Goal: Transaction & Acquisition: Purchase product/service

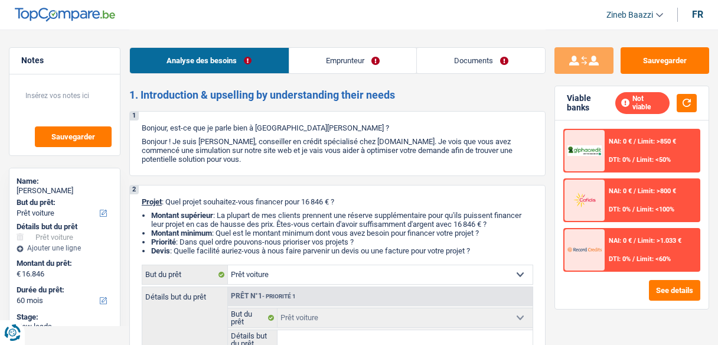
select select "car"
select select "60"
select select "car"
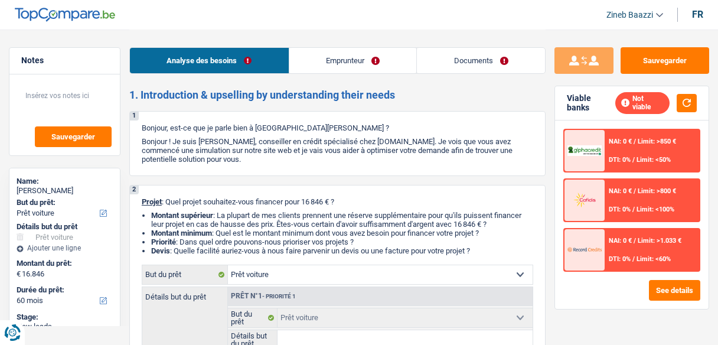
select select "60"
select select "car"
select select "60"
click at [505, 48] on link "Documents" at bounding box center [481, 60] width 128 height 25
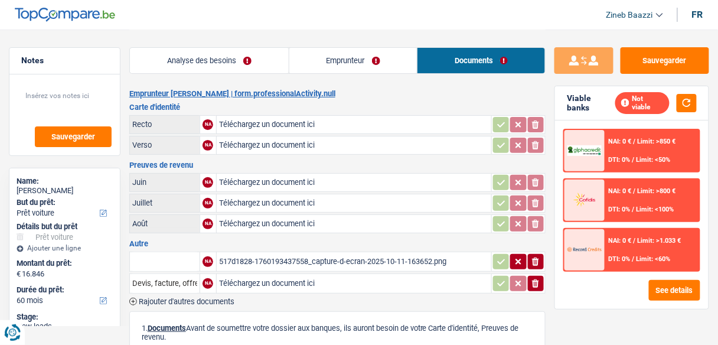
click at [189, 51] on link "Analyse des besoins" at bounding box center [209, 60] width 159 height 25
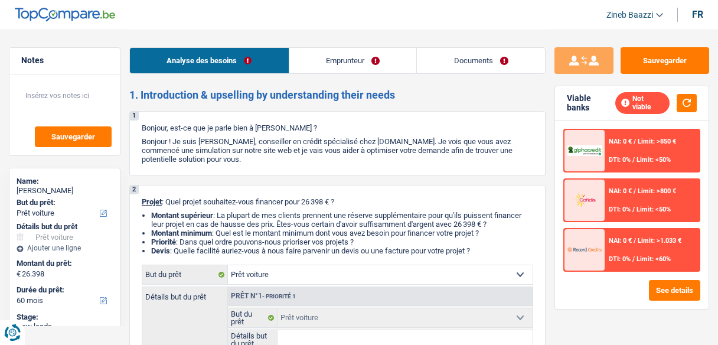
select select "car"
select select "60"
select select "car"
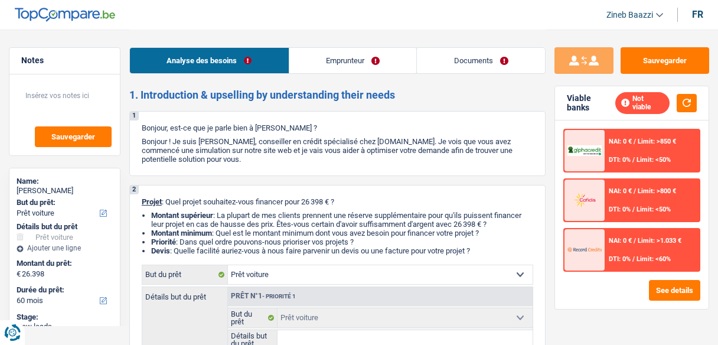
select select "60"
select select "car"
select select "60"
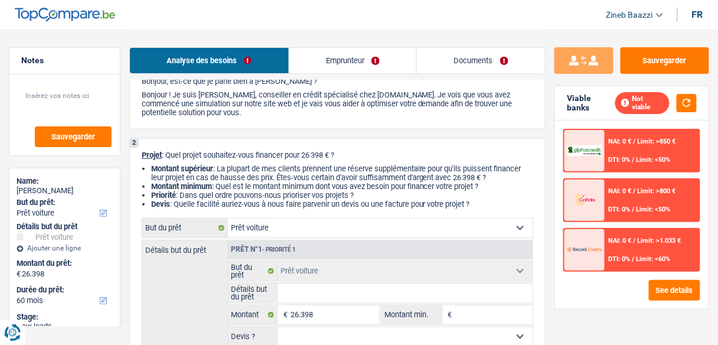
scroll to position [47, 0]
click at [682, 108] on button "button" at bounding box center [686, 103] width 20 height 18
drag, startPoint x: 499, startPoint y: 201, endPoint x: 242, endPoint y: 173, distance: 258.9
click at [242, 173] on ul "Montant supérieur : La plupart de mes clients prennent une réserve supplémentai…" at bounding box center [337, 186] width 391 height 44
click at [242, 173] on li "Montant supérieur : La plupart de mes clients prennent une réserve supplémentai…" at bounding box center [342, 173] width 382 height 18
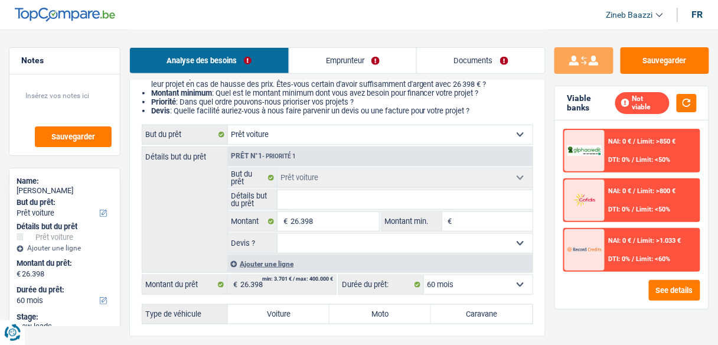
scroll to position [142, 0]
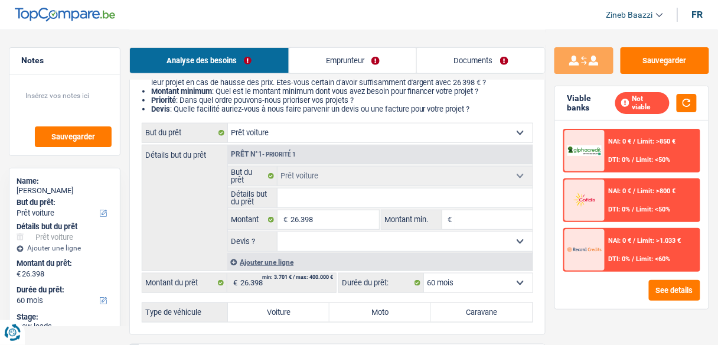
click at [295, 192] on input "Détails but du prêt" at bounding box center [404, 197] width 255 height 19
click at [463, 54] on link "Documents" at bounding box center [481, 60] width 128 height 25
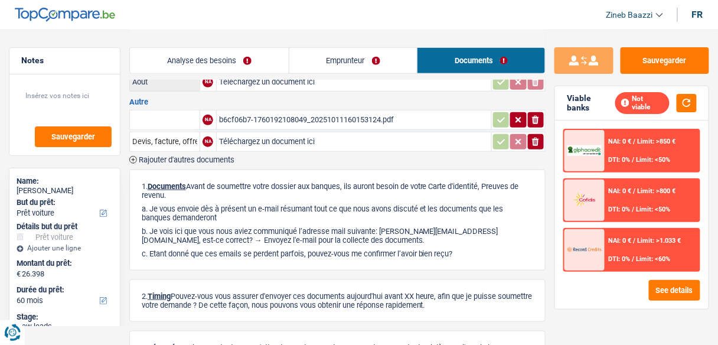
click at [230, 54] on link "Analyse des besoins" at bounding box center [209, 60] width 159 height 25
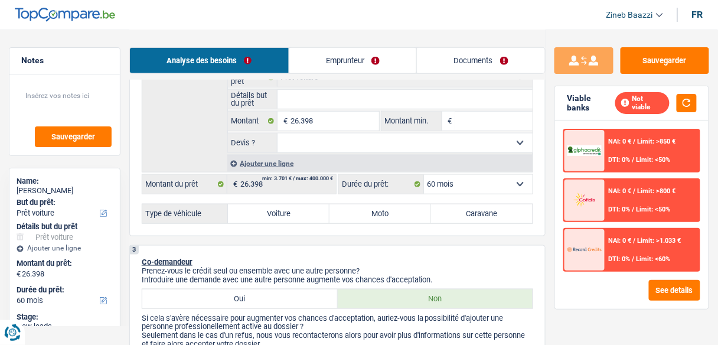
scroll to position [236, 0]
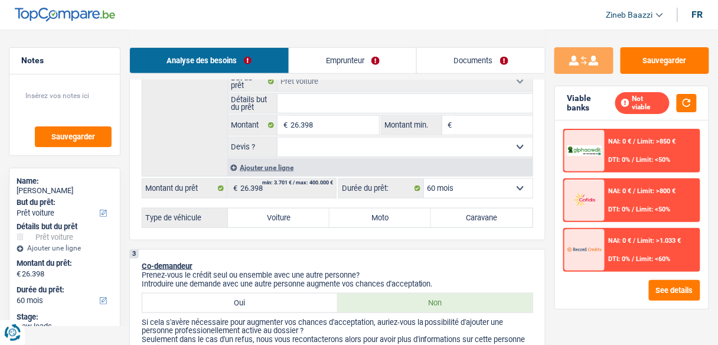
click at [283, 212] on label "Voiture" at bounding box center [279, 217] width 102 height 19
click at [283, 212] on input "Voiture" at bounding box center [279, 217] width 102 height 19
radio input "true"
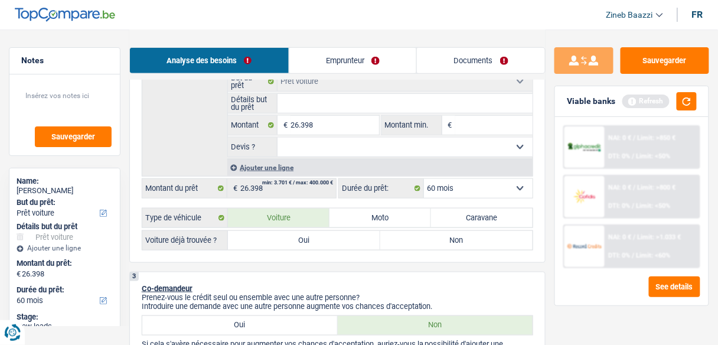
click at [352, 236] on label "Oui" at bounding box center [304, 240] width 152 height 19
click at [352, 236] on input "Oui" at bounding box center [304, 240] width 152 height 19
radio input "true"
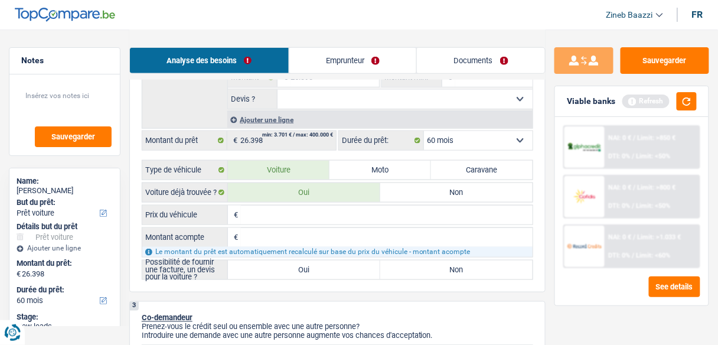
scroll to position [331, 0]
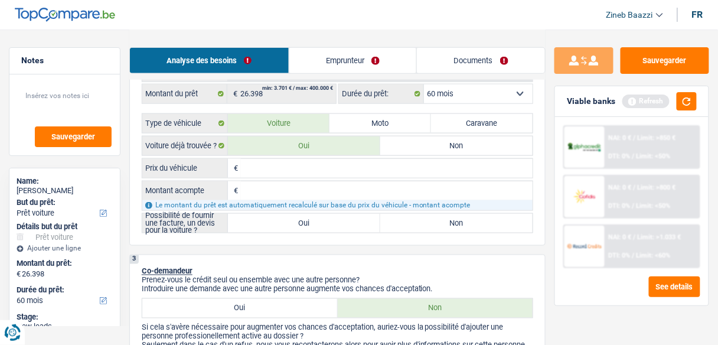
click at [310, 224] on label "Oui" at bounding box center [304, 223] width 152 height 19
click at [310, 224] on input "Oui" at bounding box center [304, 223] width 152 height 19
radio input "true"
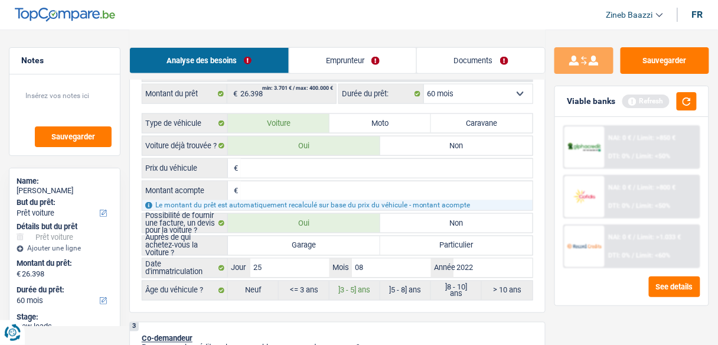
click at [298, 171] on input "Prix du véhicule" at bounding box center [387, 168] width 292 height 19
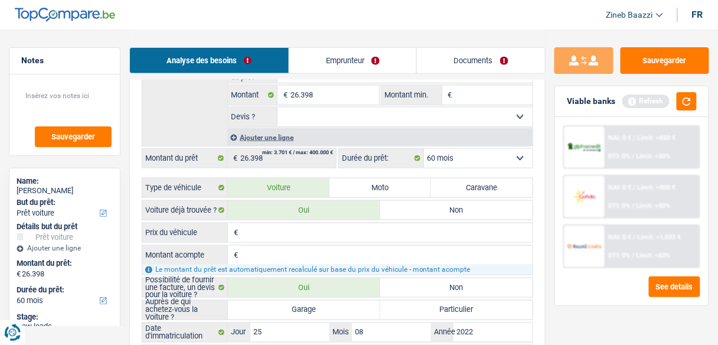
scroll to position [236, 0]
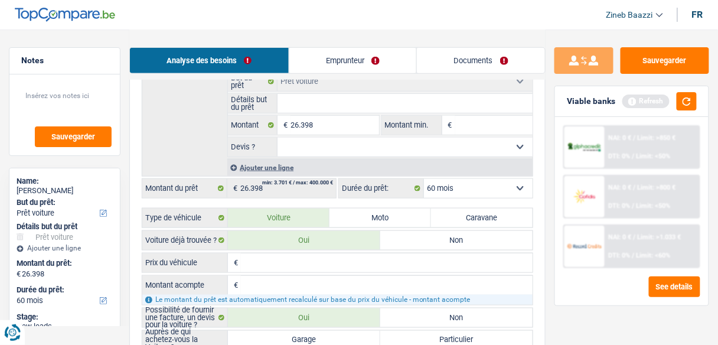
click at [257, 282] on input "Montant acompte" at bounding box center [387, 285] width 292 height 19
type input "0"
click at [463, 61] on link "Documents" at bounding box center [481, 60] width 128 height 25
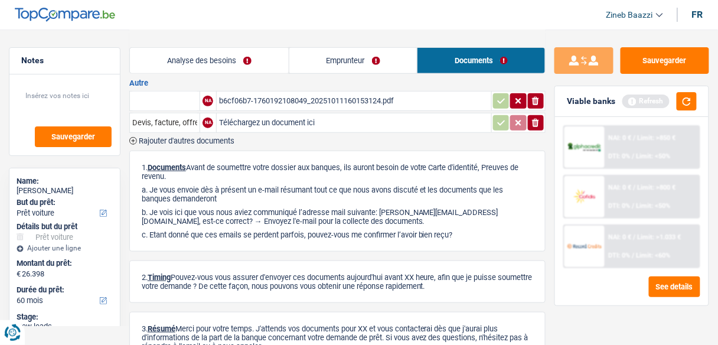
scroll to position [47, 0]
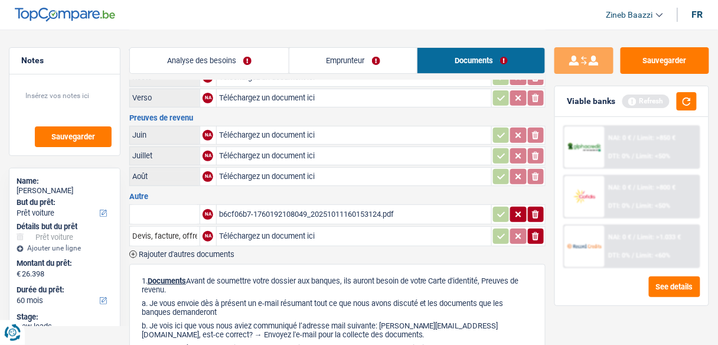
click at [269, 209] on div "b6cf06b7-1760192108049_20251011160153124.pdf" at bounding box center [354, 214] width 270 height 18
click at [187, 59] on link "Analyse des besoins" at bounding box center [209, 60] width 159 height 25
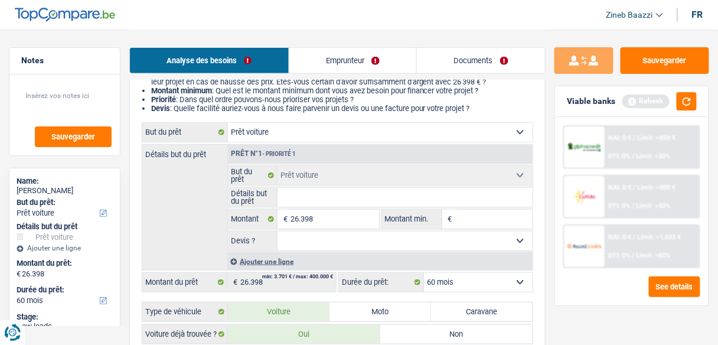
scroll to position [142, 0]
click at [493, 224] on input "Montant min." at bounding box center [493, 219] width 77 height 19
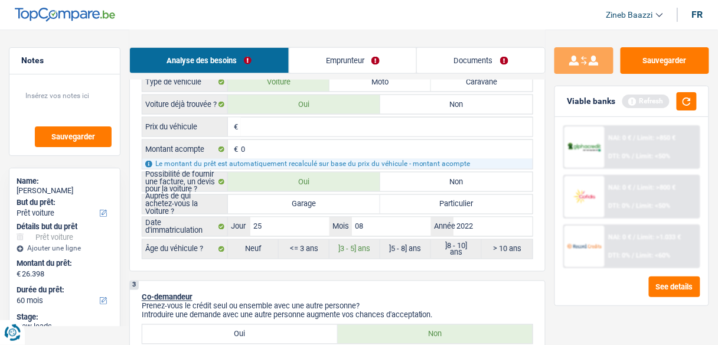
scroll to position [378, 0]
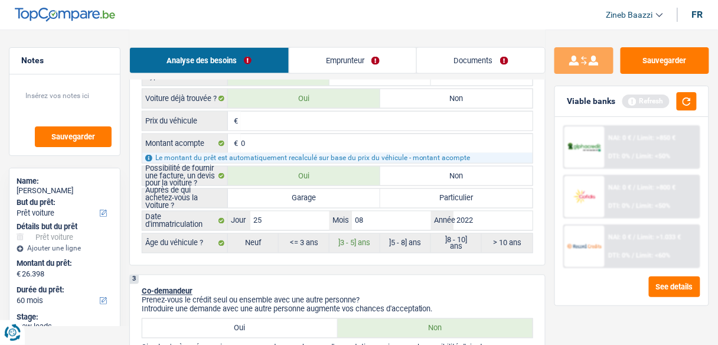
click at [272, 115] on input "Prix du véhicule" at bounding box center [387, 121] width 292 height 19
type input "2"
type input "26"
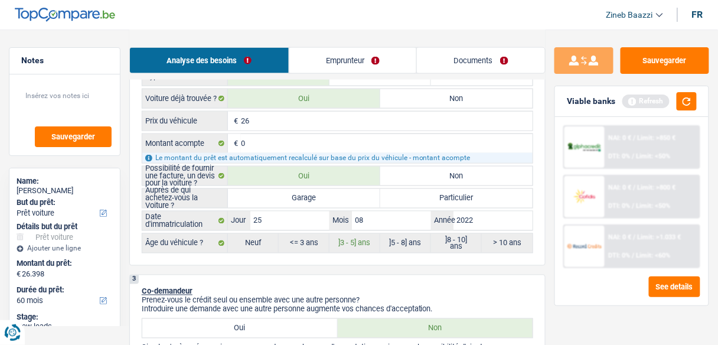
type input "263"
type input "2.639"
type input "26.398"
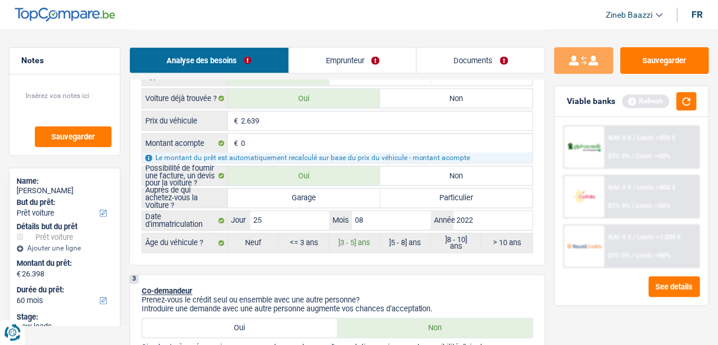
type input "26.398"
click at [272, 194] on label "Garage" at bounding box center [304, 198] width 152 height 19
click at [272, 194] on input "Garage" at bounding box center [304, 198] width 152 height 19
radio input "true"
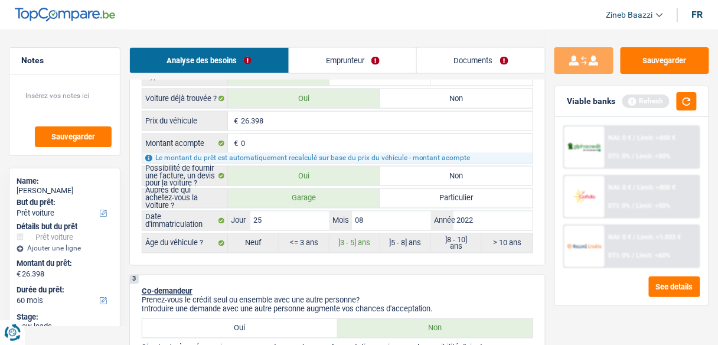
radio input "true"
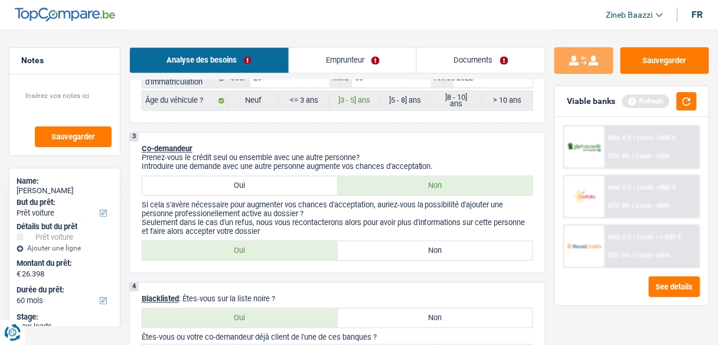
scroll to position [519, 0]
drag, startPoint x: 685, startPoint y: 105, endPoint x: 655, endPoint y: 119, distance: 33.6
click at [685, 105] on button "button" at bounding box center [686, 101] width 20 height 18
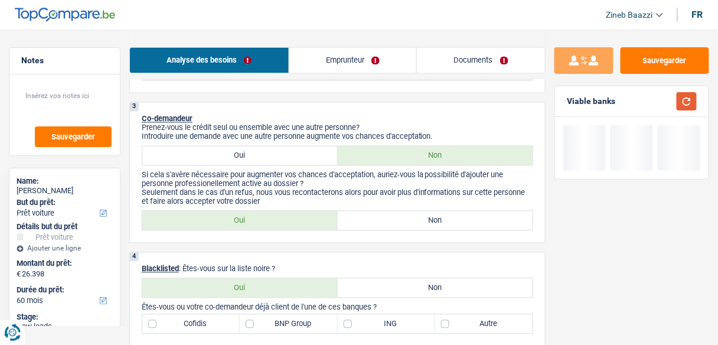
scroll to position [567, 0]
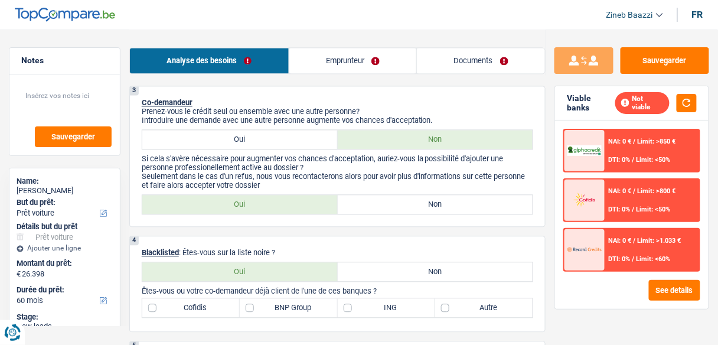
click at [373, 202] on label "Non" at bounding box center [435, 204] width 195 height 19
click at [373, 202] on input "Non" at bounding box center [435, 204] width 195 height 19
radio input "true"
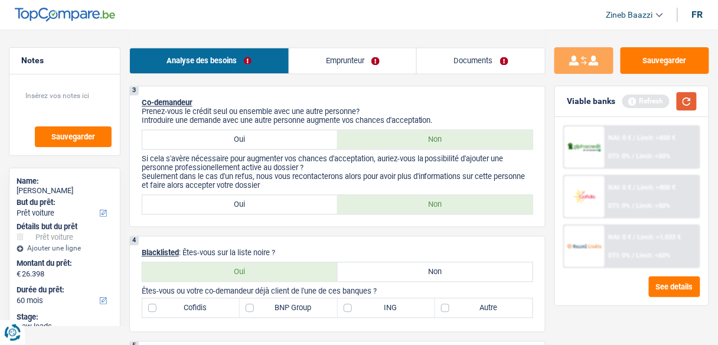
click at [686, 104] on button "button" at bounding box center [686, 101] width 20 height 18
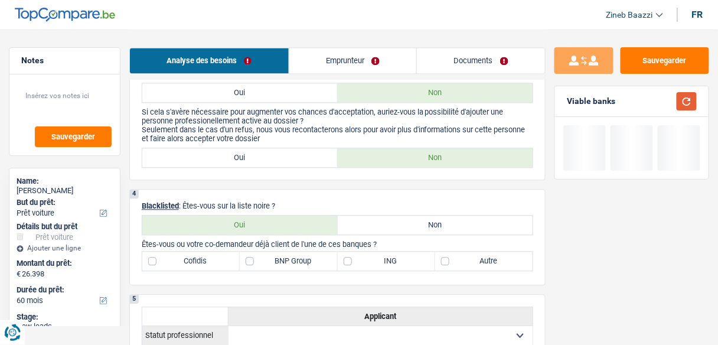
scroll to position [614, 0]
click at [277, 159] on label "Oui" at bounding box center [239, 157] width 195 height 19
click at [277, 159] on input "Oui" at bounding box center [239, 157] width 195 height 19
radio input "true"
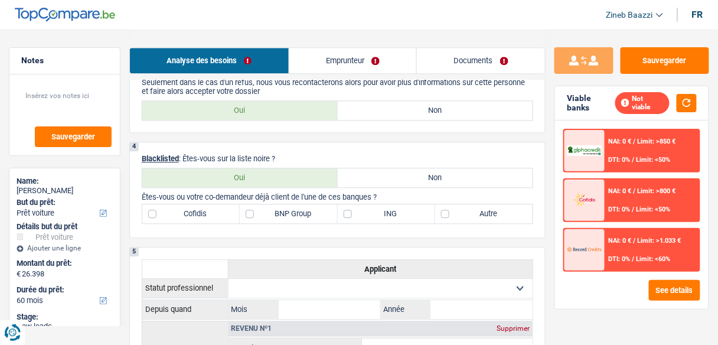
scroll to position [661, 0]
click at [673, 108] on div "Not viable" at bounding box center [655, 103] width 81 height 22
click at [686, 104] on button "button" at bounding box center [686, 103] width 20 height 18
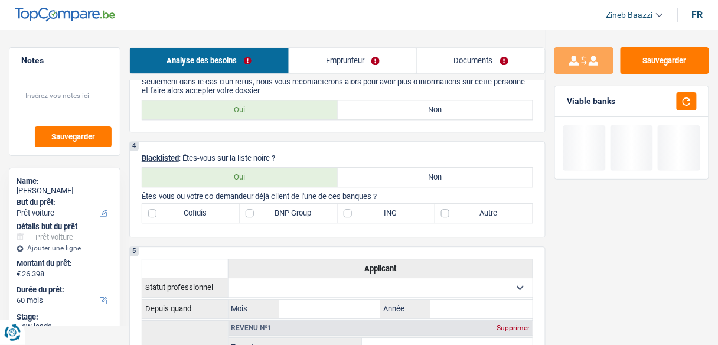
click at [371, 169] on label "Non" at bounding box center [435, 177] width 195 height 19
click at [371, 169] on input "Non" at bounding box center [435, 177] width 195 height 19
radio input "true"
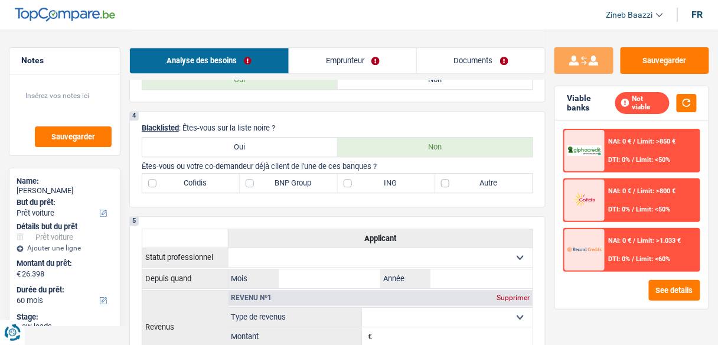
scroll to position [708, 0]
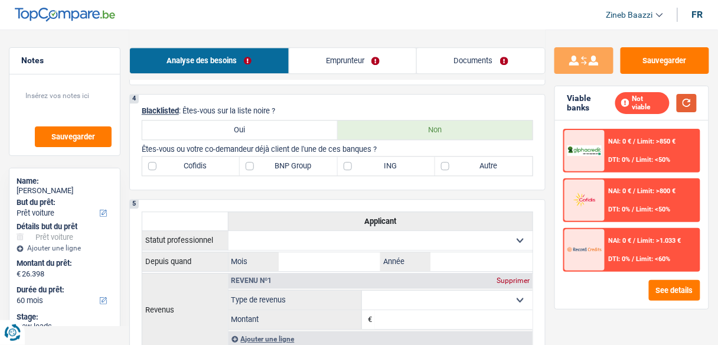
click at [694, 105] on button "button" at bounding box center [686, 103] width 20 height 18
click at [295, 162] on label "BNP Group" at bounding box center [288, 165] width 97 height 19
click at [295, 162] on input "BNP Group" at bounding box center [288, 165] width 97 height 19
checkbox input "true"
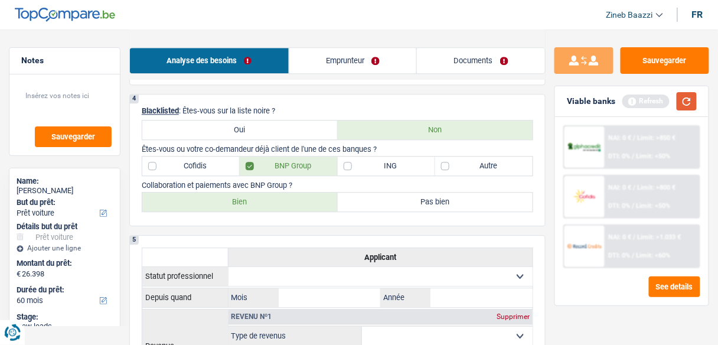
click at [688, 97] on button "button" at bounding box center [686, 101] width 20 height 18
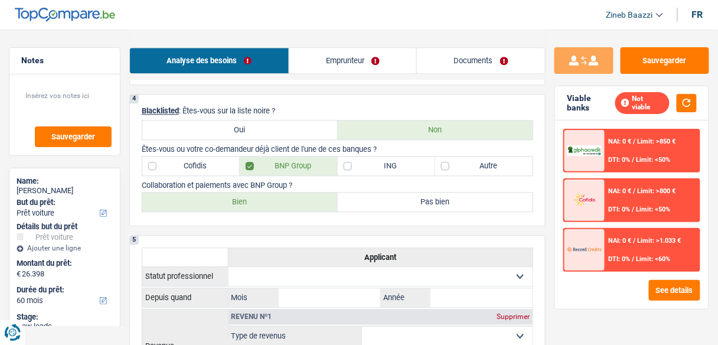
click at [257, 195] on label "Bien" at bounding box center [239, 201] width 195 height 19
click at [257, 195] on input "Bien" at bounding box center [239, 201] width 195 height 19
radio input "true"
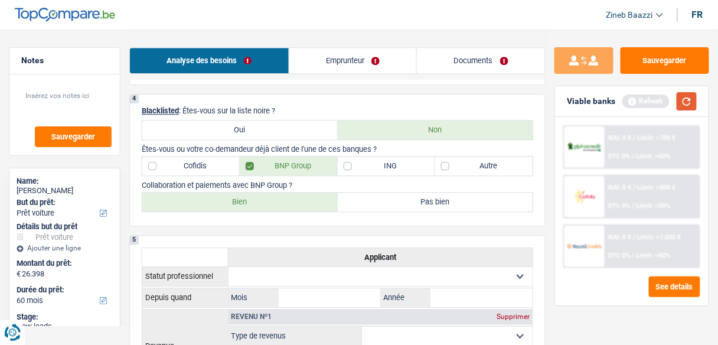
click at [683, 102] on button "button" at bounding box center [686, 101] width 20 height 18
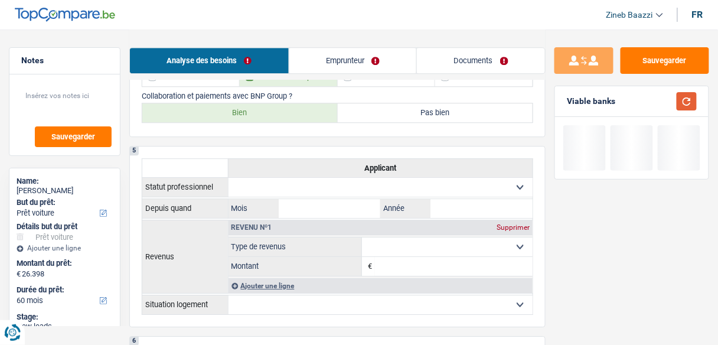
scroll to position [803, 0]
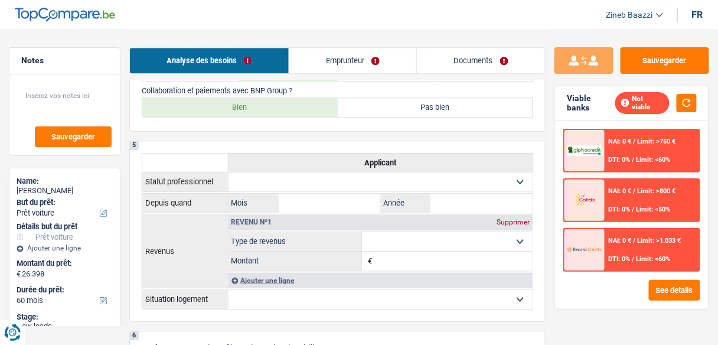
click at [241, 177] on select "Ouvrier Employé privé Employé public Invalide Indépendant Pensionné Chômeur Mut…" at bounding box center [380, 181] width 305 height 19
select select "privateEmployee"
click at [228, 172] on select "Ouvrier Employé privé Employé public Invalide Indépendant Pensionné Chômeur Mut…" at bounding box center [380, 181] width 305 height 19
select select "netSalary"
select select "mealVouchers"
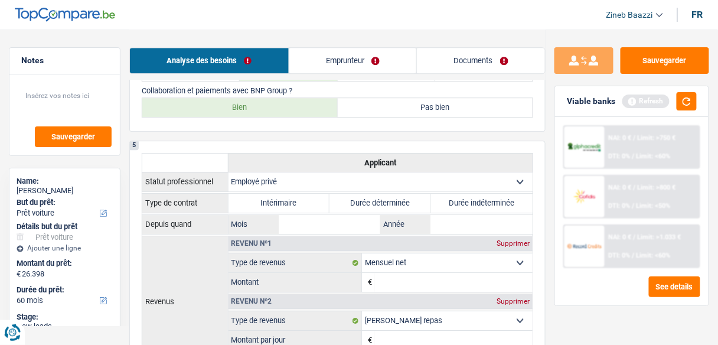
click at [452, 196] on label "Durée indéterminée" at bounding box center [482, 203] width 102 height 19
click at [452, 196] on input "Durée indéterminée" at bounding box center [482, 203] width 102 height 19
radio input "true"
click at [323, 220] on input "Mois" at bounding box center [330, 224] width 102 height 19
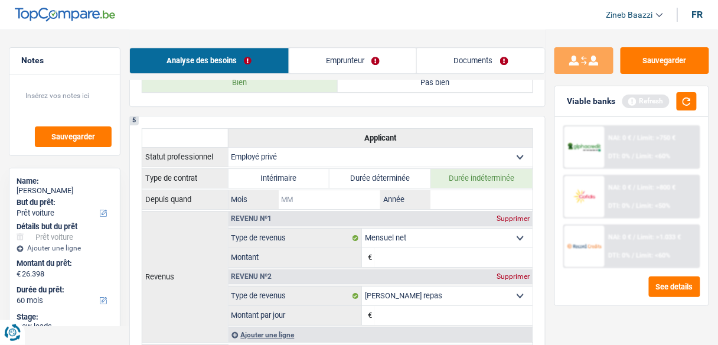
scroll to position [850, 0]
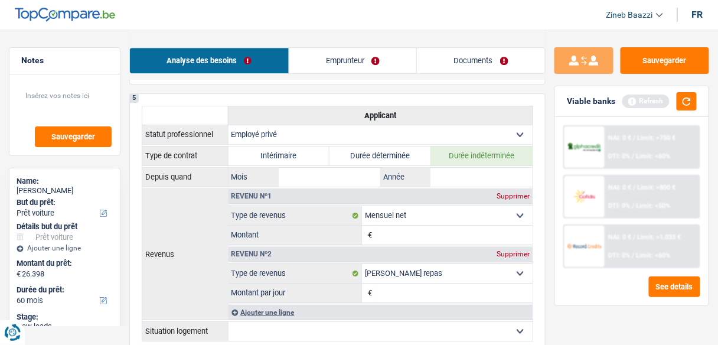
click at [446, 70] on link "Documents" at bounding box center [481, 60] width 128 height 25
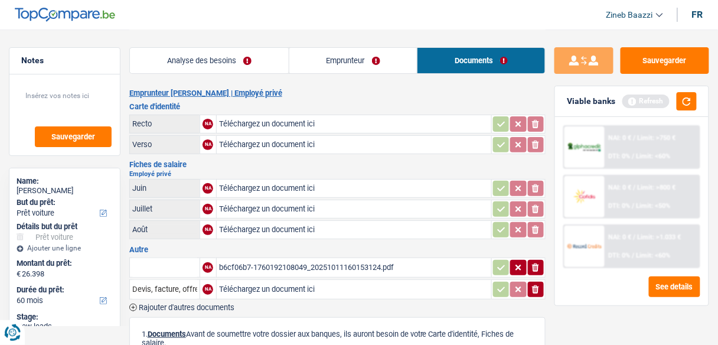
scroll to position [0, 0]
click at [209, 64] on link "Analyse des besoins" at bounding box center [209, 60] width 159 height 25
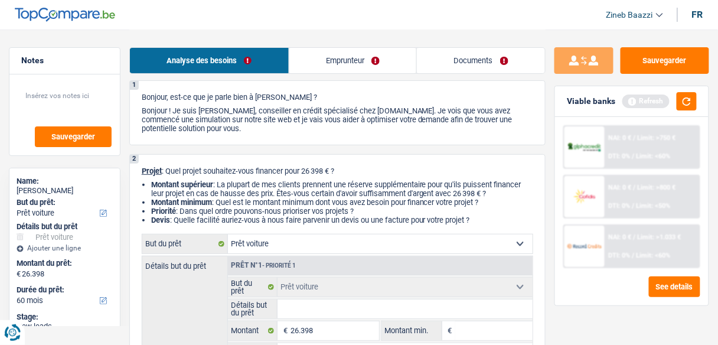
scroll to position [47, 0]
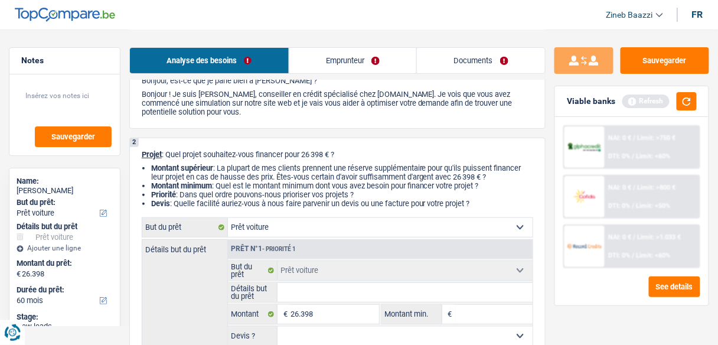
click at [334, 61] on link "Emprunteur" at bounding box center [353, 60] width 128 height 25
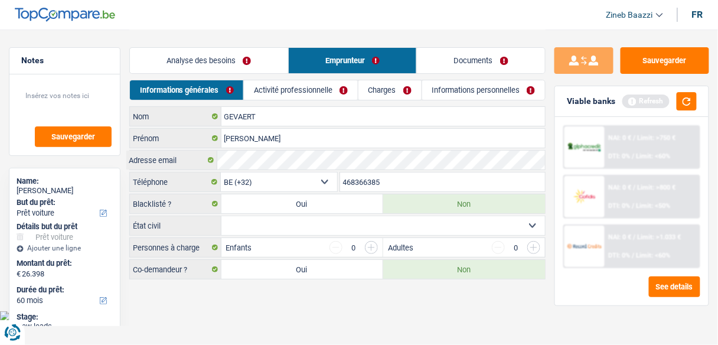
scroll to position [0, 0]
click at [272, 67] on link "Analyse des besoins" at bounding box center [210, 60] width 159 height 25
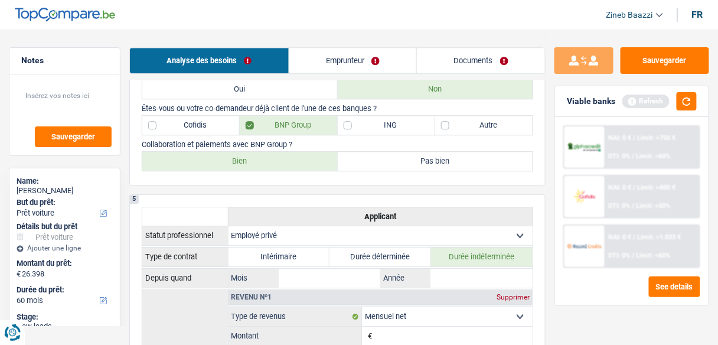
scroll to position [803, 0]
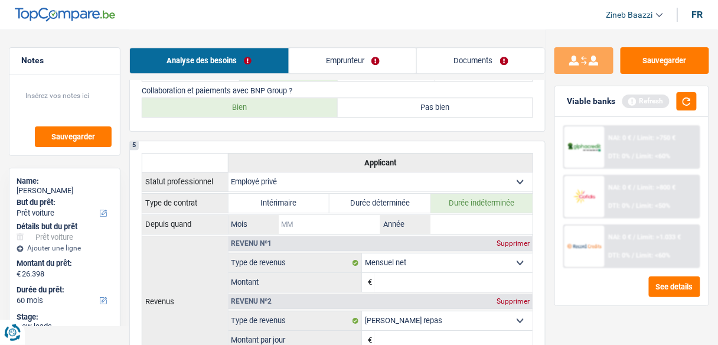
click at [312, 218] on input "Mois" at bounding box center [330, 224] width 102 height 19
type input "04"
type input "2024"
click at [188, 260] on th "Revenus" at bounding box center [185, 301] width 86 height 131
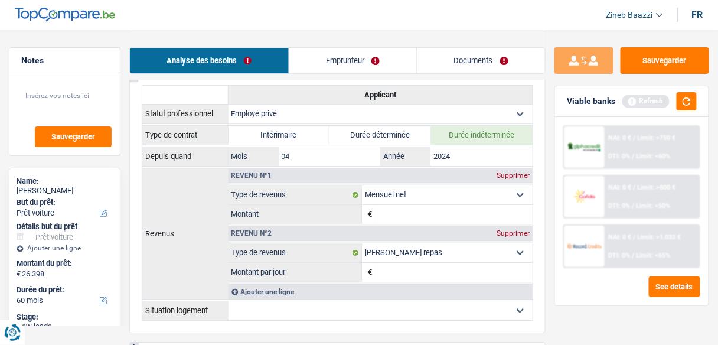
scroll to position [944, 0]
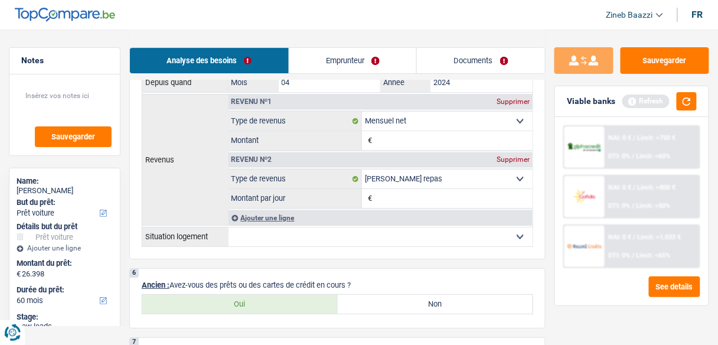
click at [416, 131] on input "Montant" at bounding box center [454, 140] width 158 height 19
type input "2.200"
click at [455, 195] on input "Montant par jour" at bounding box center [454, 198] width 158 height 19
type input "6,0"
drag, startPoint x: 684, startPoint y: 113, endPoint x: 684, endPoint y: 103, distance: 10.6
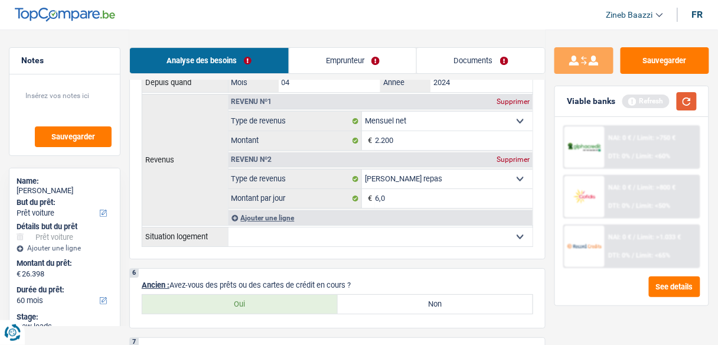
click at [684, 110] on div "Viable banks Refresh" at bounding box center [631, 101] width 153 height 31
click at [684, 102] on button "button" at bounding box center [686, 101] width 20 height 18
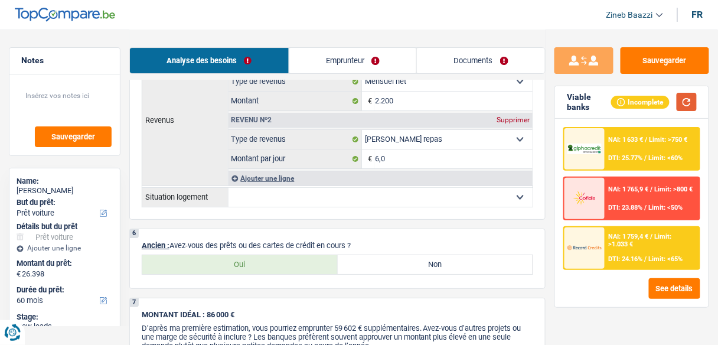
scroll to position [1039, 0]
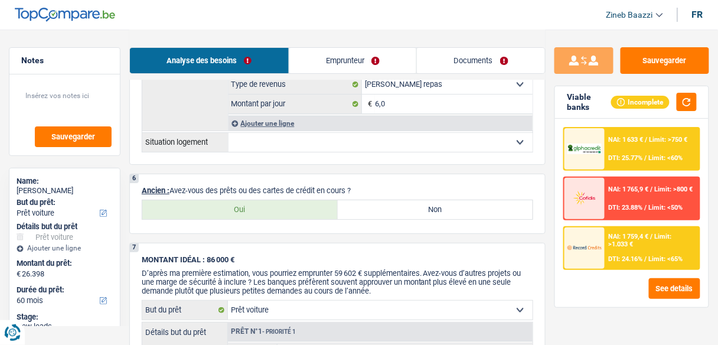
click at [273, 135] on select "Locataire Propriétaire avec prêt hypothécaire Propriétaire sans prêt hypothécai…" at bounding box center [380, 142] width 305 height 19
select select "liveWithParents"
click at [228, 133] on select "Locataire Propriétaire avec prêt hypothécaire Propriétaire sans prêt hypothécai…" at bounding box center [380, 142] width 305 height 19
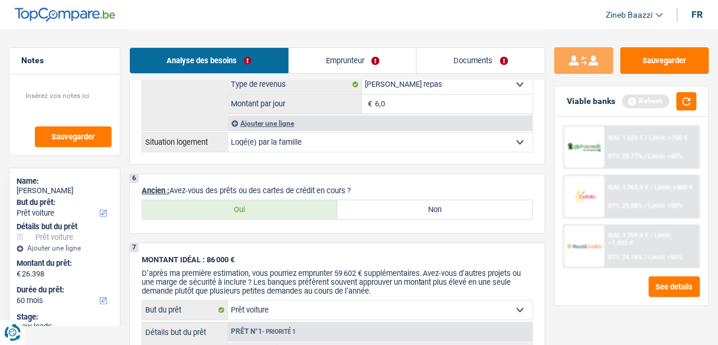
click at [276, 174] on div "6 Ancien : Avez-vous des prêts ou des cartes de crédit en cours ? Oui Non Tous …" at bounding box center [337, 204] width 416 height 60
click at [387, 200] on label "Non" at bounding box center [435, 209] width 195 height 19
click at [387, 200] on input "Non" at bounding box center [435, 209] width 195 height 19
radio input "true"
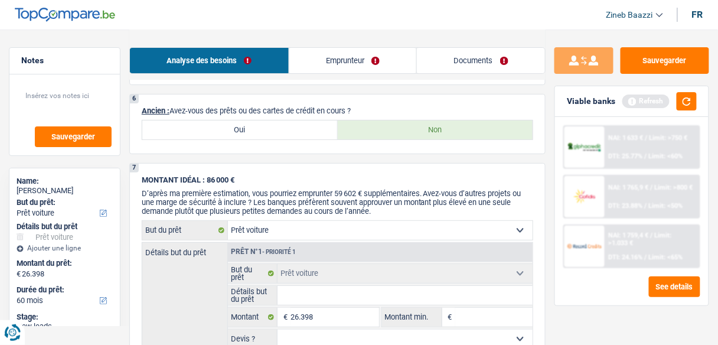
scroll to position [1181, 0]
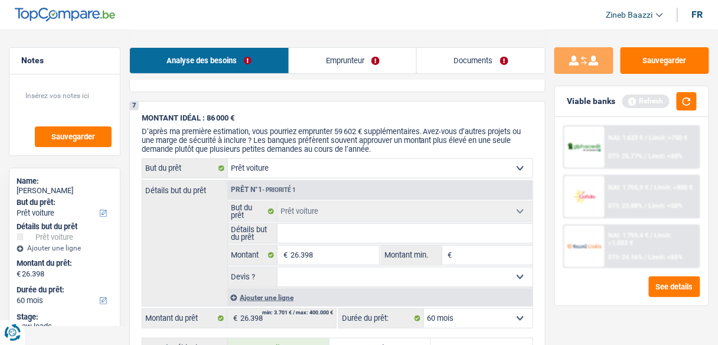
click at [298, 224] on input "Détails but du prêt" at bounding box center [404, 233] width 255 height 19
click at [498, 62] on link "Documents" at bounding box center [481, 60] width 128 height 25
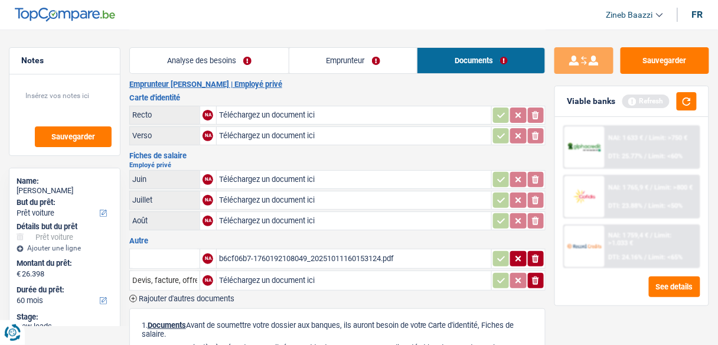
scroll to position [0, 0]
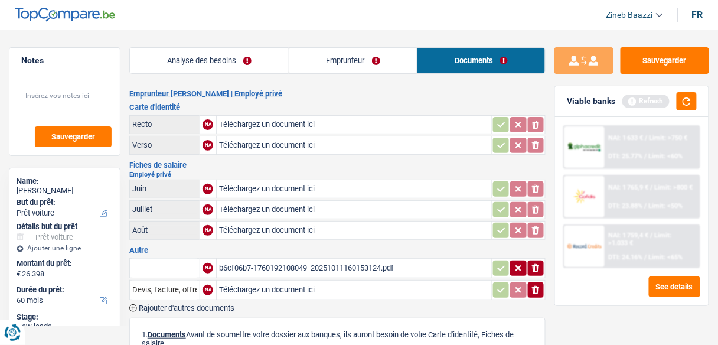
click at [306, 263] on div "b6cf06b7-1760192108049_20251011160153124.pdf" at bounding box center [354, 268] width 270 height 18
click at [181, 64] on link "Analyse des besoins" at bounding box center [209, 60] width 159 height 25
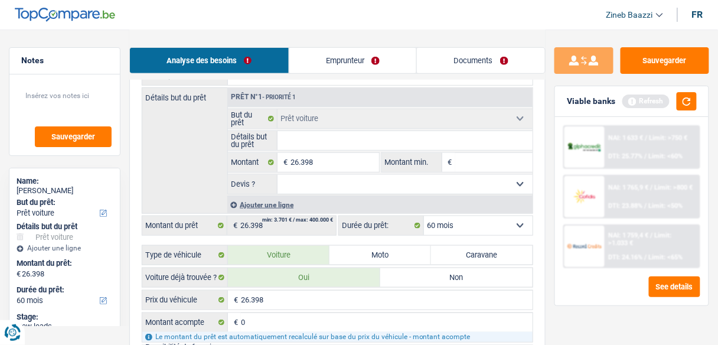
scroll to position [189, 0]
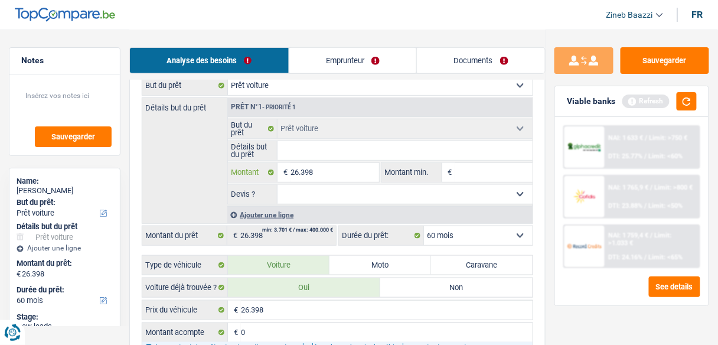
click at [291, 164] on input "26.398" at bounding box center [334, 172] width 88 height 19
click at [295, 146] on input "Détails but du prêt" at bounding box center [404, 150] width 255 height 19
type input "c"
type input "cu"
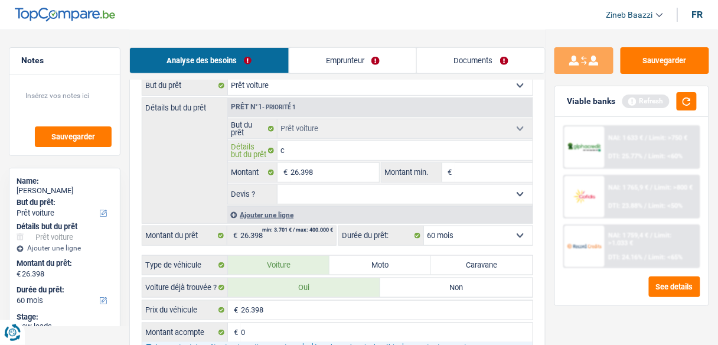
type input "cu"
type input "cup"
type input "cupr"
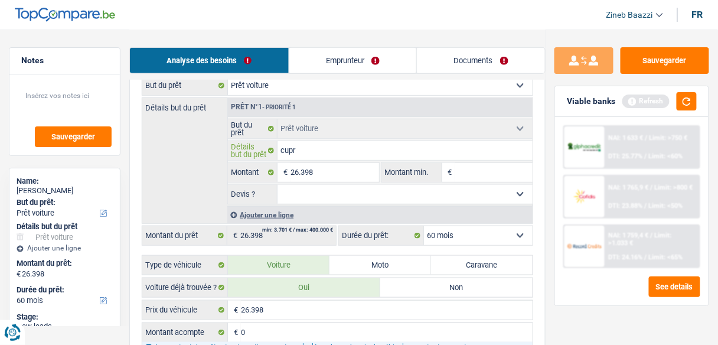
type input "cupra"
type input "cupra f"
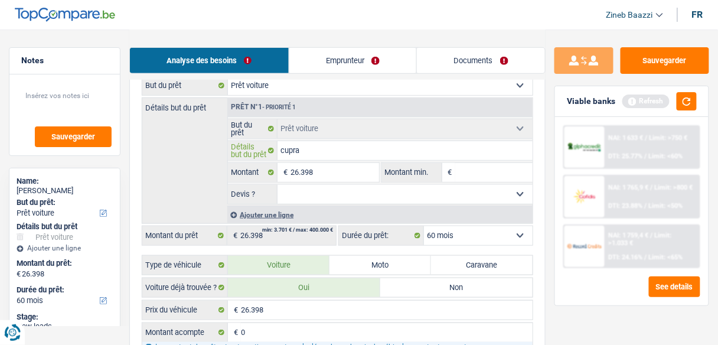
type input "cupra f"
type input "cupra fo"
type input "cupra for"
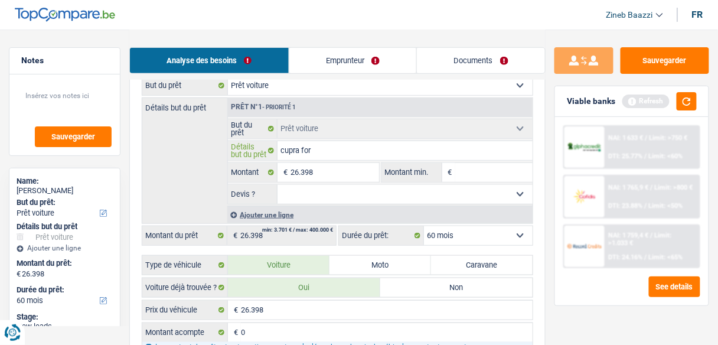
type input "cupra form"
type input "cupra forme"
type input "cupra formet"
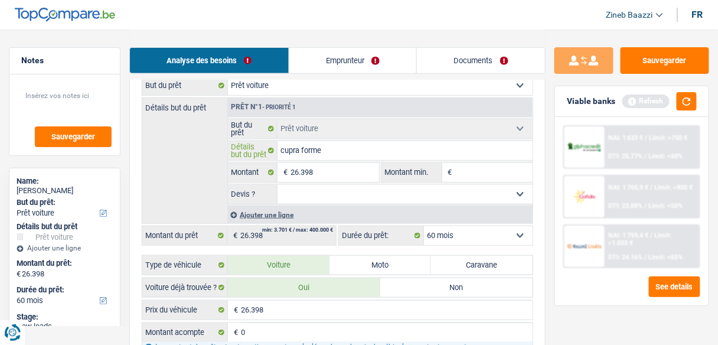
type input "cupra formet"
type input "cupra formeto"
type input "cupra formet"
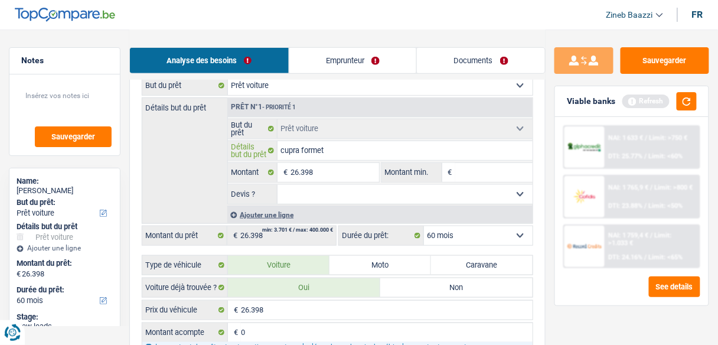
type input "cupra forme"
type input "cupra formen"
type input "cupra forment"
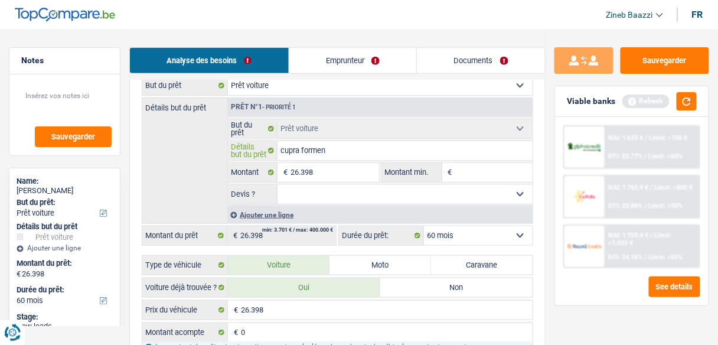
type input "cupra forment"
type input "cupra formento"
type input "cupra formentor"
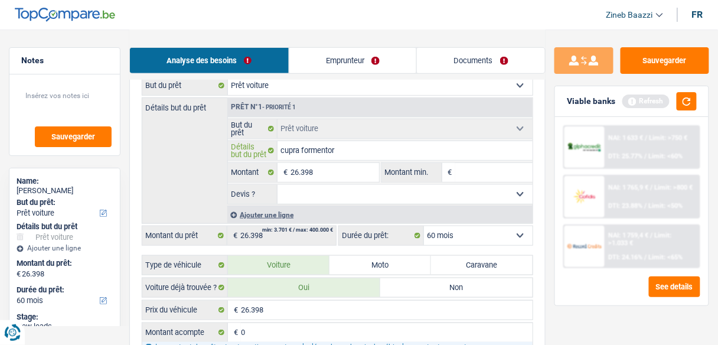
type input "cupra formentor"
click at [688, 102] on button "button" at bounding box center [686, 101] width 20 height 18
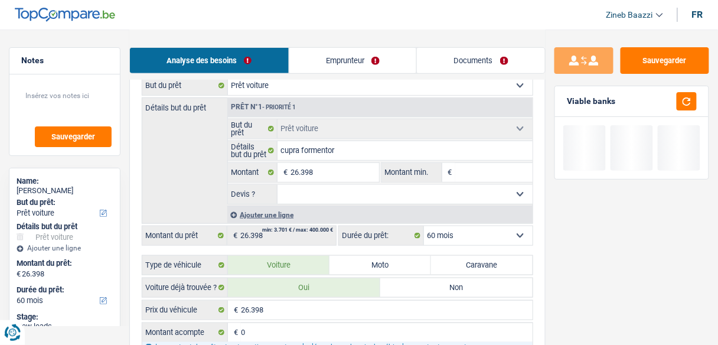
click at [474, 166] on input "Montant min." at bounding box center [493, 172] width 77 height 19
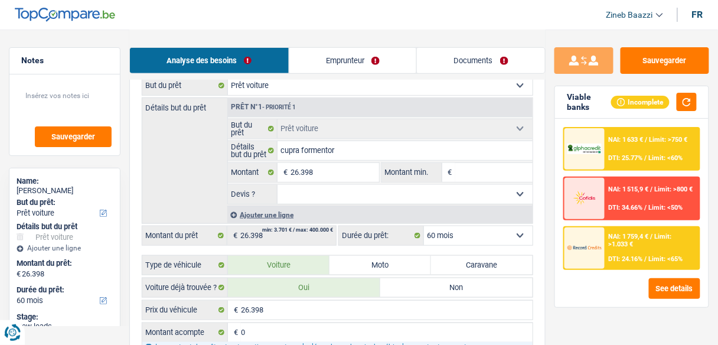
click at [481, 173] on input "Montant min." at bounding box center [493, 172] width 77 height 19
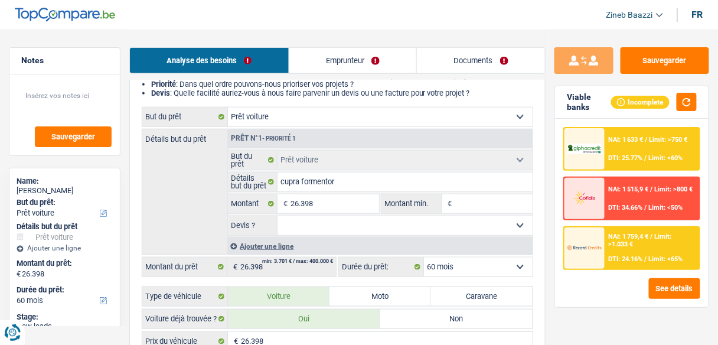
scroll to position [142, 0]
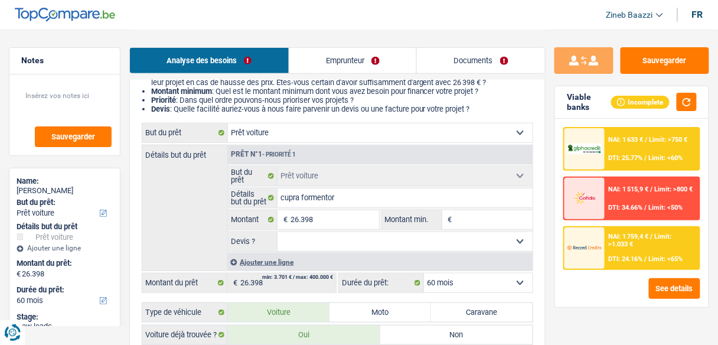
click at [488, 218] on input "Montant min." at bounding box center [493, 219] width 77 height 19
type input "2"
type input "21"
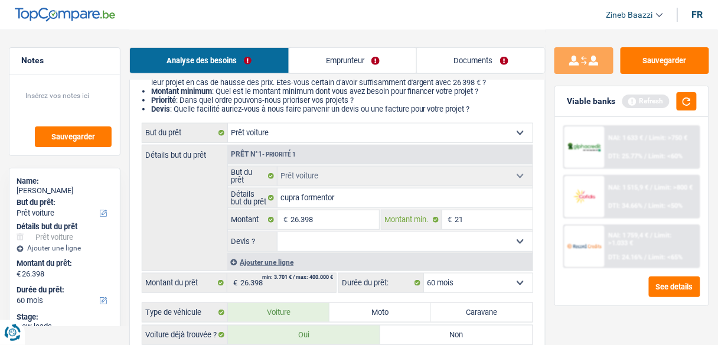
type input "210"
type input "2.100"
type input "21.000"
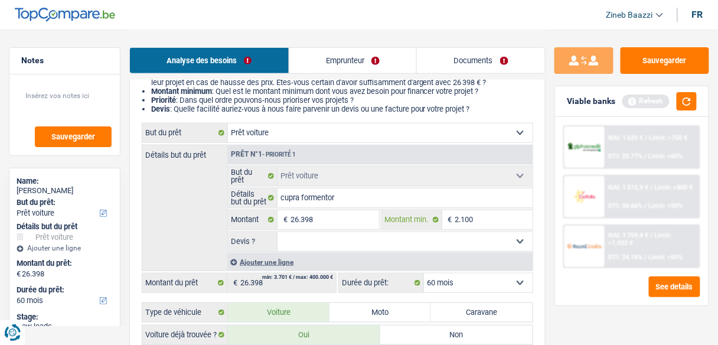
type input "21.000"
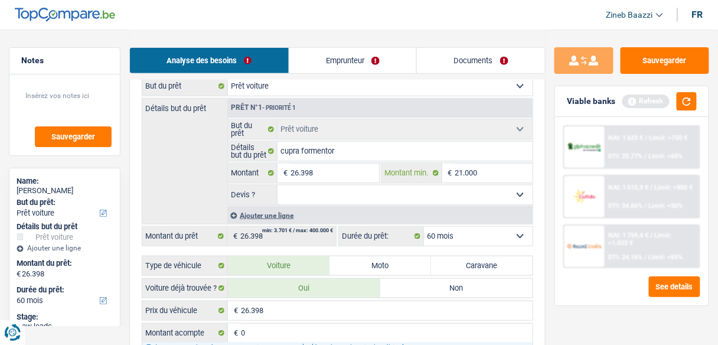
scroll to position [189, 0]
type input "21.000"
click at [326, 194] on select "Oui Non Non répondu Sélectionner une option" at bounding box center [404, 194] width 255 height 19
select select "yes"
click at [277, 185] on select "Oui Non Non répondu Sélectionner une option" at bounding box center [404, 194] width 255 height 19
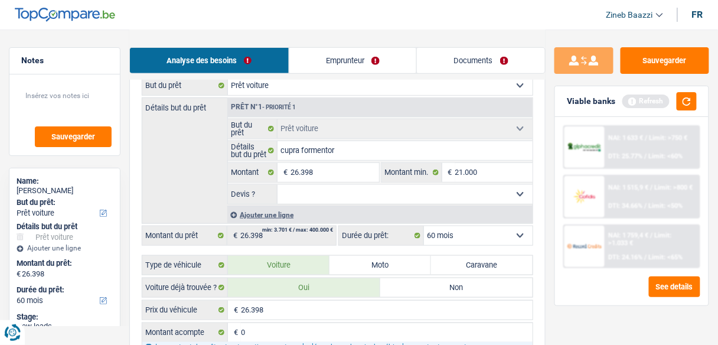
select select "yes"
click at [172, 187] on div "Détails but du prêt Prêt n°1 - Priorité 1 Confort maison: meubles, textile, pei…" at bounding box center [337, 160] width 391 height 126
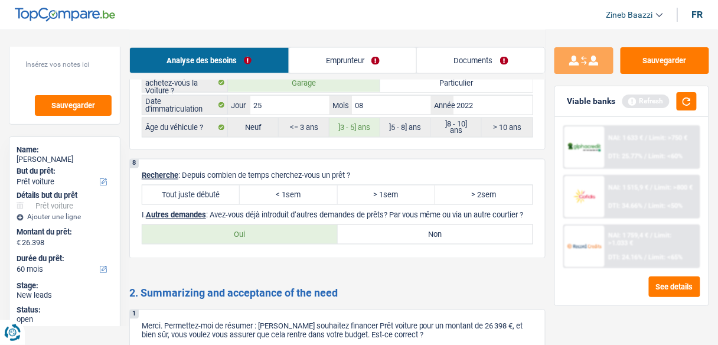
scroll to position [73, 0]
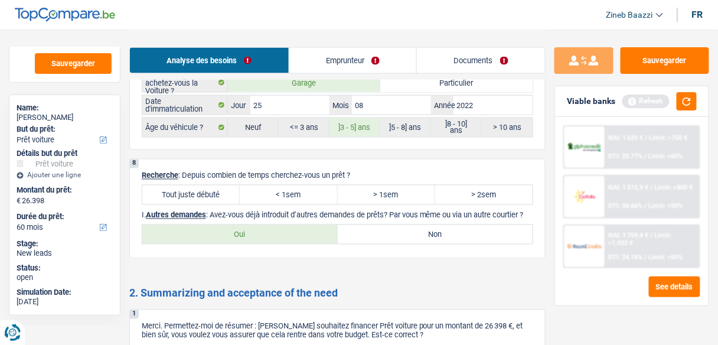
click at [179, 185] on label "Tout juste débuté" at bounding box center [190, 194] width 97 height 19
click at [179, 185] on input "Tout juste débuté" at bounding box center [190, 194] width 97 height 19
radio input "true"
click at [400, 225] on label "Non" at bounding box center [435, 234] width 195 height 19
click at [400, 225] on input "Non" at bounding box center [435, 234] width 195 height 19
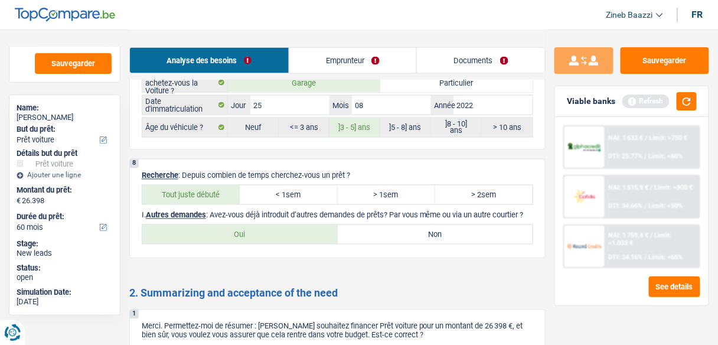
radio input "true"
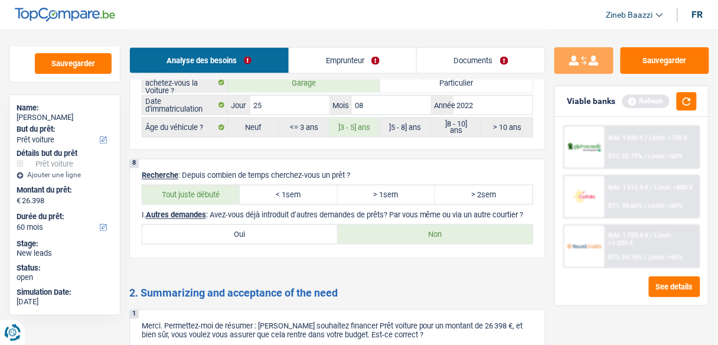
click at [326, 62] on link "Emprunteur" at bounding box center [353, 60] width 128 height 25
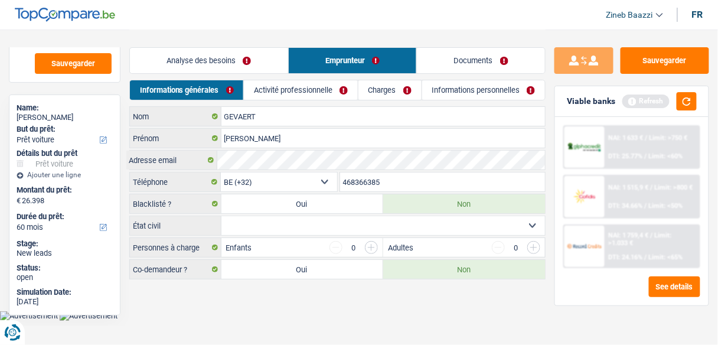
scroll to position [0, 0]
click at [691, 103] on button "button" at bounding box center [694, 101] width 20 height 18
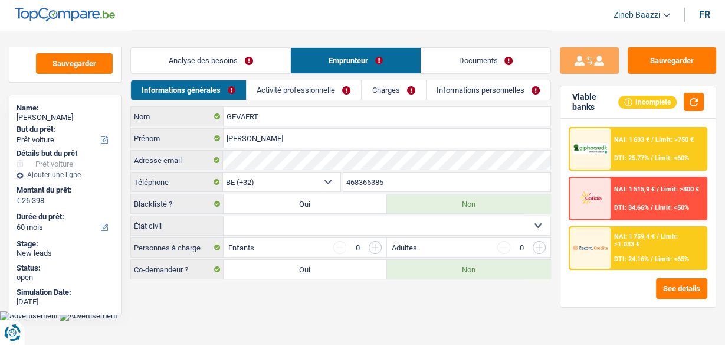
click at [292, 225] on select "Célibataire Marié(e) Cohabitant(e) légal(e) Divorcé(e) Veuf(ve) Séparé (de fait…" at bounding box center [387, 225] width 327 height 19
select select "single"
click at [224, 216] on select "Célibataire Marié(e) Cohabitant(e) légal(e) Divorcé(e) Veuf(ve) Séparé (de fait…" at bounding box center [387, 225] width 327 height 19
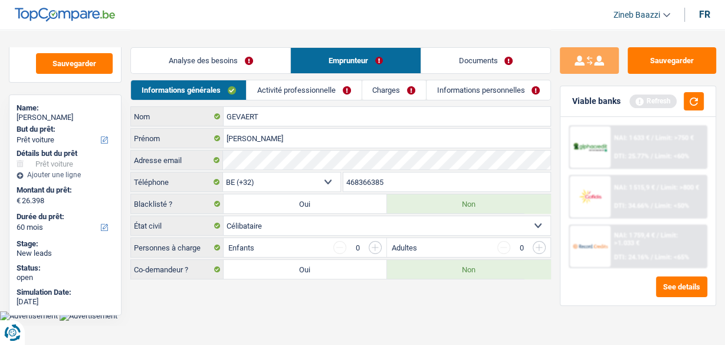
click at [285, 83] on link "Activité professionnelle" at bounding box center [304, 89] width 115 height 19
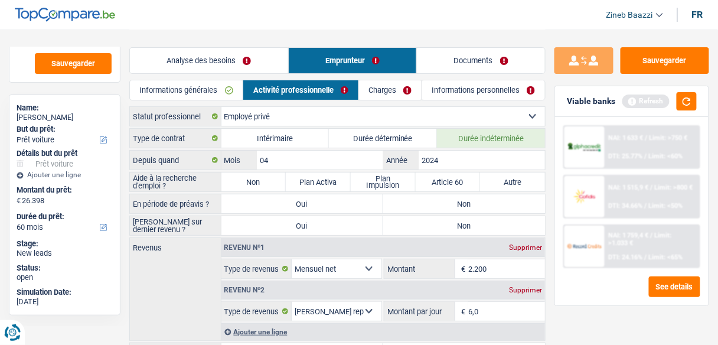
click at [256, 184] on label "Non" at bounding box center [253, 181] width 65 height 19
click at [256, 184] on input "Non" at bounding box center [253, 181] width 65 height 19
radio input "true"
click at [697, 99] on button "button" at bounding box center [686, 101] width 20 height 18
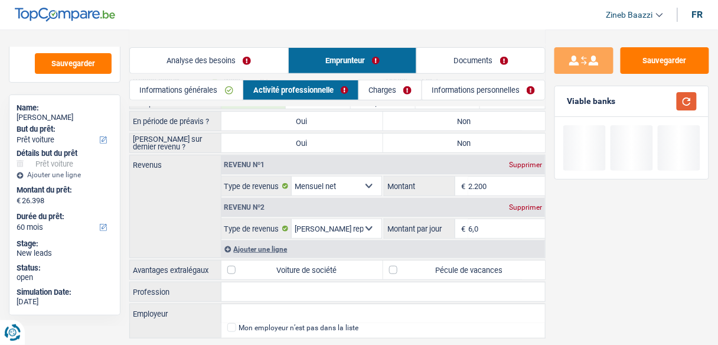
scroll to position [47, 0]
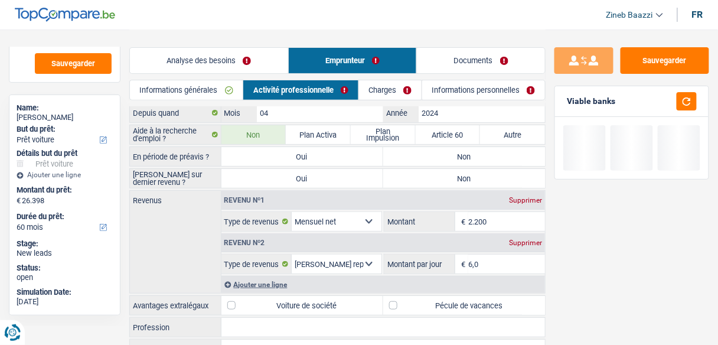
click at [439, 151] on label "Non" at bounding box center [464, 156] width 162 height 19
click at [439, 151] on input "Non" at bounding box center [464, 156] width 162 height 19
radio input "true"
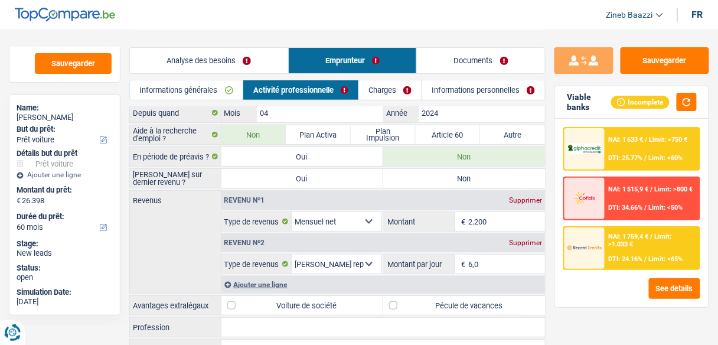
click at [434, 171] on label "Non" at bounding box center [464, 178] width 162 height 19
click at [434, 171] on input "Non" at bounding box center [464, 178] width 162 height 19
radio input "true"
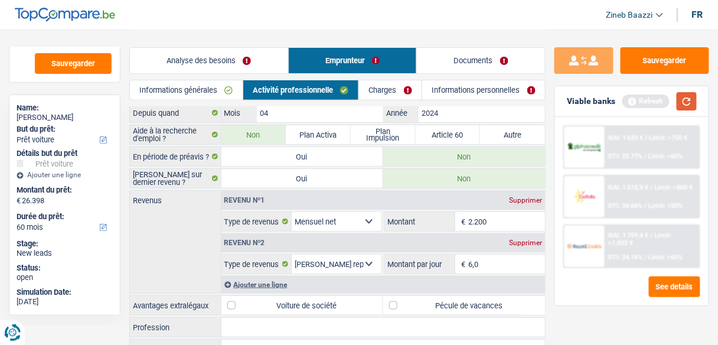
click at [686, 102] on button "button" at bounding box center [686, 101] width 20 height 18
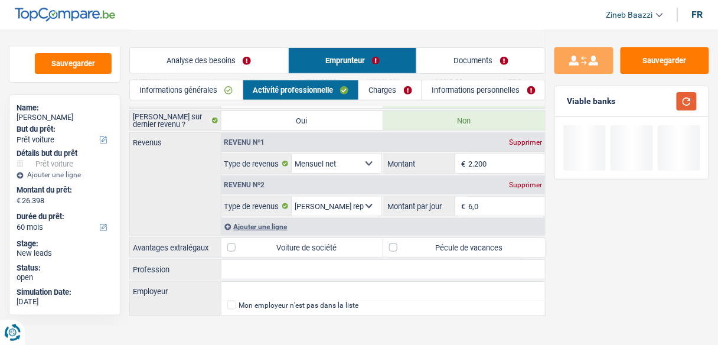
scroll to position [111, 0]
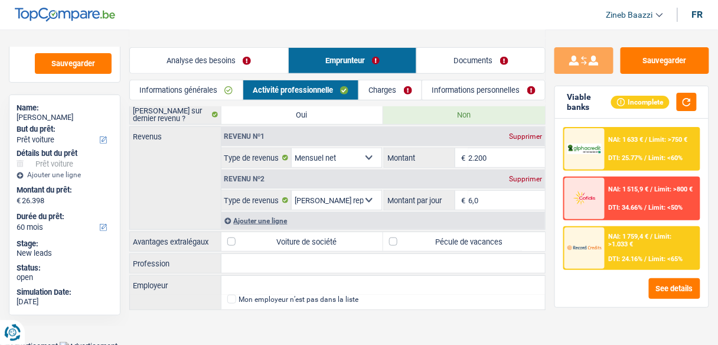
click at [407, 234] on label "Pécule de vacances" at bounding box center [464, 241] width 162 height 19
click at [407, 234] on input "Pécule de vacances" at bounding box center [464, 241] width 162 height 19
checkbox input "true"
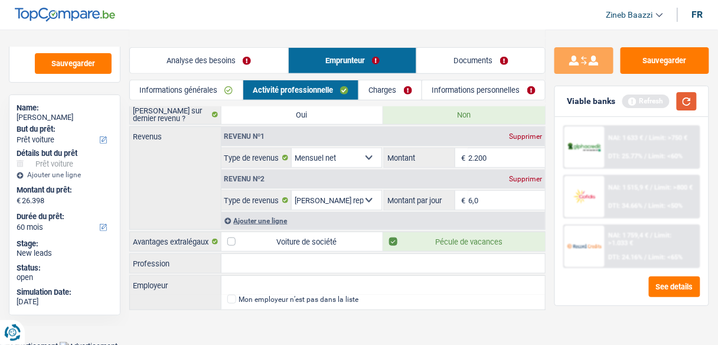
click at [682, 97] on button "button" at bounding box center [686, 101] width 20 height 18
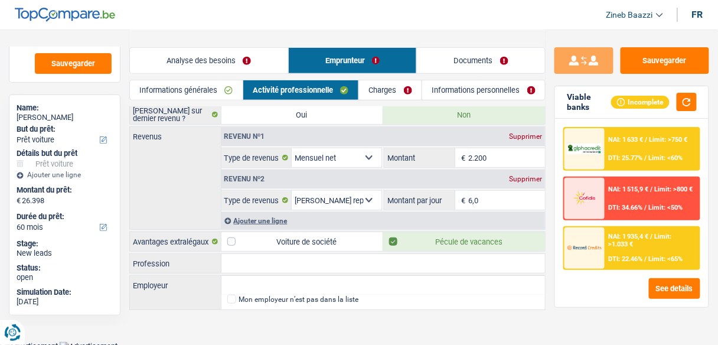
click at [249, 257] on input "Profession" at bounding box center [383, 263] width 324 height 19
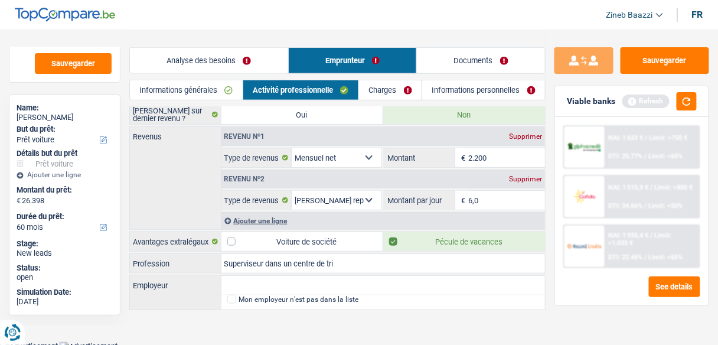
type input "Superviseur dans un centre de tri"
click at [249, 281] on input "Employeur" at bounding box center [383, 285] width 324 height 19
type input "V"
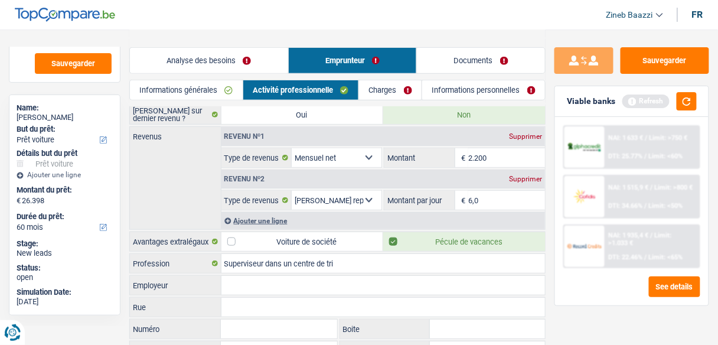
click at [249, 281] on input "Employeur" at bounding box center [383, 285] width 324 height 19
type input "v"
type input "VPD"
click at [391, 257] on input "Superviseur dans un centre de tri" at bounding box center [383, 263] width 324 height 19
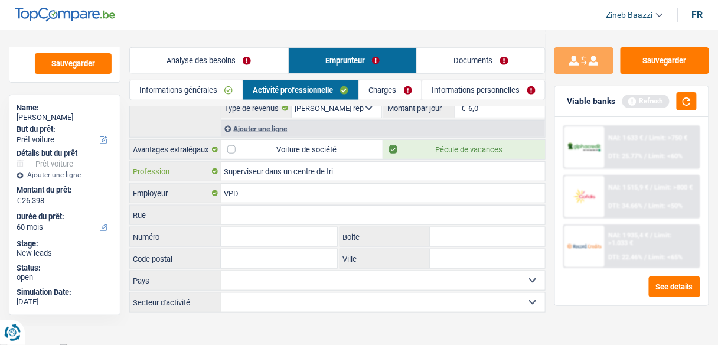
scroll to position [0, 0]
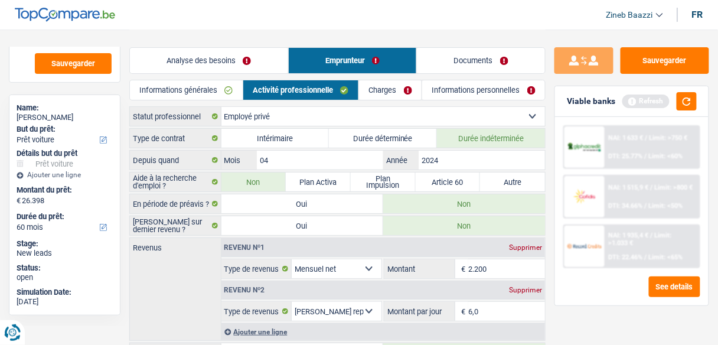
click at [395, 93] on link "Charges" at bounding box center [390, 89] width 63 height 19
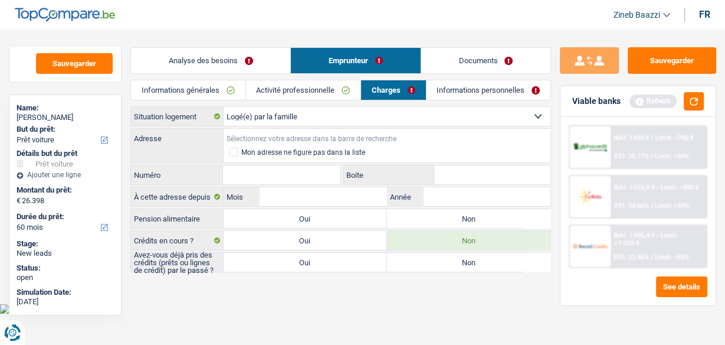
click at [261, 132] on input "Adresse" at bounding box center [387, 138] width 327 height 19
click at [267, 132] on input "Adresse" at bounding box center [387, 138] width 327 height 19
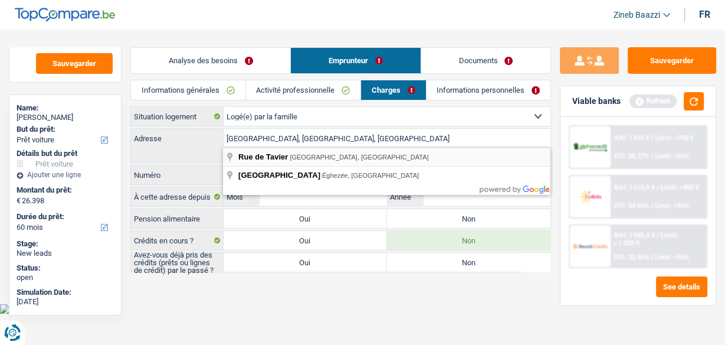
type input "Rue de Tavier, 4100, Seraing, BE"
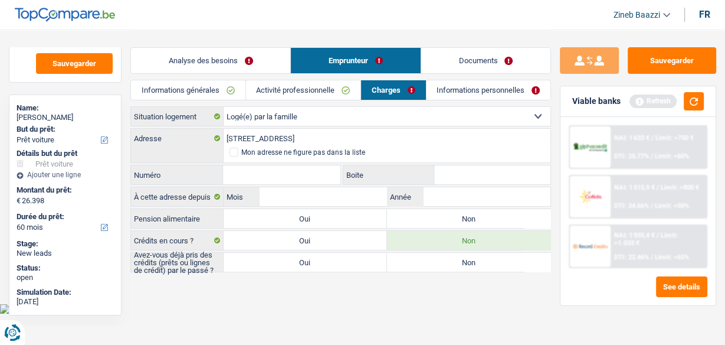
click at [267, 175] on input "Numéro" at bounding box center [281, 174] width 117 height 19
type input "105"
click at [695, 104] on button "button" at bounding box center [694, 101] width 20 height 18
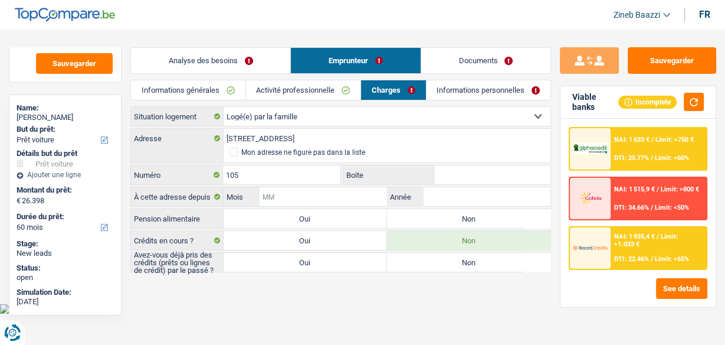
click at [316, 201] on input "Mois" at bounding box center [324, 196] width 128 height 19
click at [363, 198] on input "Mois" at bounding box center [324, 196] width 128 height 19
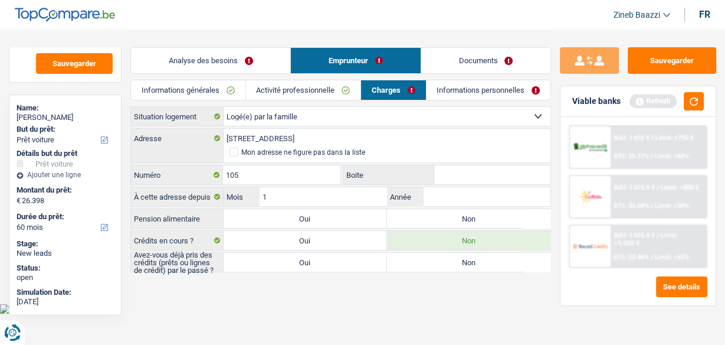
type input "10"
type input "2002"
click at [416, 217] on label "Non" at bounding box center [469, 218] width 164 height 19
click at [416, 217] on input "Non" at bounding box center [469, 218] width 164 height 19
radio input "true"
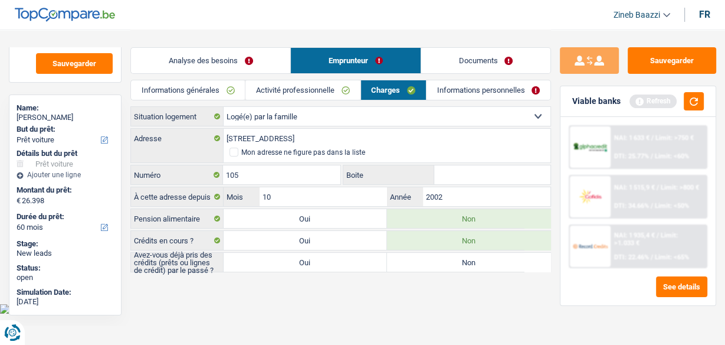
click at [427, 254] on label "Non" at bounding box center [469, 262] width 164 height 19
click at [427, 254] on input "Non" at bounding box center [469, 262] width 164 height 19
radio input "true"
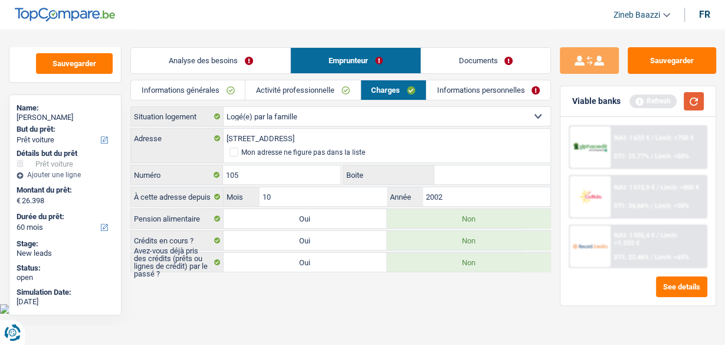
drag, startPoint x: 699, startPoint y: 100, endPoint x: 686, endPoint y: 102, distance: 13.6
click at [699, 101] on button "button" at bounding box center [694, 101] width 20 height 18
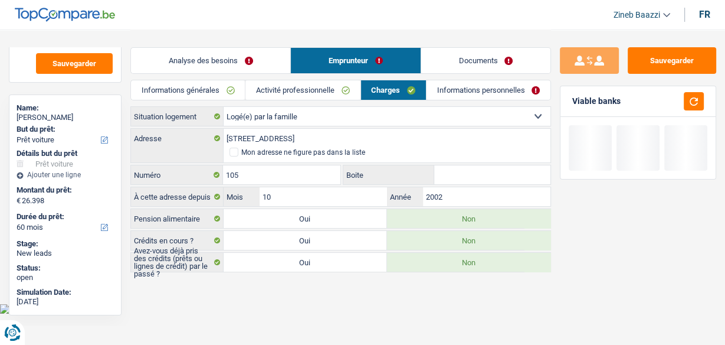
click at [470, 83] on link "Informations personnelles" at bounding box center [489, 89] width 124 height 19
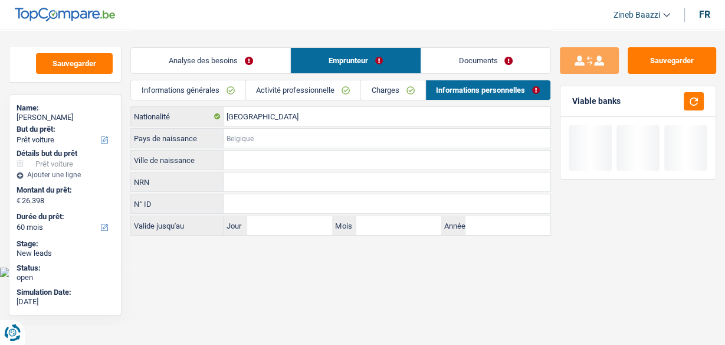
click at [233, 133] on input "Pays de naissance" at bounding box center [387, 138] width 327 height 19
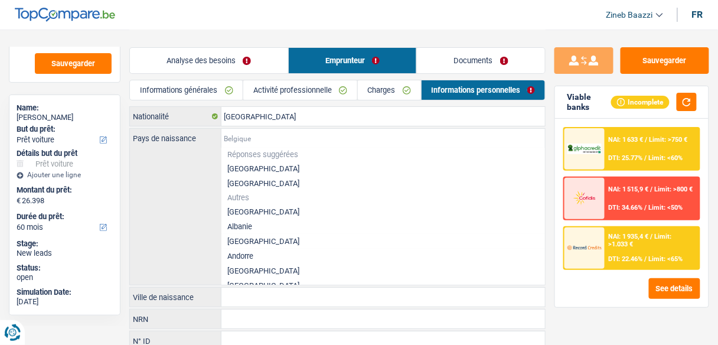
type input "b"
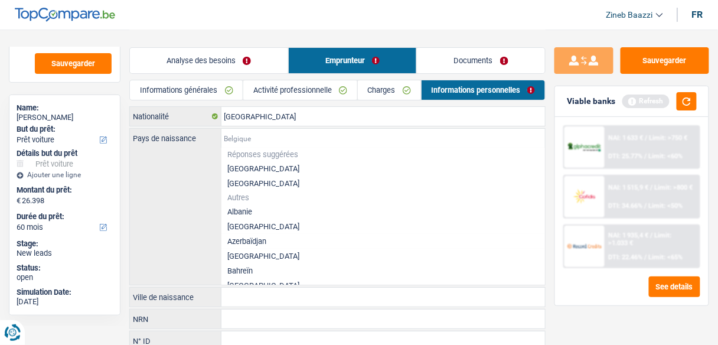
type input "e"
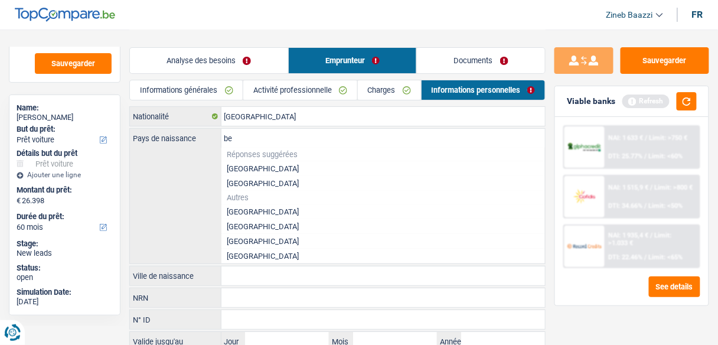
click at [245, 168] on li "[GEOGRAPHIC_DATA]" at bounding box center [383, 168] width 324 height 15
type input "[GEOGRAPHIC_DATA]"
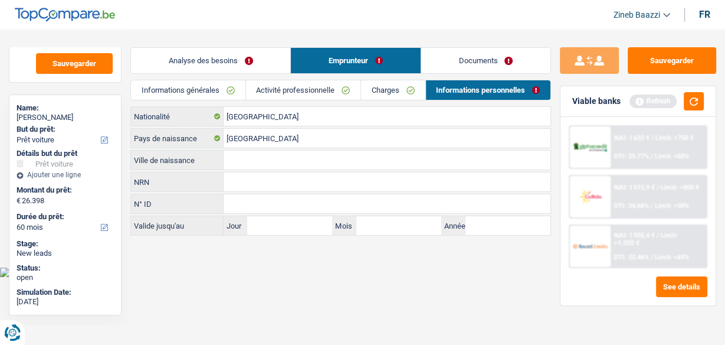
click at [243, 158] on input "Ville de naissance" at bounding box center [387, 160] width 327 height 19
click at [704, 104] on div "Viable banks Refresh" at bounding box center [638, 101] width 155 height 31
click at [699, 106] on button "button" at bounding box center [694, 101] width 20 height 18
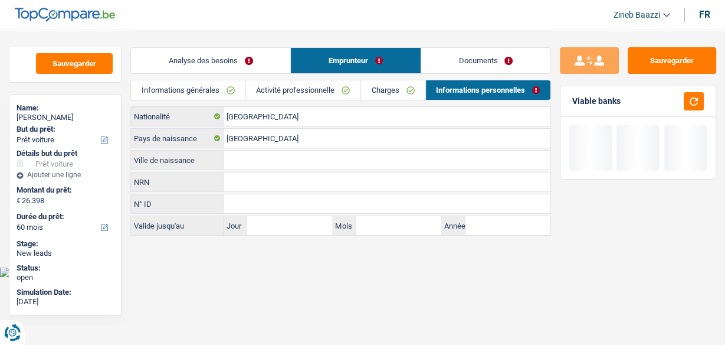
click at [282, 166] on input "Ville de naissance" at bounding box center [387, 160] width 327 height 19
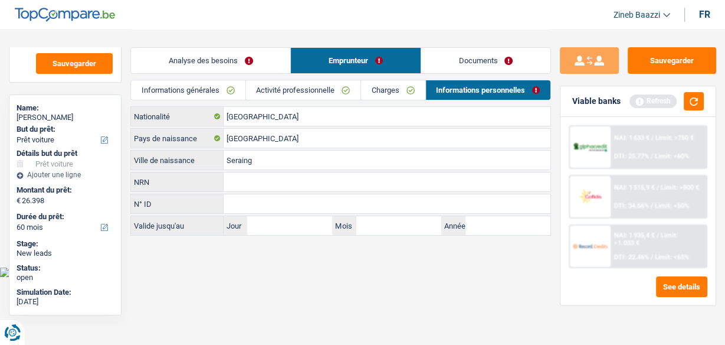
type input "Seraing"
click at [680, 104] on div "Refresh" at bounding box center [667, 101] width 74 height 18
click at [686, 102] on button "button" at bounding box center [694, 101] width 20 height 18
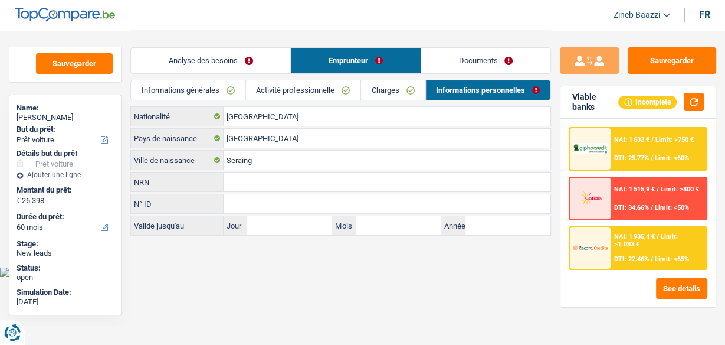
click at [653, 129] on div "NAI: 1 633 € / Limit: >750 € DTI: 25.77% / Limit: <60%" at bounding box center [659, 148] width 96 height 41
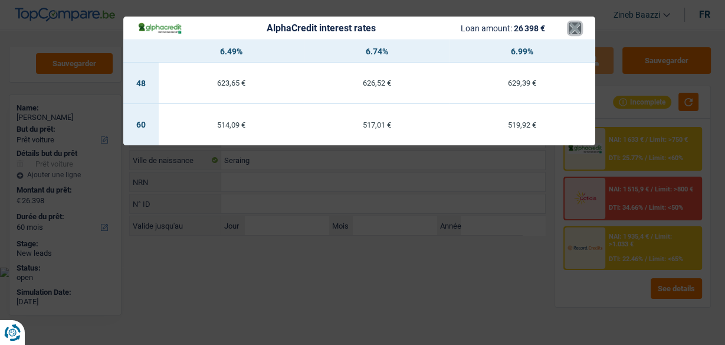
click at [577, 31] on button "×" at bounding box center [575, 28] width 12 height 12
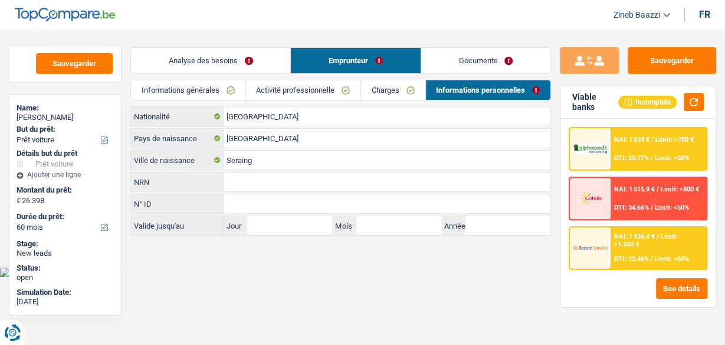
click at [237, 63] on link "Analyse des besoins" at bounding box center [210, 60] width 159 height 25
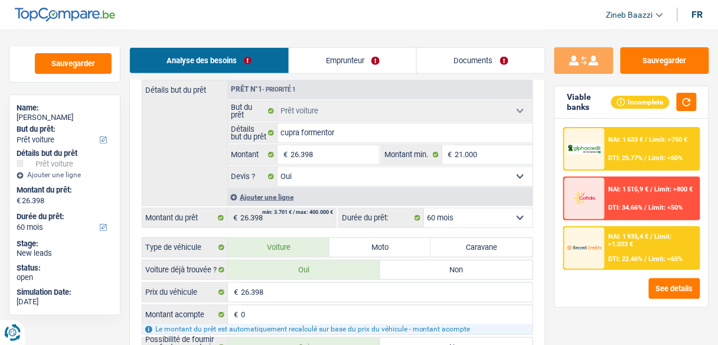
scroll to position [236, 0]
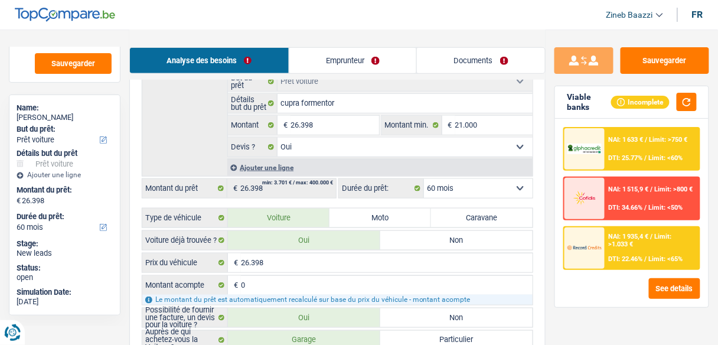
click at [472, 188] on select "12 mois 18 mois 24 mois 30 mois 36 mois 42 mois 48 mois 60 mois Sélectionner un…" at bounding box center [478, 188] width 109 height 19
click at [424, 179] on select "12 mois 18 mois 24 mois 30 mois 36 mois 42 mois 48 mois 60 mois Sélectionner un…" at bounding box center [478, 188] width 109 height 19
click at [638, 299] on div "NAI: 1 633 € / Limit: >750 € DTI: 25.77% / Limit: <60% NAI: 1 515,9 € / Limit: …" at bounding box center [631, 213] width 153 height 188
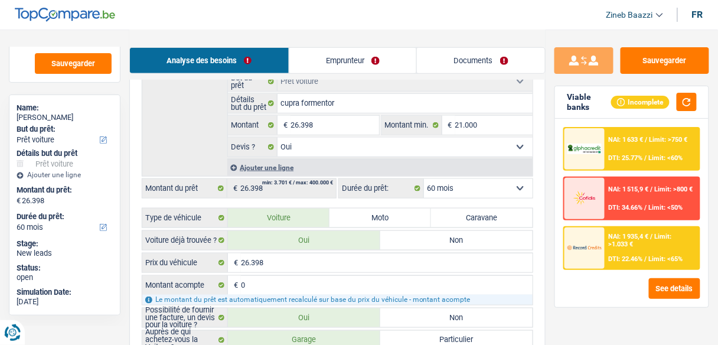
click at [635, 246] on div "NAI: 1 935,4 € / Limit: >1.033 €" at bounding box center [653, 240] width 88 height 15
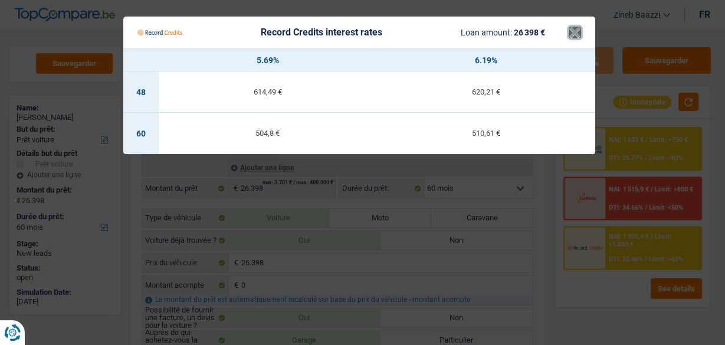
click at [573, 34] on button "×" at bounding box center [575, 33] width 12 height 12
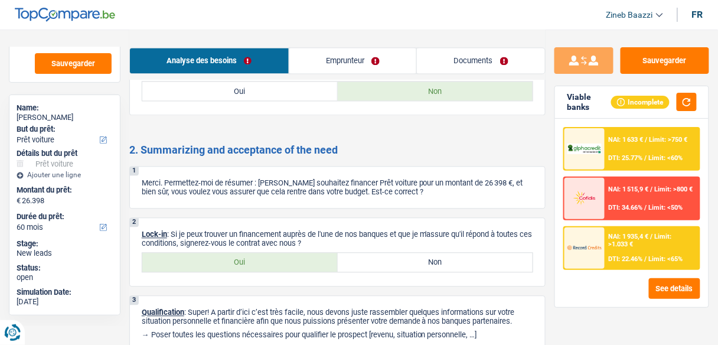
scroll to position [1757, 0]
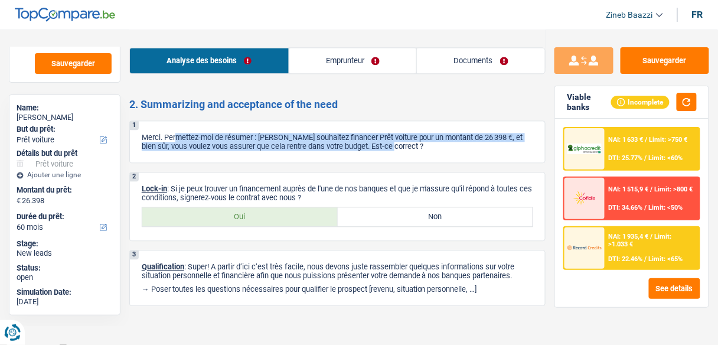
drag, startPoint x: 178, startPoint y: 130, endPoint x: 443, endPoint y: 136, distance: 264.5
click at [443, 136] on p "Merci. Permettez-moi de résumer : Vous souhaitez financer Prêt voiture pour un …" at bounding box center [337, 142] width 391 height 18
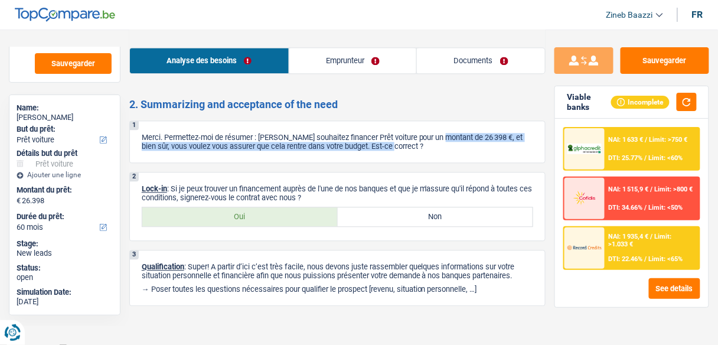
click at [447, 133] on p "Merci. Permettez-moi de résumer : Vous souhaitez financer Prêt voiture pour un …" at bounding box center [337, 142] width 391 height 18
click at [449, 133] on p "Merci. Permettez-moi de résumer : Vous souhaitez financer Prêt voiture pour un …" at bounding box center [337, 142] width 391 height 18
click at [462, 136] on p "Merci. Permettez-moi de résumer : Vous souhaitez financer Prêt voiture pour un …" at bounding box center [337, 142] width 391 height 18
drag, startPoint x: 398, startPoint y: 142, endPoint x: 203, endPoint y: 153, distance: 195.7
click at [203, 153] on div "1 Merci. Permettez-moi de résumer : Vous souhaitez financer Prêt voiture pour u…" at bounding box center [337, 141] width 416 height 43
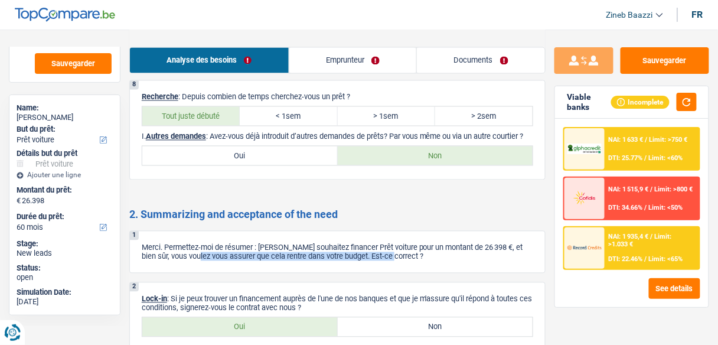
scroll to position [1662, 0]
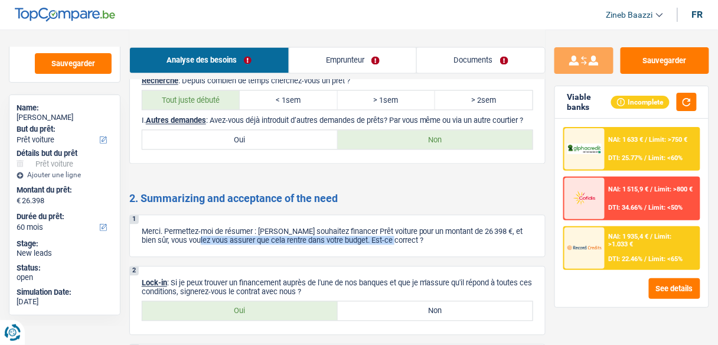
click at [419, 239] on div "1 Merci. Permettez-moi de résumer : Vous souhaitez financer Prêt voiture pour u…" at bounding box center [337, 236] width 416 height 43
click at [604, 248] on div at bounding box center [584, 247] width 40 height 41
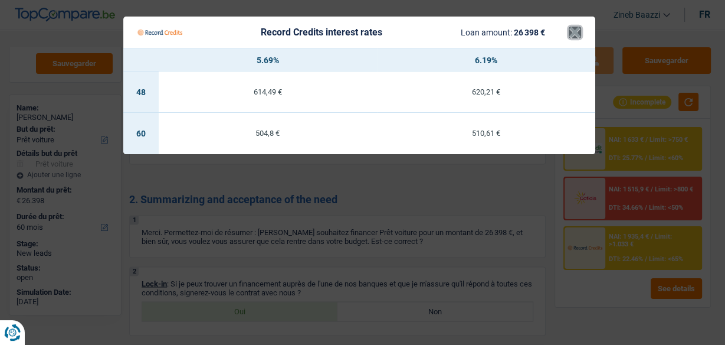
click at [574, 33] on button "×" at bounding box center [575, 33] width 12 height 12
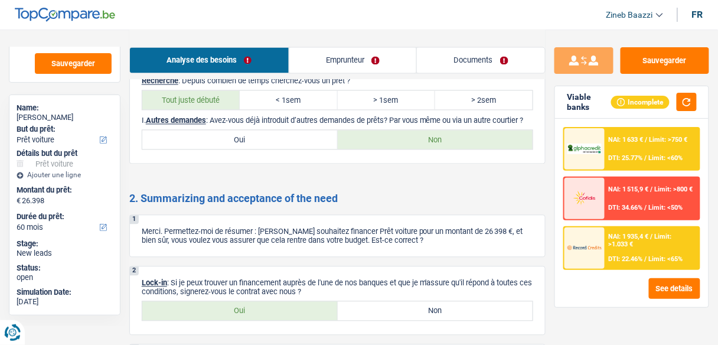
scroll to position [0, 0]
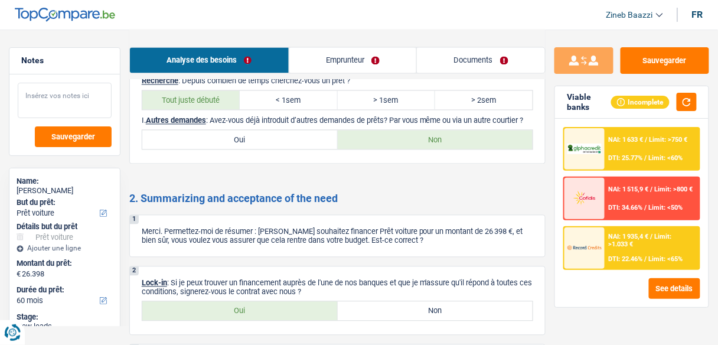
click at [77, 97] on textarea at bounding box center [65, 100] width 94 height 35
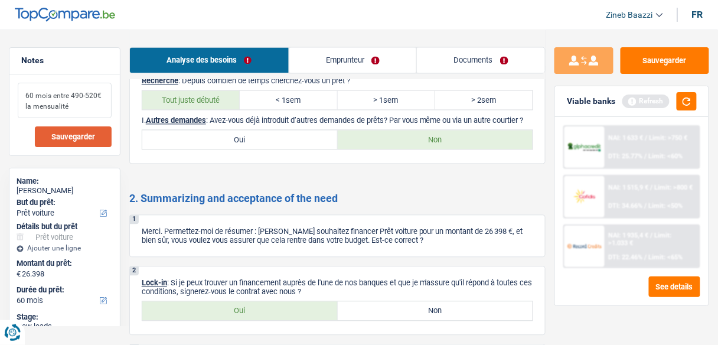
type textarea "60 mois entre 490-520€ la mensualité"
click at [76, 136] on span "Sauvegarder" at bounding box center [73, 137] width 44 height 8
drag, startPoint x: 77, startPoint y: 115, endPoint x: 19, endPoint y: 87, distance: 64.7
click at [13, 87] on div "60 mois entre 490-520€ la mensualité" at bounding box center [64, 114] width 110 height 81
click at [695, 102] on button "button" at bounding box center [686, 101] width 20 height 18
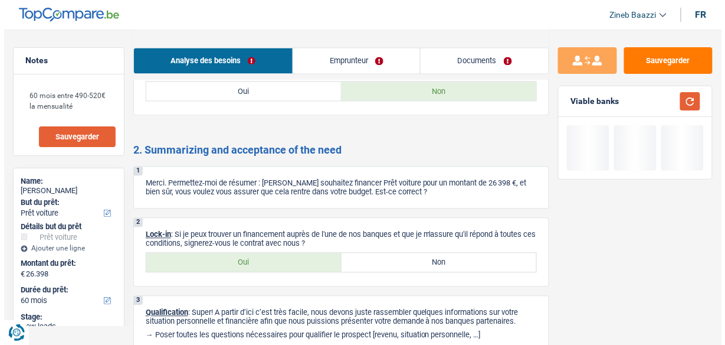
scroll to position [1757, 0]
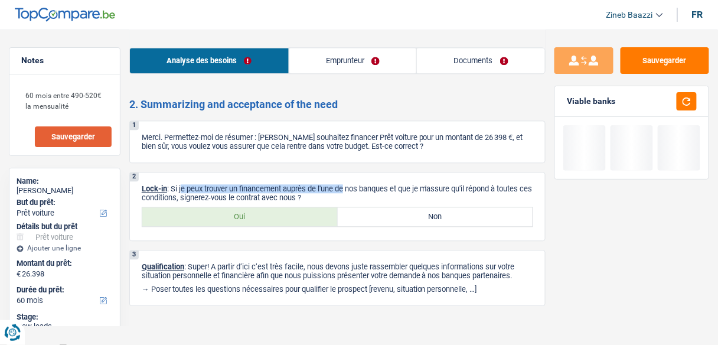
drag, startPoint x: 182, startPoint y: 182, endPoint x: 344, endPoint y: 172, distance: 162.0
click at [344, 172] on div "2 Lock-in : Si je peux trouver un financement auprès de l'une de nos banques et…" at bounding box center [337, 206] width 416 height 69
click at [361, 184] on p "Lock-in : Si je peux trouver un financement auprès de l'une de nos banques et q…" at bounding box center [337, 193] width 391 height 18
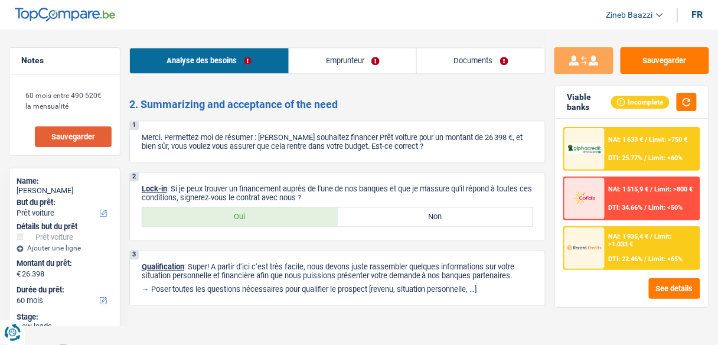
click at [612, 256] on span "DTI: 22.46%" at bounding box center [626, 259] width 34 height 8
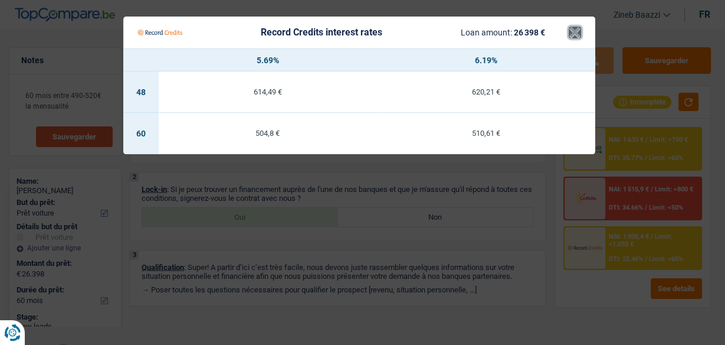
click at [575, 32] on button "×" at bounding box center [575, 33] width 12 height 12
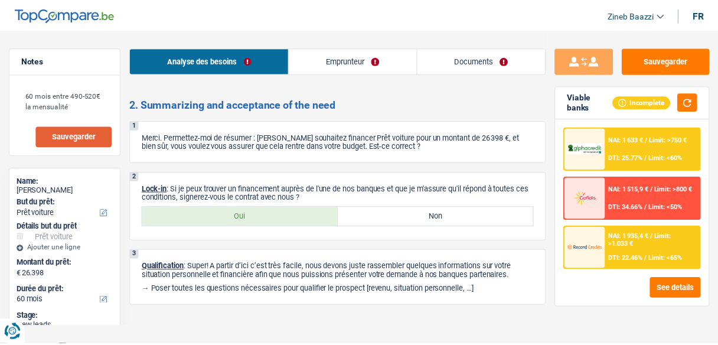
scroll to position [1748, 0]
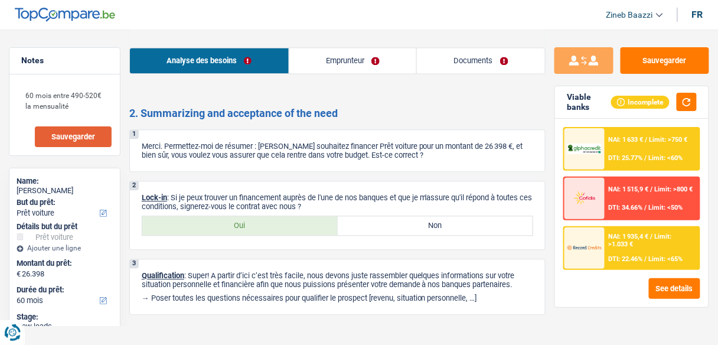
click at [268, 219] on label "Oui" at bounding box center [239, 225] width 195 height 19
click at [268, 219] on input "Oui" at bounding box center [239, 225] width 195 height 19
radio input "true"
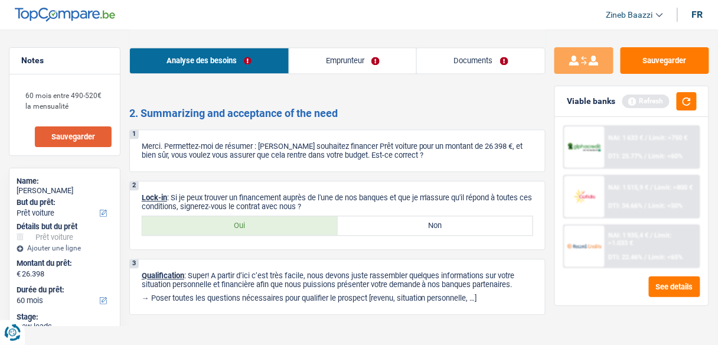
click at [444, 62] on link "Documents" at bounding box center [481, 60] width 128 height 25
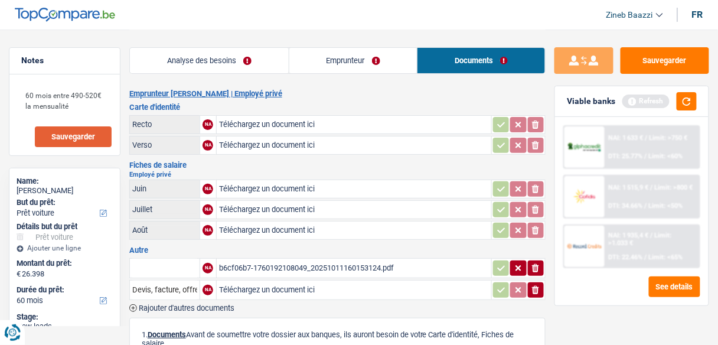
scroll to position [47, 0]
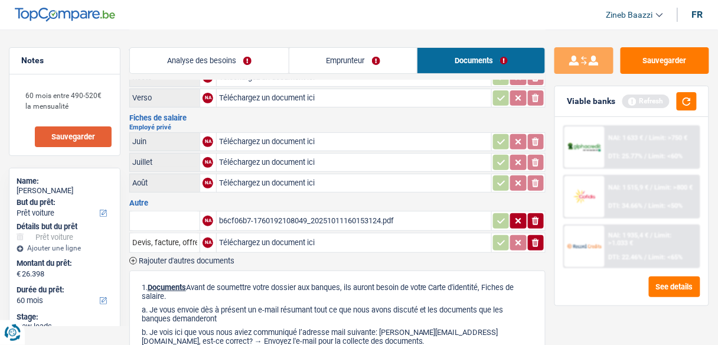
click at [253, 38] on div "Analyse des besoins Emprunteur Documents" at bounding box center [337, 55] width 416 height 50
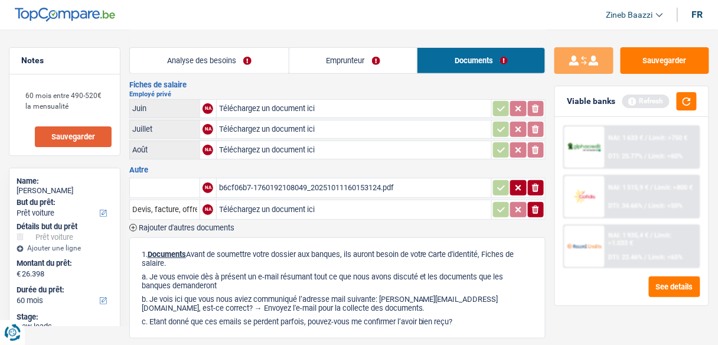
scroll to position [0, 0]
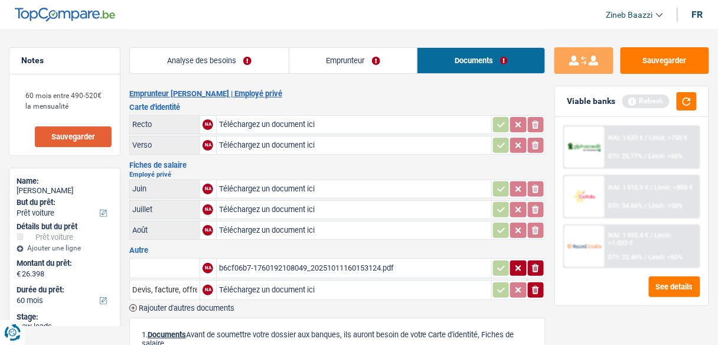
click at [204, 75] on div "Analyse des besoins Emprunteur Documents" at bounding box center [337, 55] width 416 height 50
click at [213, 51] on link "Analyse des besoins" at bounding box center [209, 60] width 159 height 25
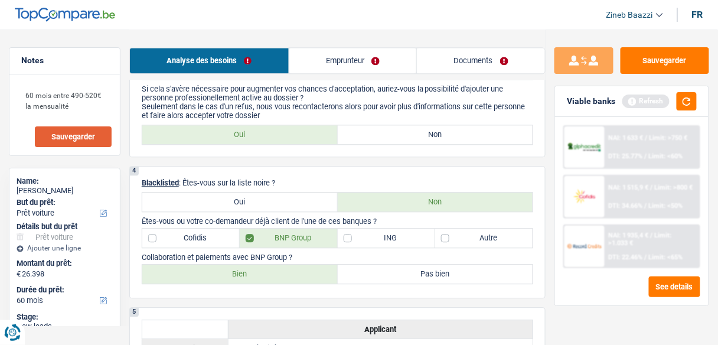
scroll to position [614, 0]
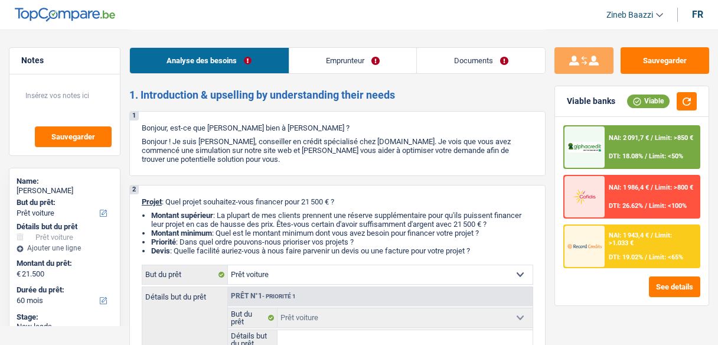
select select "car"
select select "60"
select select "car"
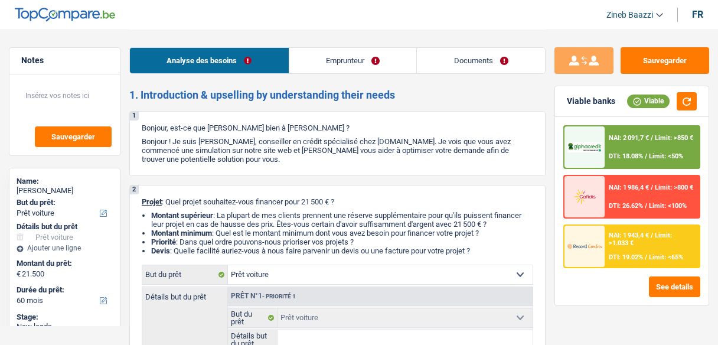
select select "60"
select select "publicEmployee"
select select "familyAllowances"
select select "netSalary"
select select "mealVouchers"
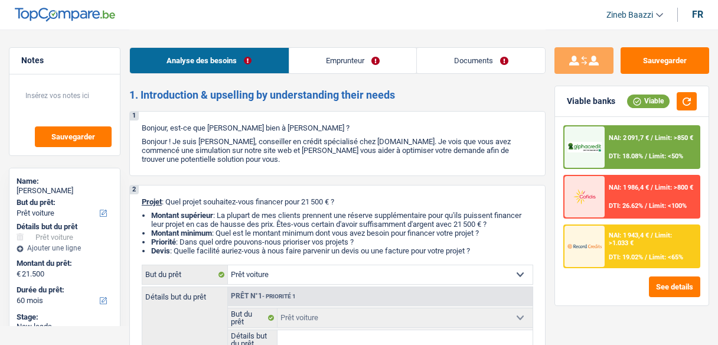
select select "liveWithParents"
select select "car"
select select "60"
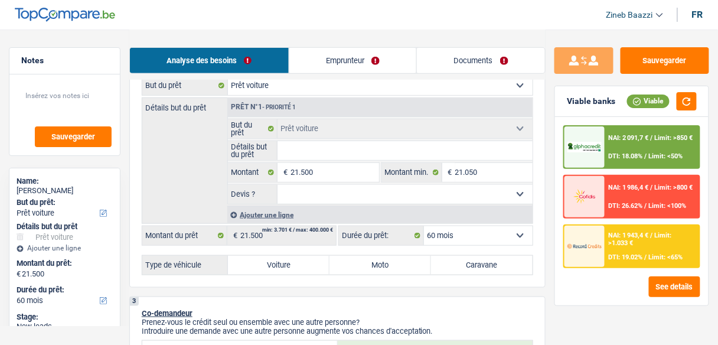
type input "2.105"
type input "210"
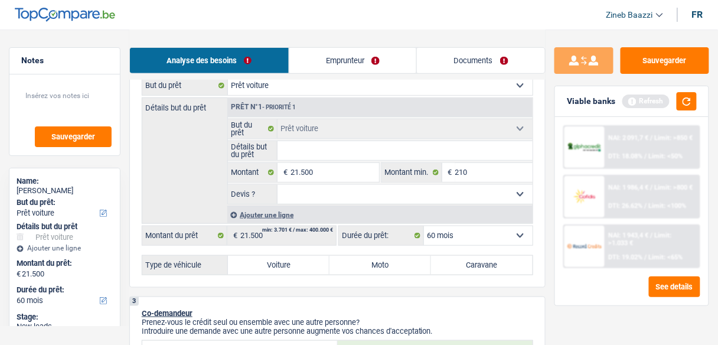
type input "21"
type input "215"
type input "2.150"
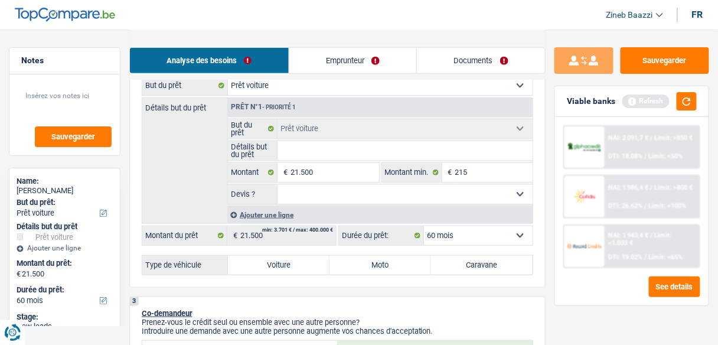
type input "2.150"
type input "21.500"
click at [681, 103] on button "button" at bounding box center [686, 101] width 20 height 18
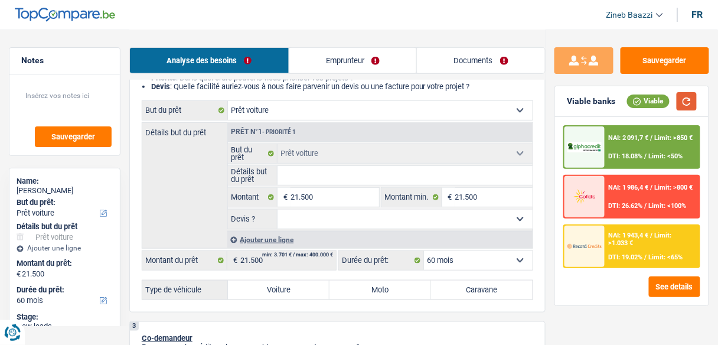
scroll to position [142, 0]
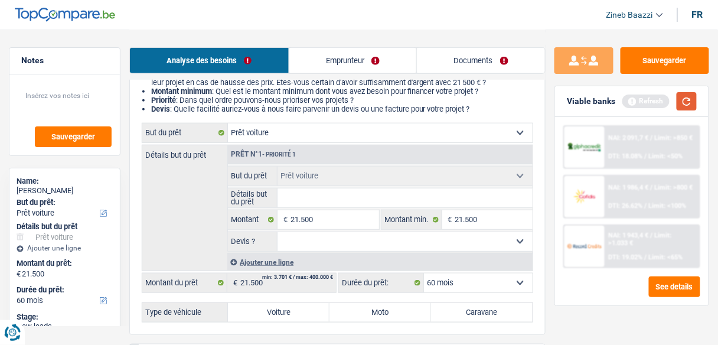
click at [684, 96] on button "button" at bounding box center [686, 101] width 20 height 18
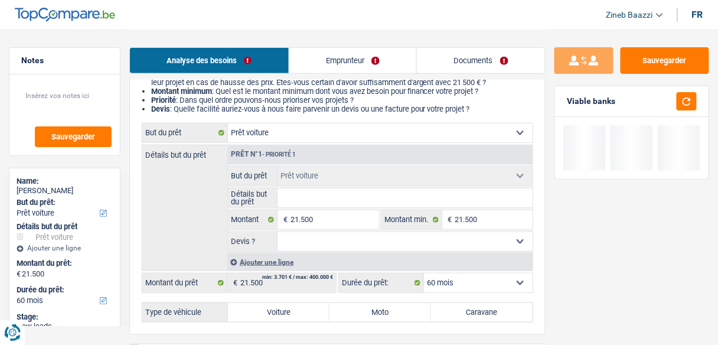
click at [318, 201] on input "Détails but du prêt" at bounding box center [404, 197] width 255 height 19
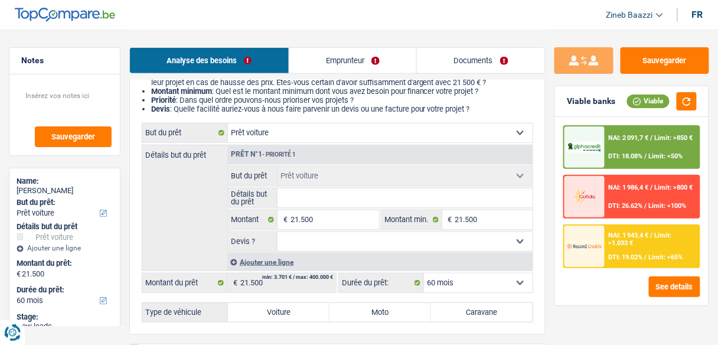
type input "b"
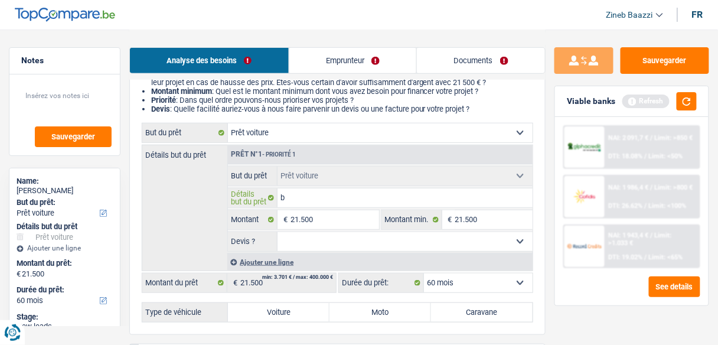
type input "bm"
type input "bmw"
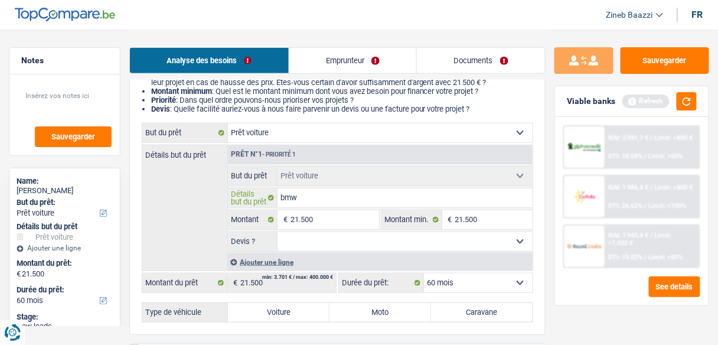
type input "bmw"
type input "bmw 2"
type input "bmw 20"
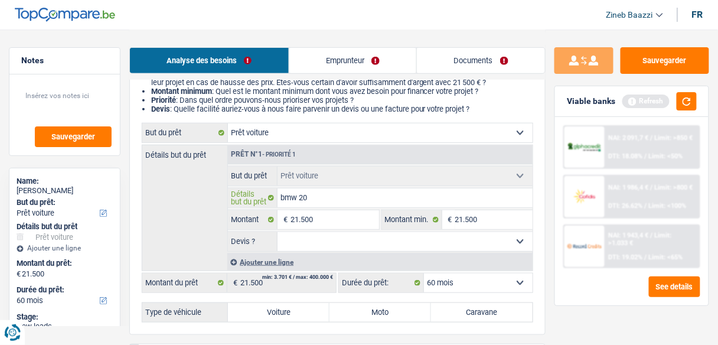
type input "bmw 202"
type input "bmw 2021"
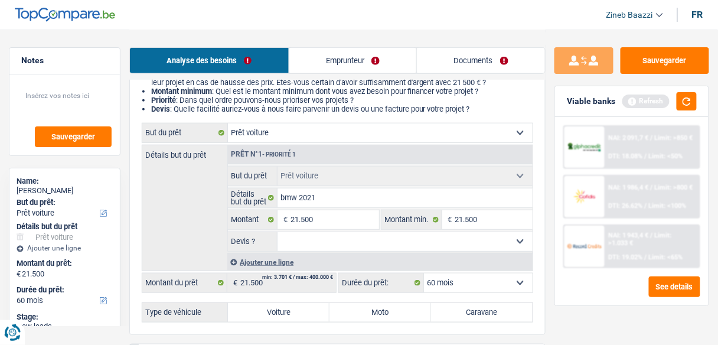
click at [333, 235] on select "Oui Non Non répondu Sélectionner une option" at bounding box center [404, 241] width 255 height 19
click at [348, 249] on select "Oui Non Non répondu Sélectionner une option" at bounding box center [404, 241] width 255 height 19
click at [305, 243] on select "Oui Non Non répondu Sélectionner une option" at bounding box center [404, 241] width 255 height 19
select select "yes"
click at [277, 232] on select "Oui Non Non répondu Sélectionner une option" at bounding box center [404, 241] width 255 height 19
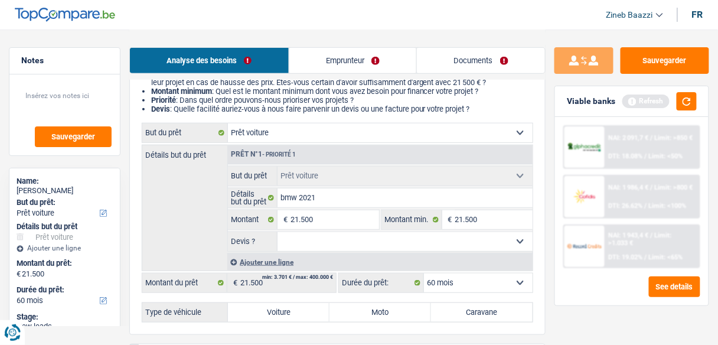
select select "yes"
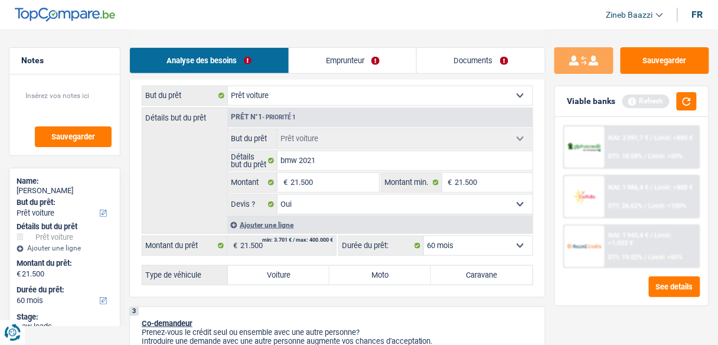
scroll to position [236, 0]
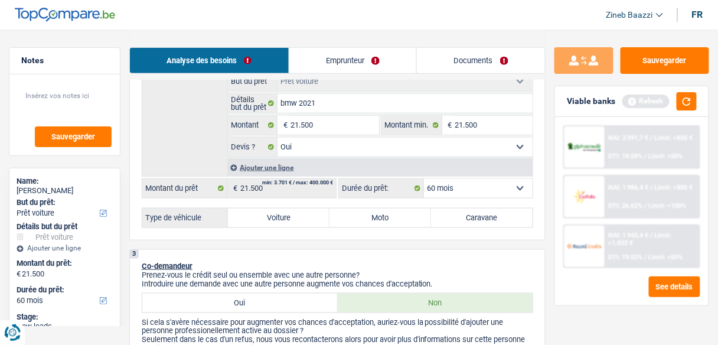
click at [465, 188] on select "12 mois 18 mois 24 mois 30 mois 36 mois 42 mois 48 mois 60 mois Sélectionner un…" at bounding box center [478, 188] width 109 height 19
drag, startPoint x: 465, startPoint y: 188, endPoint x: 455, endPoint y: 189, distance: 10.7
click at [465, 188] on select "12 mois 18 mois 24 mois 30 mois 36 mois 42 mois 48 mois 60 mois Sélectionner un…" at bounding box center [478, 188] width 109 height 19
click at [289, 220] on label "Voiture" at bounding box center [279, 217] width 102 height 19
click at [289, 220] on input "Voiture" at bounding box center [279, 217] width 102 height 19
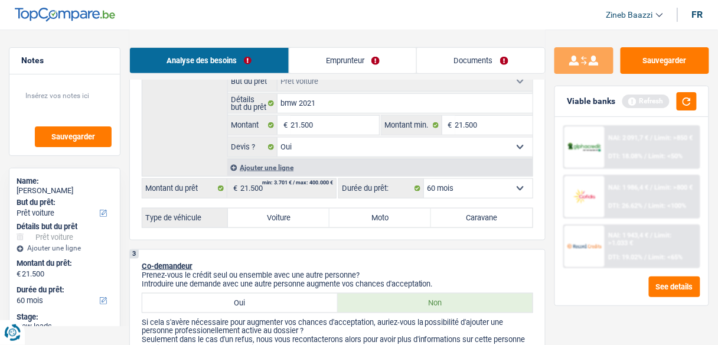
radio input "true"
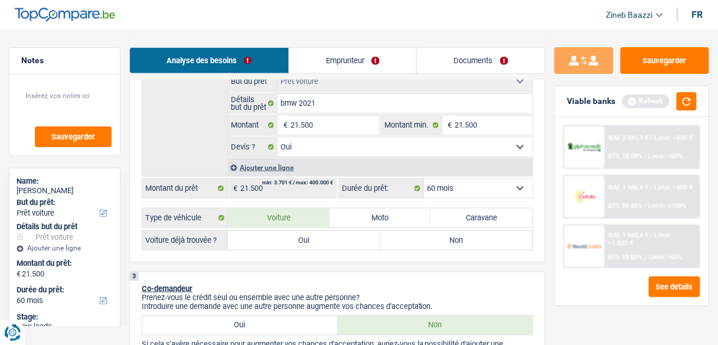
click at [315, 247] on label "Oui" at bounding box center [304, 240] width 152 height 19
click at [315, 247] on input "Oui" at bounding box center [304, 240] width 152 height 19
radio input "true"
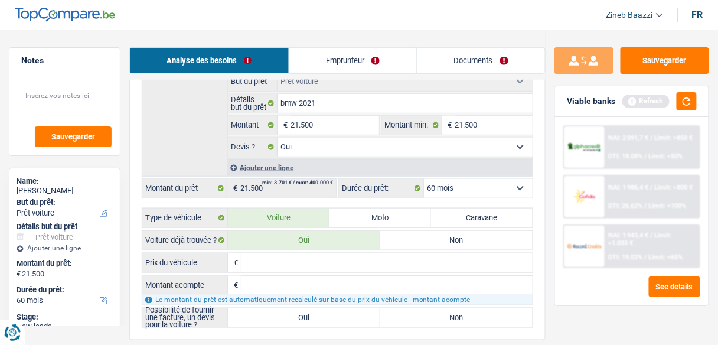
click at [328, 257] on input "Prix du véhicule" at bounding box center [387, 262] width 292 height 19
click at [331, 256] on input "Prix du véhicule" at bounding box center [387, 262] width 292 height 19
type input "2"
type input "20"
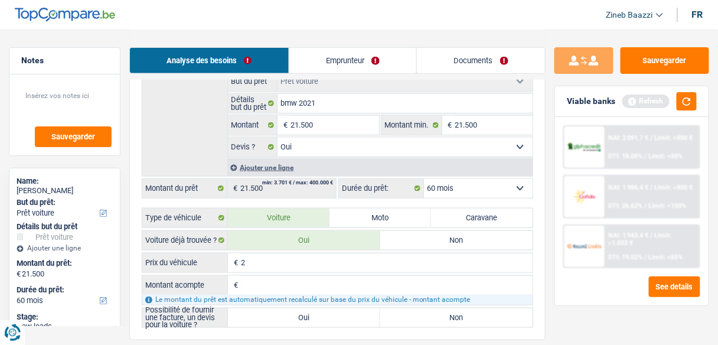
type input "20"
type input "209"
type input "2.090"
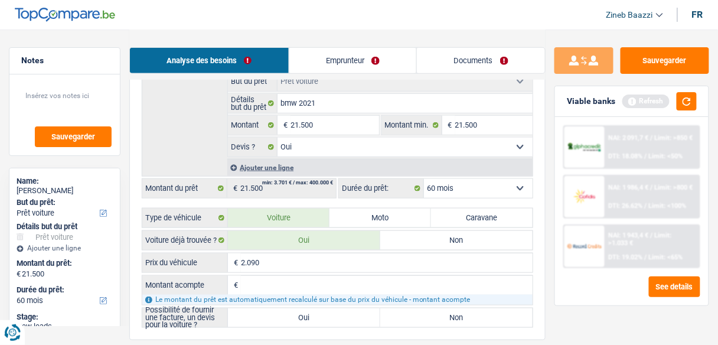
type input "20.900"
click at [283, 286] on input "Montant acompte" at bounding box center [387, 285] width 292 height 19
click at [269, 287] on input "Montant acompte" at bounding box center [387, 285] width 292 height 19
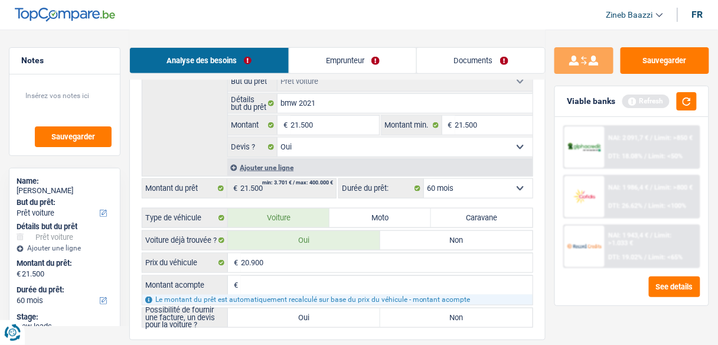
type input "0"
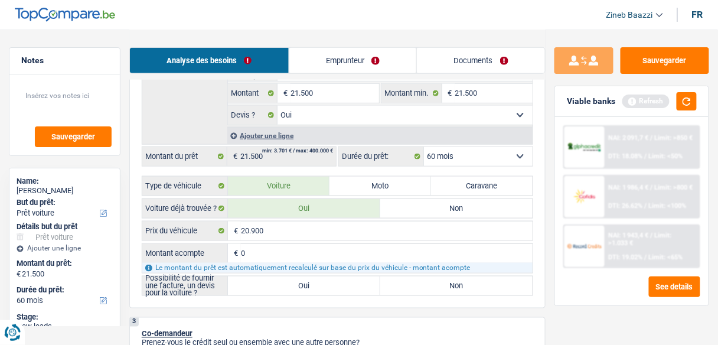
scroll to position [331, 0]
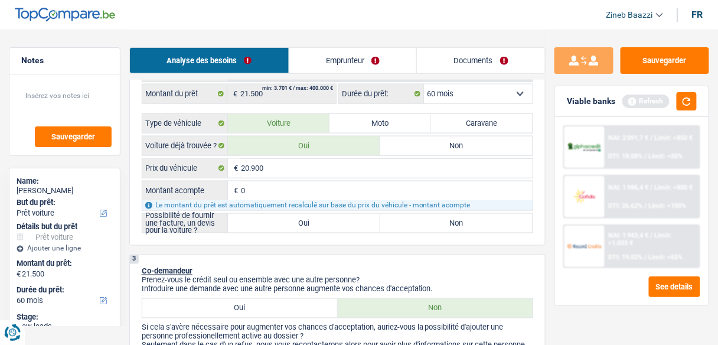
type input "0"
type input "20.900"
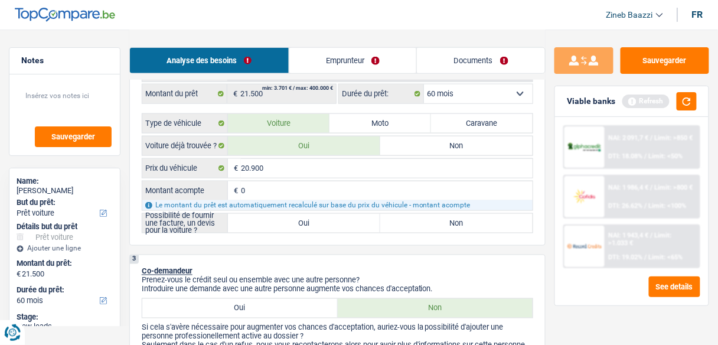
type input "20.900"
click at [326, 223] on label "Oui" at bounding box center [304, 223] width 152 height 19
click at [326, 223] on input "Oui" at bounding box center [304, 223] width 152 height 19
radio input "true"
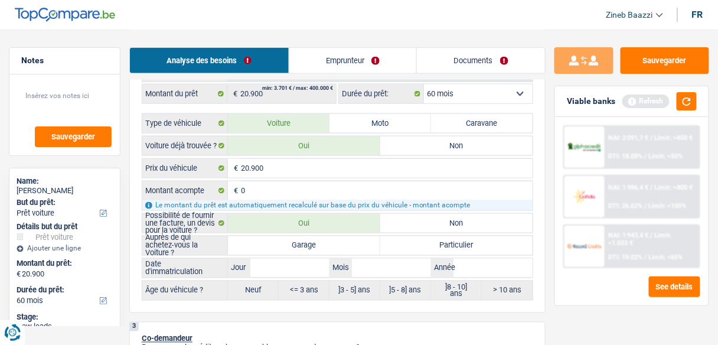
click at [298, 240] on label "Garage" at bounding box center [304, 245] width 152 height 19
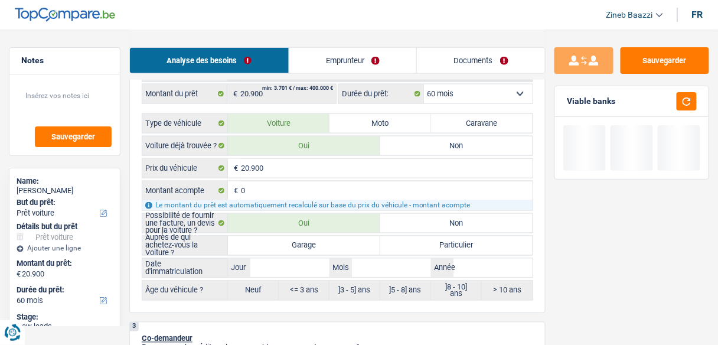
click at [300, 253] on div "Auprès de qui achetez-vous la Voiture ? Garage Particulier Tous les champs sont…" at bounding box center [337, 268] width 391 height 65
click at [299, 245] on label "Garage" at bounding box center [304, 245] width 152 height 19
click at [299, 245] on input "Garage" at bounding box center [304, 245] width 152 height 19
radio input "true"
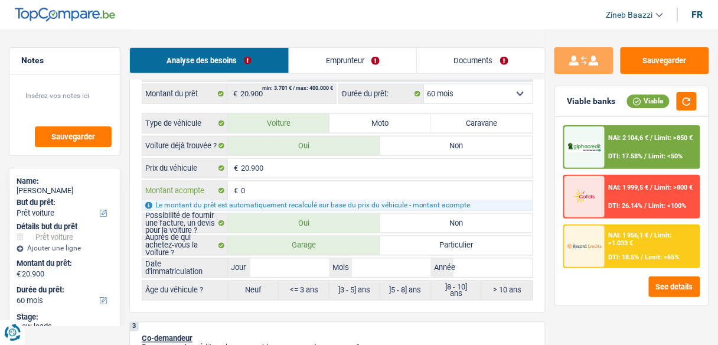
click at [251, 195] on input "0" at bounding box center [387, 190] width 292 height 19
click at [257, 267] on input "Jour" at bounding box center [289, 268] width 79 height 19
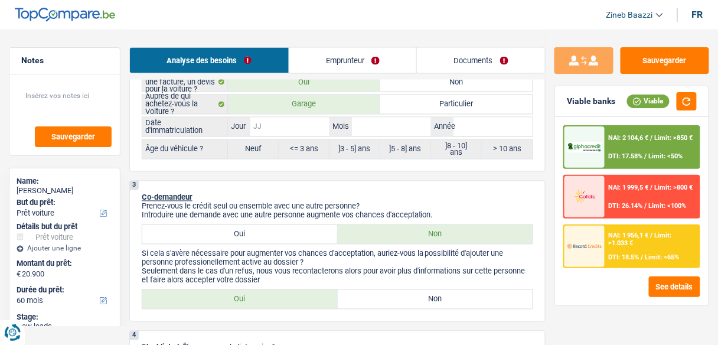
scroll to position [472, 0]
click at [465, 129] on input "Année" at bounding box center [492, 126] width 79 height 19
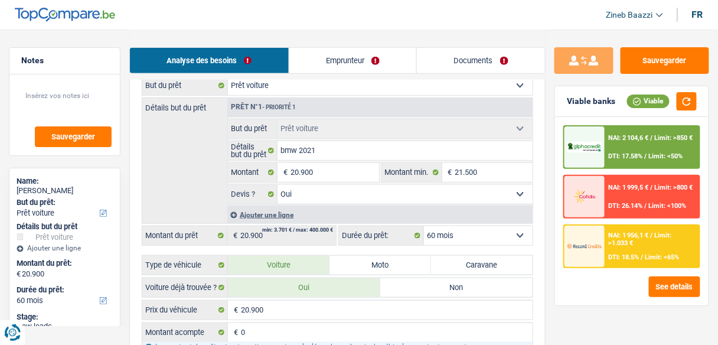
scroll to position [331, 0]
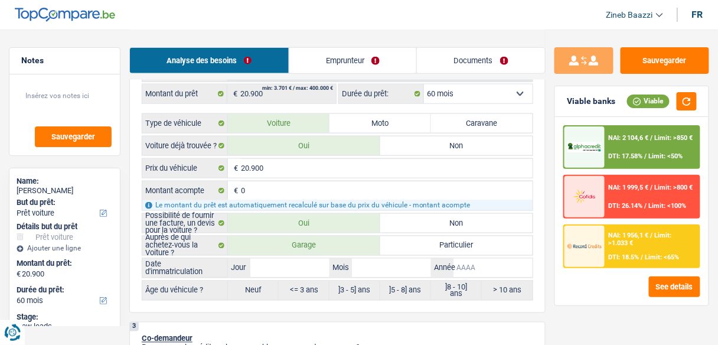
click at [463, 264] on input "Année" at bounding box center [492, 268] width 79 height 19
type input "2"
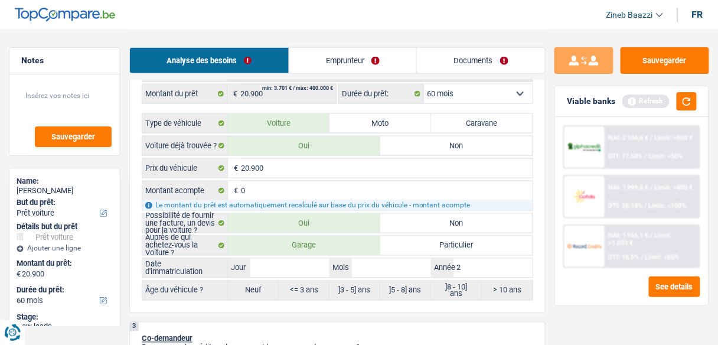
type input "20"
type input "202"
type input "2021"
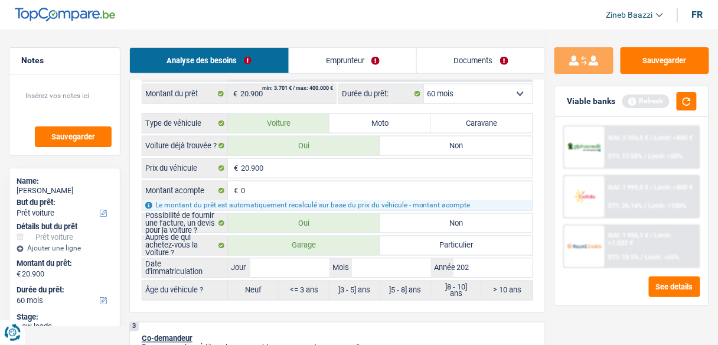
type input "2021"
click at [688, 108] on button "button" at bounding box center [686, 101] width 20 height 18
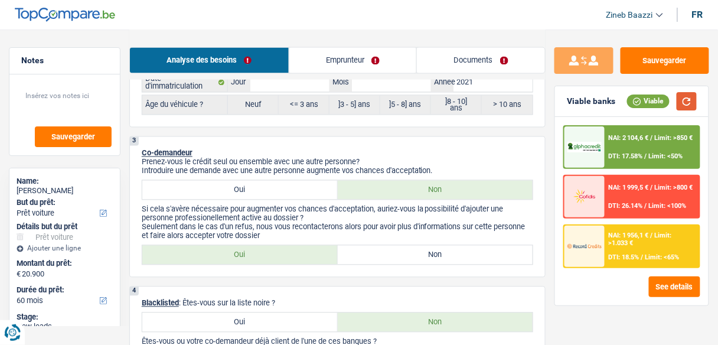
scroll to position [519, 0]
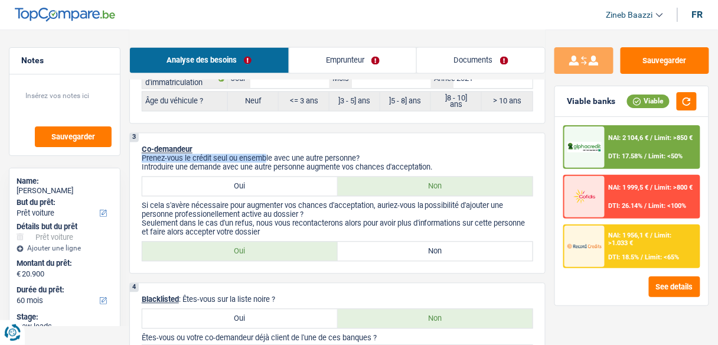
drag, startPoint x: 251, startPoint y: 146, endPoint x: 266, endPoint y: 149, distance: 15.8
click at [266, 149] on div "3 Co-demandeur Prenez-vous le crédit seul ou ensemble avec une autre personne? …" at bounding box center [337, 203] width 416 height 141
click at [453, 59] on link "Documents" at bounding box center [481, 60] width 128 height 25
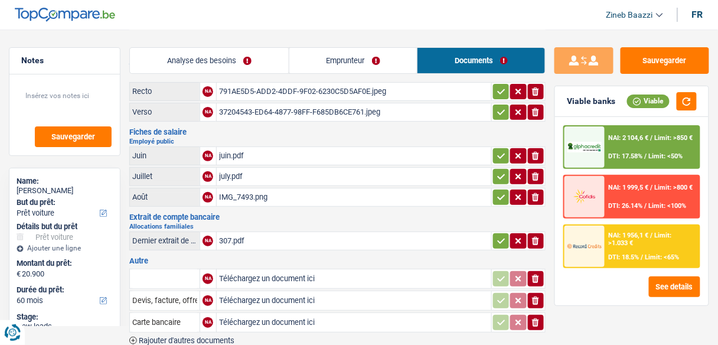
scroll to position [30, 0]
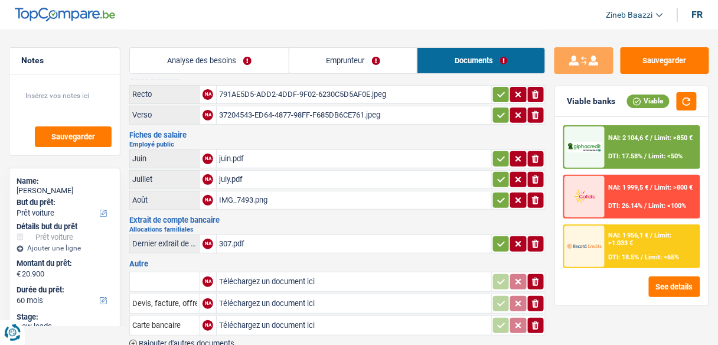
click at [306, 113] on div "37204543-ED64-4877-98FF-F685DB6CE761.jpeg" at bounding box center [354, 115] width 270 height 18
click at [280, 97] on div "791AE5D5-ADD2-4DDF-9F02-6230C5D5AF0E.jpeg" at bounding box center [354, 95] width 270 height 18
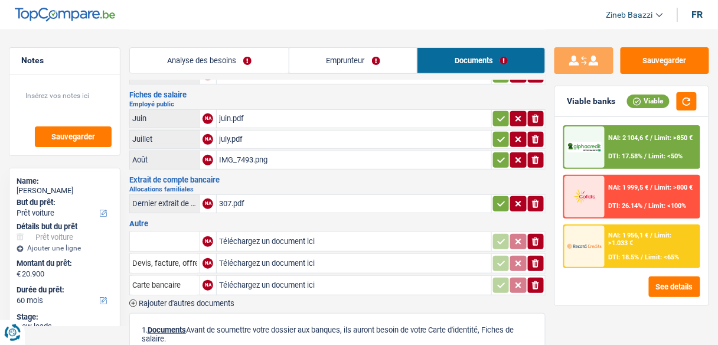
scroll to position [125, 0]
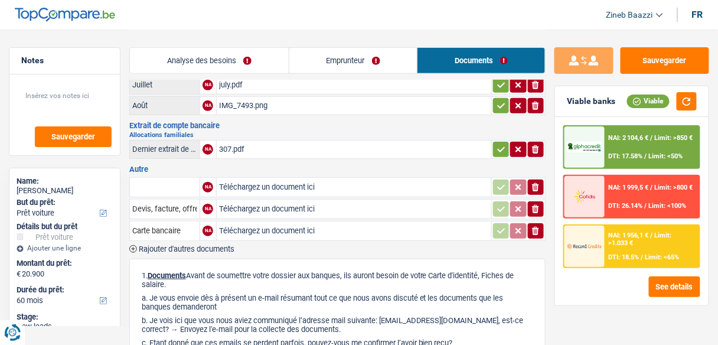
click at [197, 55] on link "Analyse des besoins" at bounding box center [209, 60] width 159 height 25
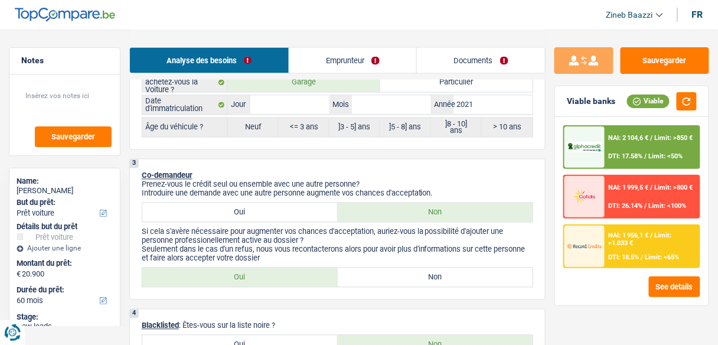
scroll to position [597, 0]
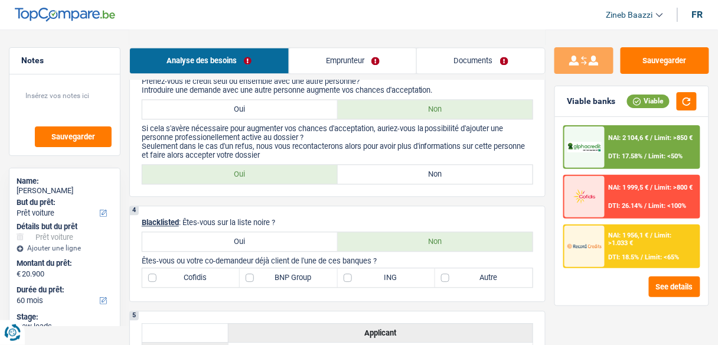
click at [364, 169] on label "Non" at bounding box center [435, 174] width 195 height 19
click at [364, 169] on input "Non" at bounding box center [435, 174] width 195 height 19
radio input "true"
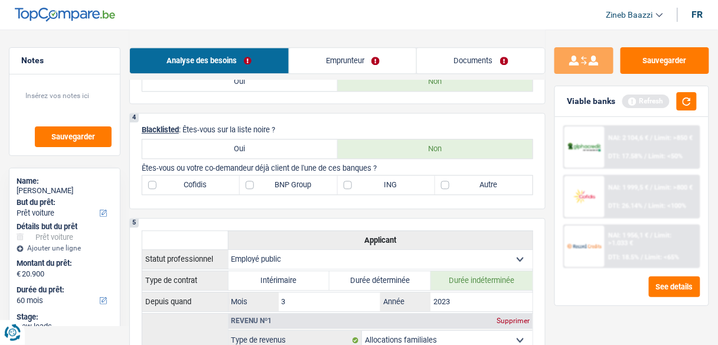
scroll to position [691, 0]
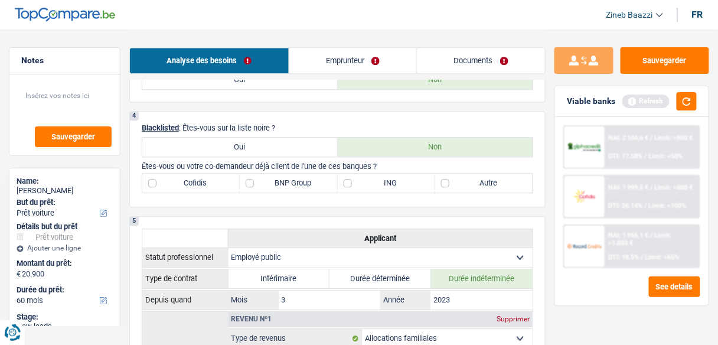
drag, startPoint x: 674, startPoint y: 104, endPoint x: 689, endPoint y: 105, distance: 16.0
click at [674, 104] on div "Refresh" at bounding box center [659, 101] width 74 height 18
click at [689, 105] on button "button" at bounding box center [686, 101] width 20 height 18
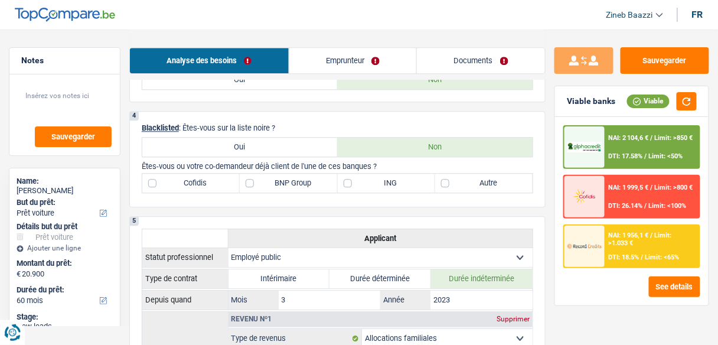
click at [495, 63] on link "Documents" at bounding box center [481, 60] width 128 height 25
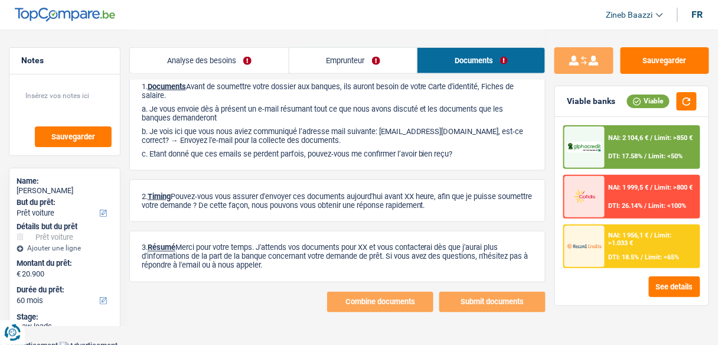
scroll to position [0, 0]
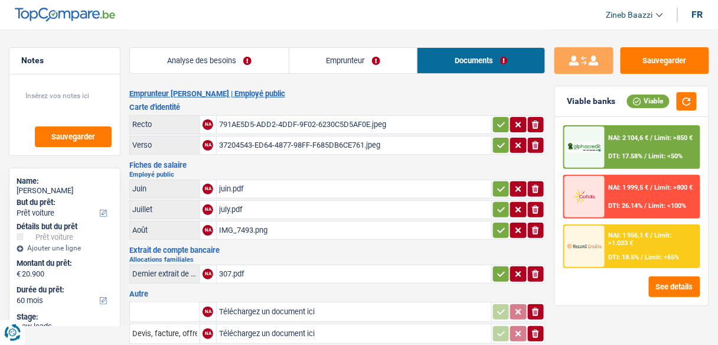
click at [348, 62] on link "Emprunteur" at bounding box center [353, 60] width 128 height 25
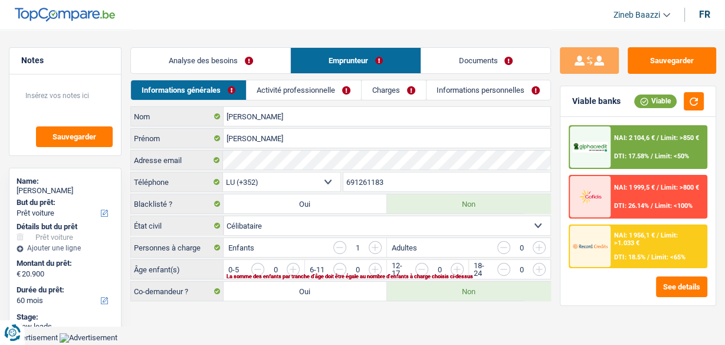
click at [452, 87] on link "Informations personnelles" at bounding box center [489, 89] width 124 height 19
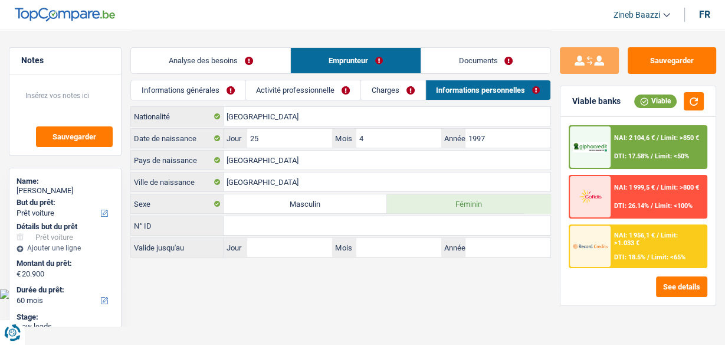
click at [379, 90] on link "Charges" at bounding box center [393, 89] width 64 height 19
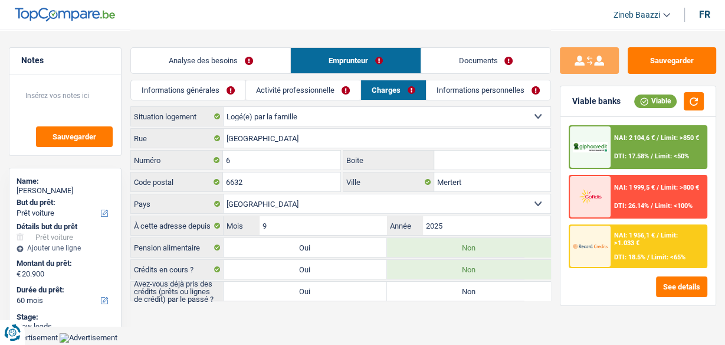
click at [240, 66] on link "Analyse des besoins" at bounding box center [210, 60] width 159 height 25
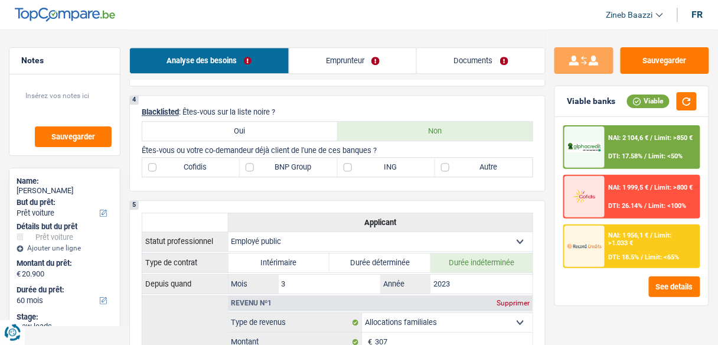
scroll to position [708, 0]
click at [442, 164] on label "Autre" at bounding box center [483, 165] width 97 height 19
click at [442, 164] on input "Autre" at bounding box center [483, 165] width 97 height 19
checkbox input "true"
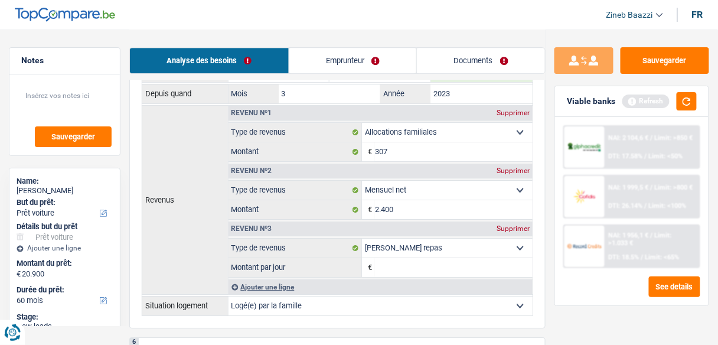
scroll to position [850, 0]
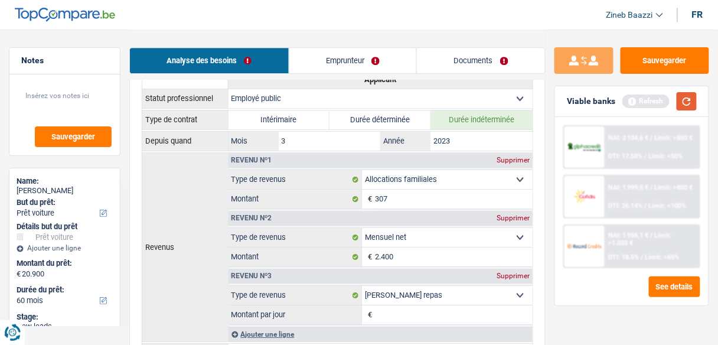
click at [678, 101] on button "button" at bounding box center [686, 101] width 20 height 18
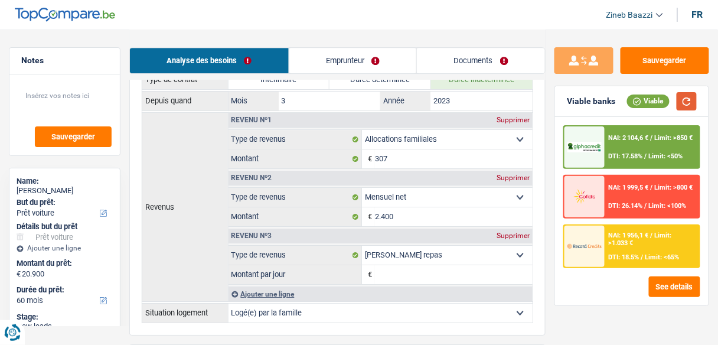
scroll to position [944, 0]
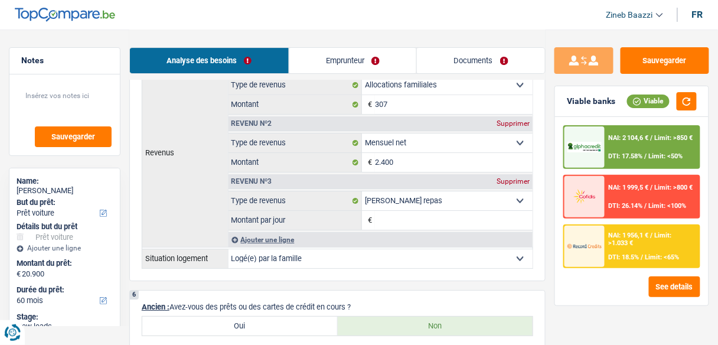
click at [506, 178] on div "Supprimer" at bounding box center [512, 181] width 39 height 7
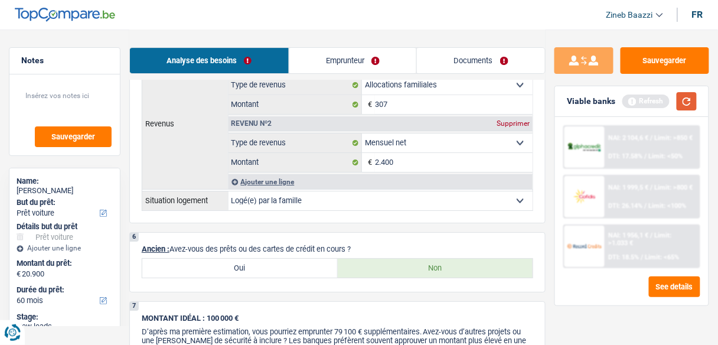
click at [686, 104] on button "button" at bounding box center [686, 101] width 20 height 18
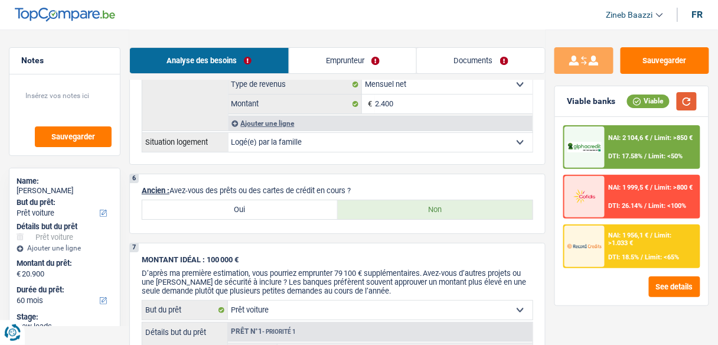
scroll to position [1039, 0]
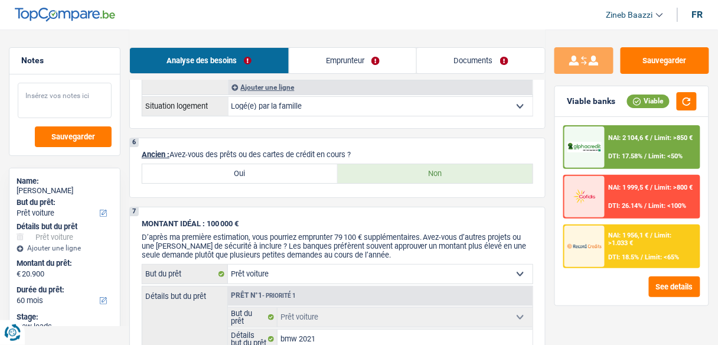
click at [77, 102] on textarea at bounding box center [65, 100] width 94 height 35
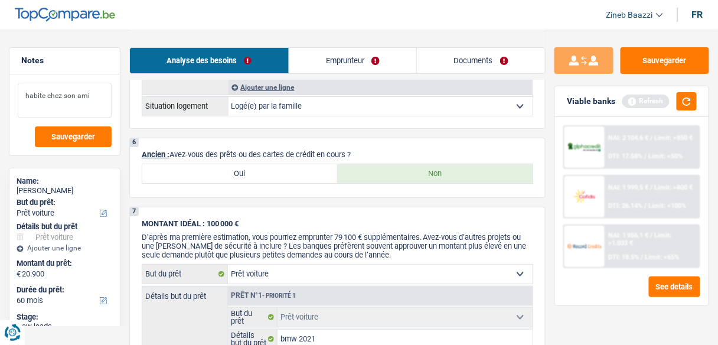
type textarea "habite chez son ami"
click at [306, 169] on label "Oui" at bounding box center [239, 173] width 195 height 19
click at [306, 169] on input "Oui" at bounding box center [239, 173] width 195 height 19
radio input "true"
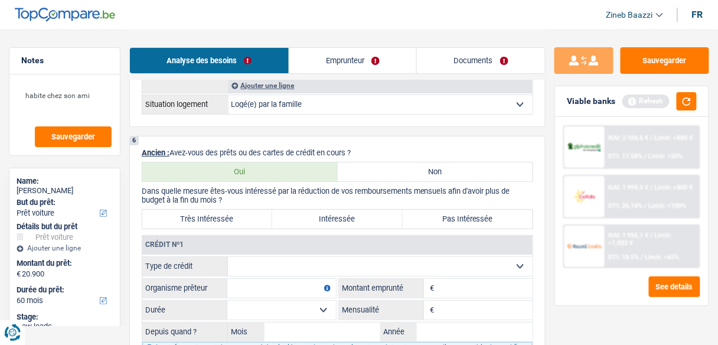
scroll to position [1133, 0]
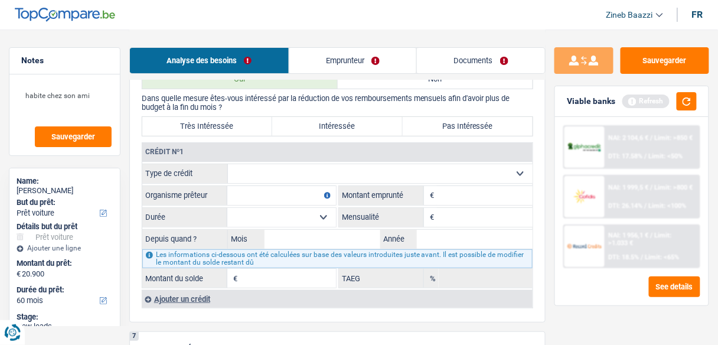
click at [281, 168] on select "Carte ou ouverture de crédit Prêt hypothécaire Vente à tempérament Prêt à tempé…" at bounding box center [380, 173] width 305 height 19
click at [279, 166] on select "Carte ou ouverture de crédit Prêt hypothécaire Vente à tempérament Prêt à tempé…" at bounding box center [380, 173] width 305 height 19
click at [274, 191] on input "Organisme prêteur" at bounding box center [281, 195] width 109 height 19
type input "s"
type input "Sparcas"
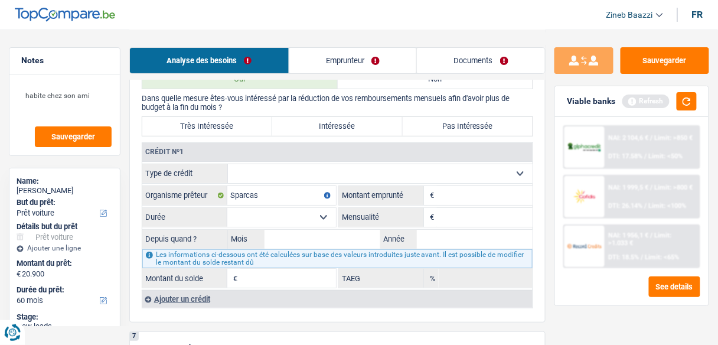
click at [273, 168] on select "Carte ou ouverture de crédit Prêt hypothécaire Vente à tempérament Prêt à tempé…" at bounding box center [380, 173] width 305 height 19
select select "personalLoan"
type input "0"
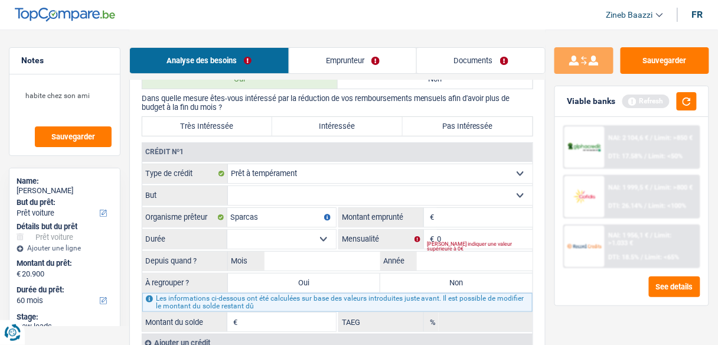
click at [370, 186] on select "Confort maison: meubles, textile, peinture, électroménager, outillage non-profe…" at bounding box center [380, 195] width 305 height 19
select select "homeFurnishingOrRelocation"
click at [228, 186] on select "Confort maison: meubles, textile, peinture, électroménager, outillage non-profe…" at bounding box center [380, 195] width 305 height 19
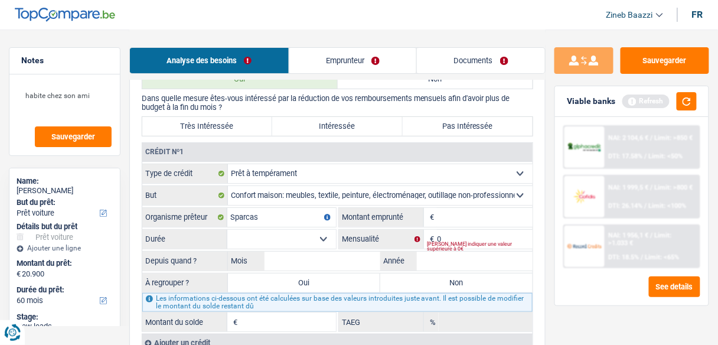
click at [450, 210] on input "Montant" at bounding box center [485, 217] width 96 height 19
type input "10.000"
click at [469, 230] on input "0" at bounding box center [485, 239] width 96 height 19
type input "200"
click at [288, 233] on select "12 mois 18 mois 24 mois 30 mois 36 mois 42 mois 48 mois Sélectionner une option" at bounding box center [281, 239] width 109 height 19
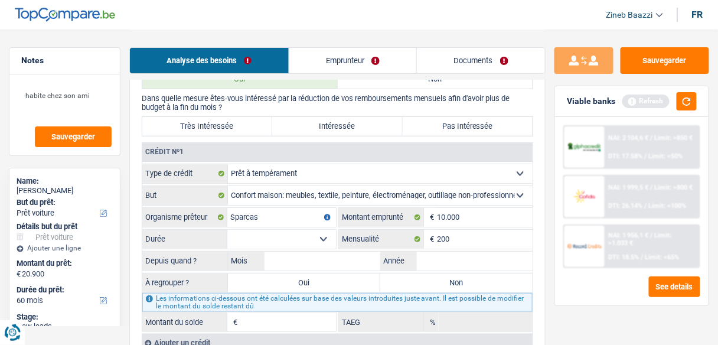
select select "48"
click at [227, 230] on select "12 mois 18 mois 24 mois 30 mois 36 mois 42 mois 48 mois Sélectionner une option" at bounding box center [281, 239] width 109 height 19
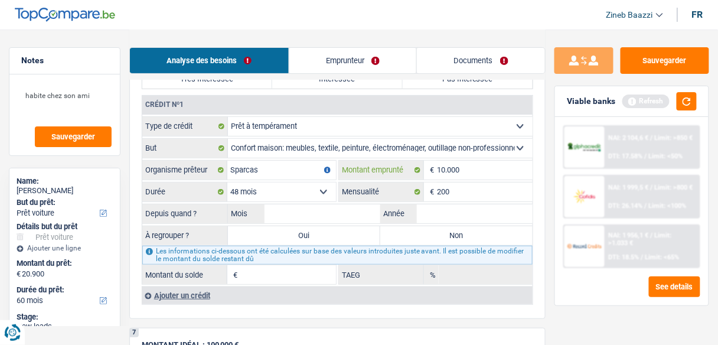
click at [470, 161] on input "10.000" at bounding box center [485, 170] width 96 height 19
type input "1.000"
select select
type input "10.001"
click at [318, 197] on div "Tous les champs sont obligatoires. Veuillez fournir une réponse plus longue" at bounding box center [283, 199] width 106 height 5
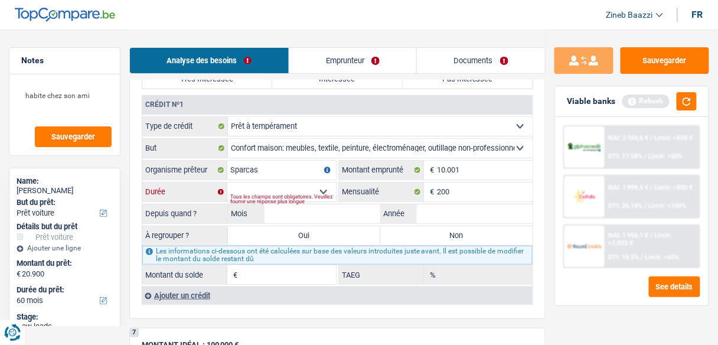
click at [330, 182] on select "12 mois 18 mois 24 mois 30 mois 36 mois 42 mois 48 mois 60 mois Sélectionner un…" at bounding box center [281, 191] width 109 height 19
select select "60"
click at [227, 182] on select "12 mois 18 mois 24 mois 30 mois 36 mois 42 mois 48 mois 60 mois Sélectionner un…" at bounding box center [281, 191] width 109 height 19
click at [298, 204] on input "Mois" at bounding box center [322, 213] width 116 height 19
click at [676, 100] on div "Refresh" at bounding box center [659, 101] width 74 height 18
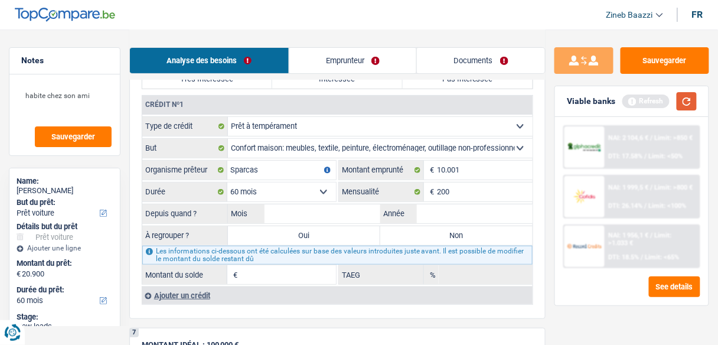
click at [679, 100] on button "button" at bounding box center [686, 101] width 20 height 18
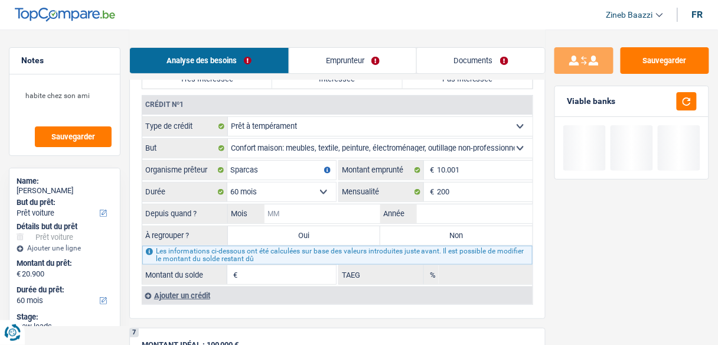
click at [316, 204] on input "Mois" at bounding box center [322, 213] width 116 height 19
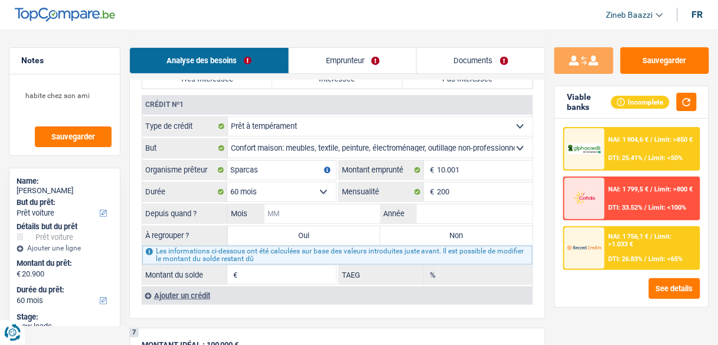
type input "0"
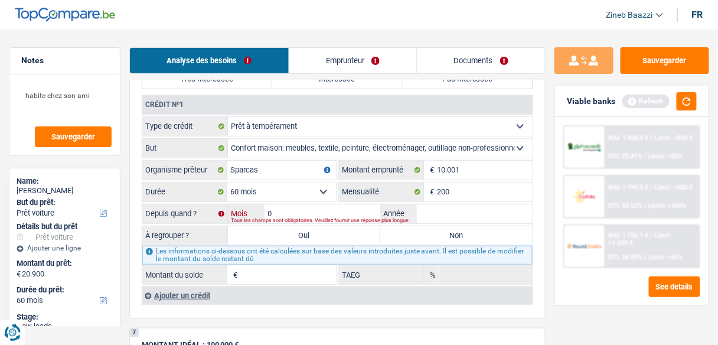
type input "03"
type input "2024"
type input "7.225"
type input "7,67"
click at [416, 231] on label "Non" at bounding box center [456, 235] width 152 height 19
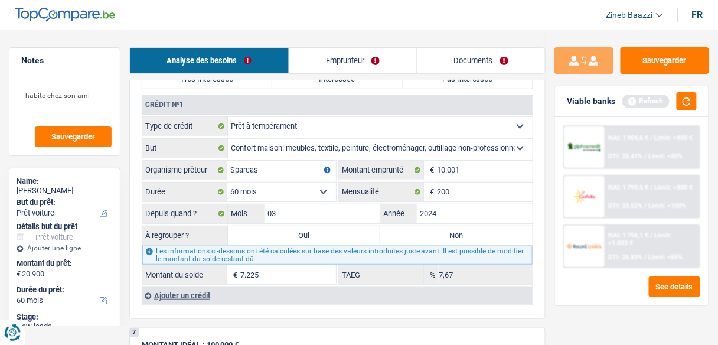
click at [416, 231] on input "Non" at bounding box center [456, 235] width 152 height 19
radio input "true"
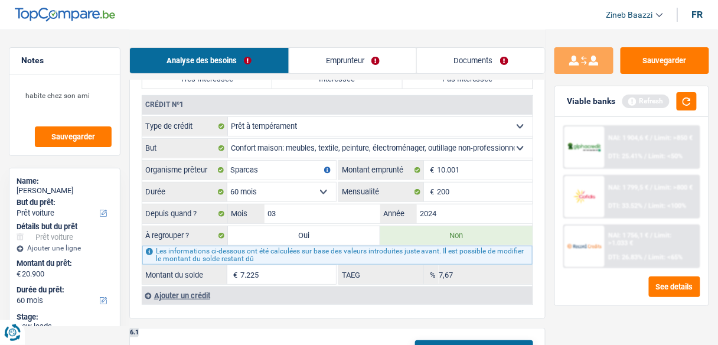
click at [281, 265] on input "7.225" at bounding box center [288, 274] width 96 height 19
type input "7.000"
click at [333, 302] on div "6 Ancien : Avez-vous des prêts ou des cartes de crédit en cours ? Oui Non Dans …" at bounding box center [337, 157] width 416 height 323
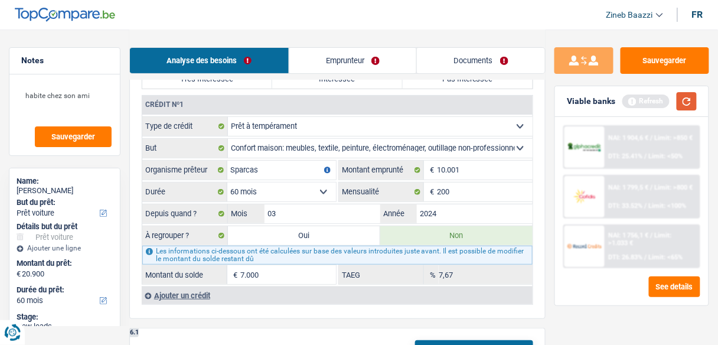
click at [682, 99] on button "button" at bounding box center [686, 101] width 20 height 18
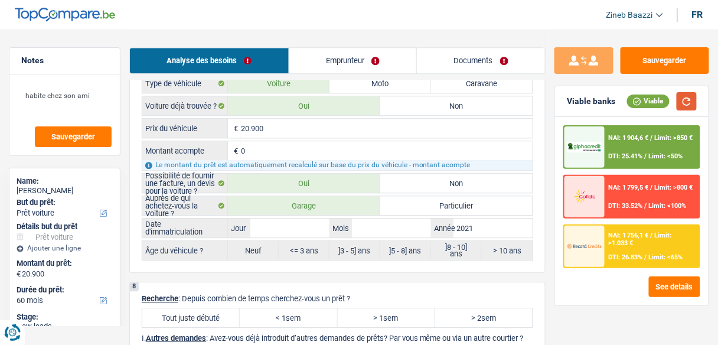
scroll to position [1936, 0]
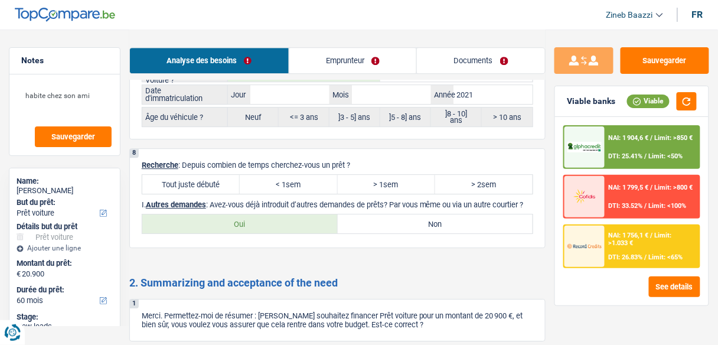
click at [190, 175] on label "Tout juste débuté" at bounding box center [190, 184] width 97 height 19
click at [190, 175] on input "Tout juste débuté" at bounding box center [190, 184] width 97 height 19
radio input "true"
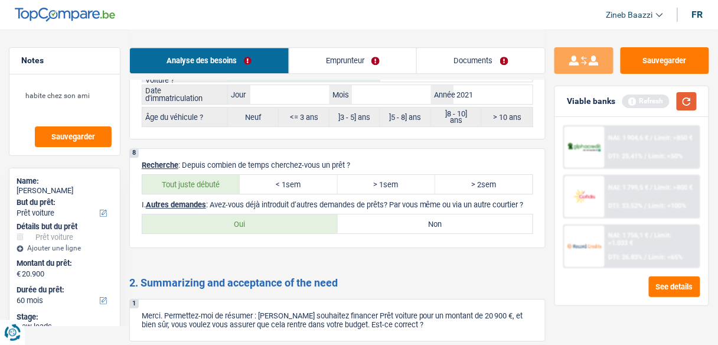
click at [691, 100] on button "button" at bounding box center [686, 101] width 20 height 18
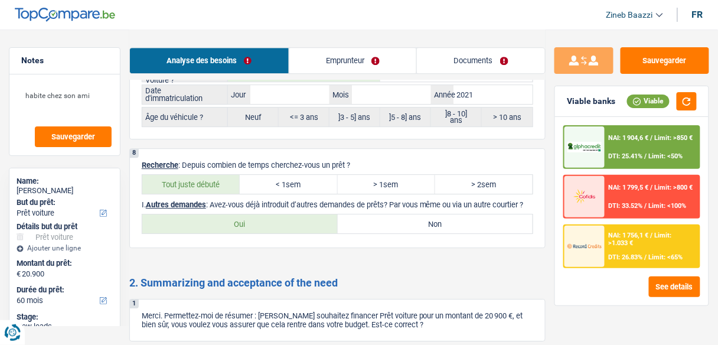
drag, startPoint x: 214, startPoint y: 190, endPoint x: 398, endPoint y: 195, distance: 184.8
click at [398, 200] on p "I. Autres demandes : Avez-vous déjà introduit d’autres demandes de prêts? Par v…" at bounding box center [337, 204] width 391 height 9
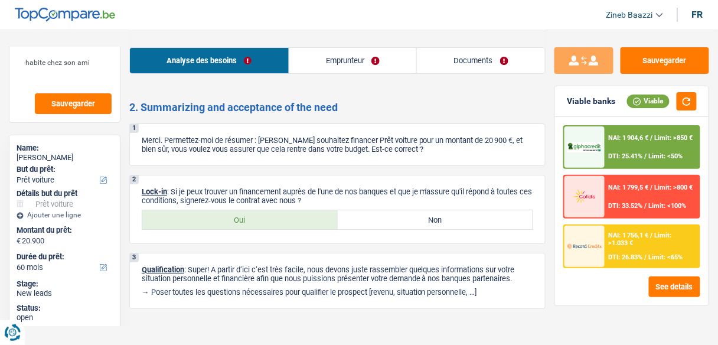
scroll to position [0, 0]
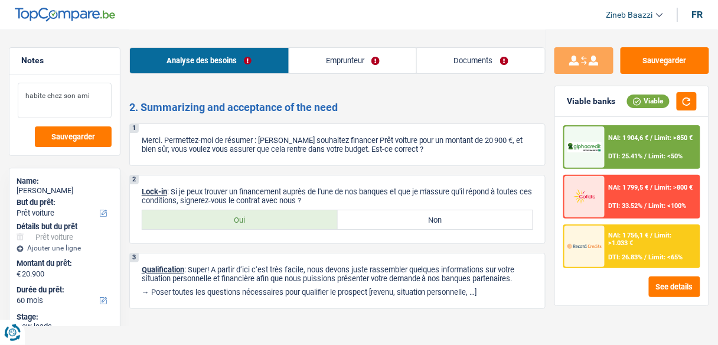
click at [95, 97] on textarea "habite chez son ami" at bounding box center [65, 100] width 94 height 35
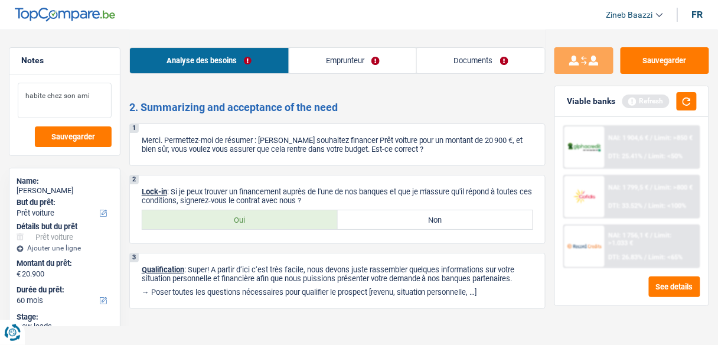
type textarea "habite chez son ami"
click at [322, 58] on link "Emprunteur" at bounding box center [353, 60] width 128 height 25
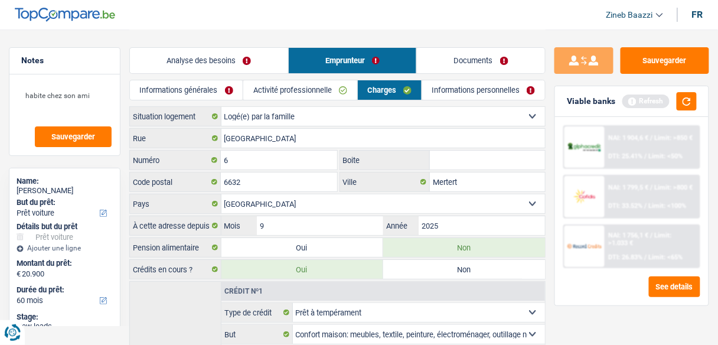
click at [191, 99] on link "Informations générales" at bounding box center [186, 89] width 113 height 19
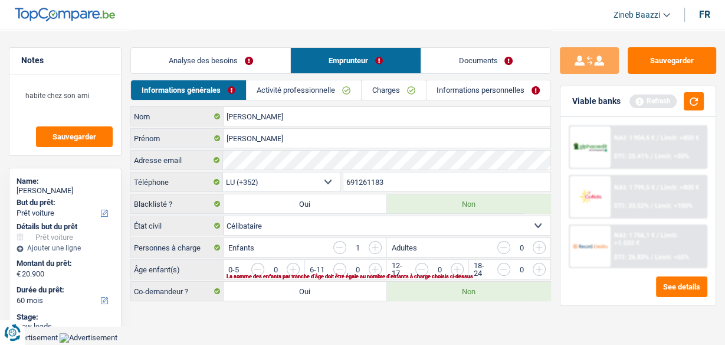
click at [293, 267] on input "button" at bounding box center [497, 272] width 420 height 19
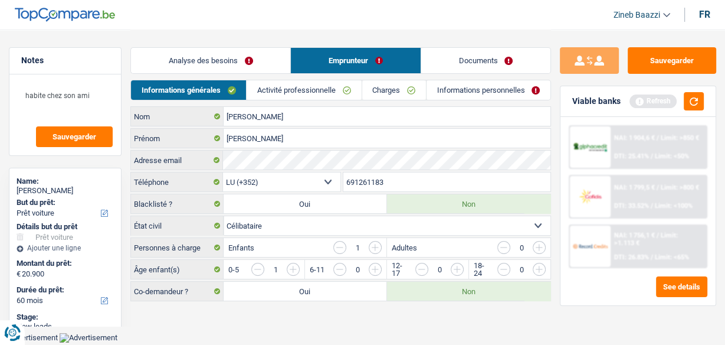
click at [315, 99] on link "Activité professionnelle" at bounding box center [304, 89] width 115 height 19
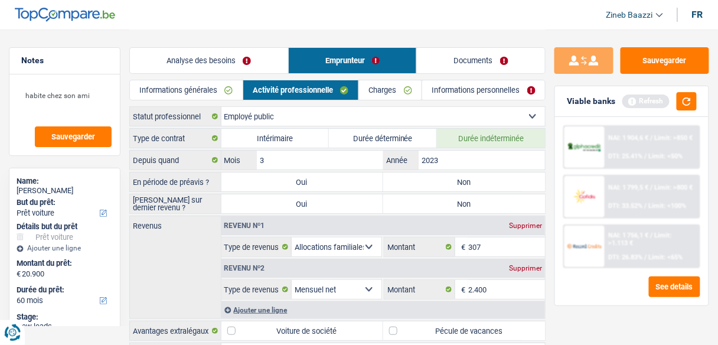
click at [451, 181] on label "Non" at bounding box center [464, 181] width 162 height 19
click at [451, 181] on input "Non" at bounding box center [464, 181] width 162 height 19
radio input "true"
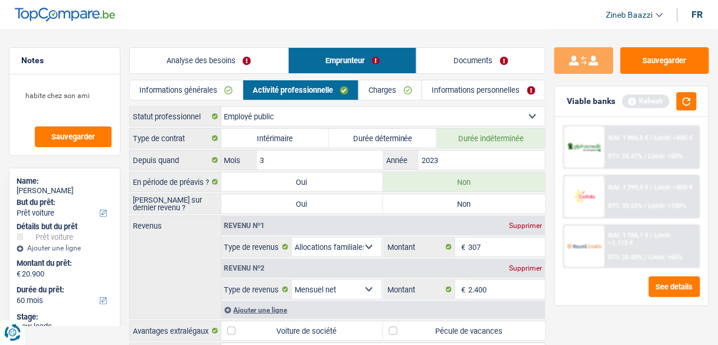
click at [409, 198] on label "Non" at bounding box center [464, 203] width 162 height 19
click at [409, 198] on input "Non" at bounding box center [464, 203] width 162 height 19
radio input "true"
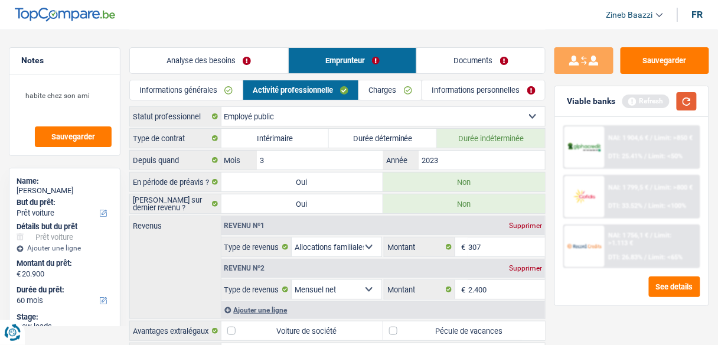
click at [688, 99] on button "button" at bounding box center [686, 101] width 20 height 18
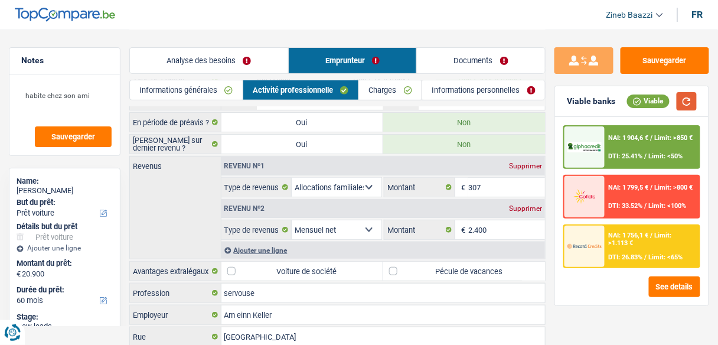
scroll to position [47, 0]
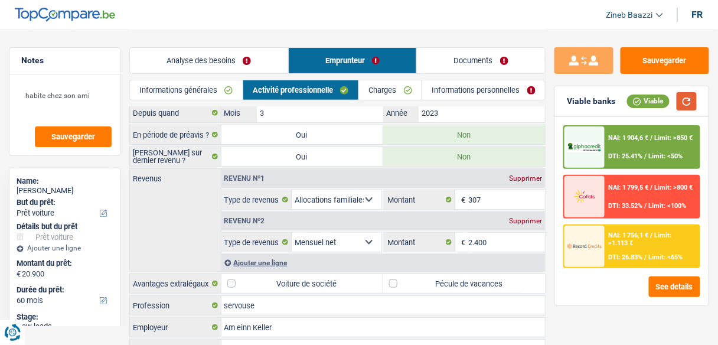
click at [684, 102] on button "button" at bounding box center [686, 101] width 20 height 18
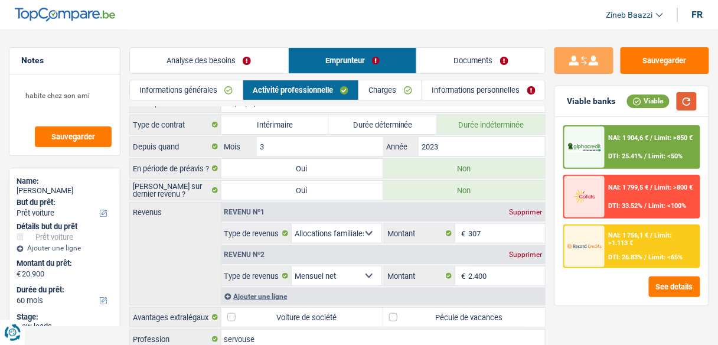
scroll to position [0, 0]
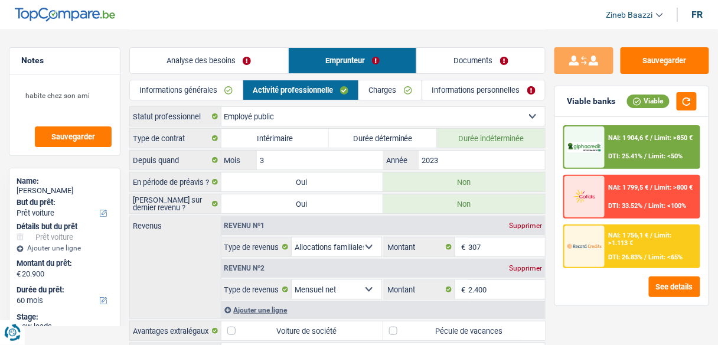
click at [166, 245] on div "Revenus Revenu nº1 Supprimer Allocation d'handicap Allocations chômage Allocati…" at bounding box center [337, 266] width 416 height 103
click at [382, 79] on div "Analyse des besoins Emprunteur Documents" at bounding box center [337, 55] width 416 height 50
click at [384, 93] on link "Charges" at bounding box center [390, 89] width 63 height 19
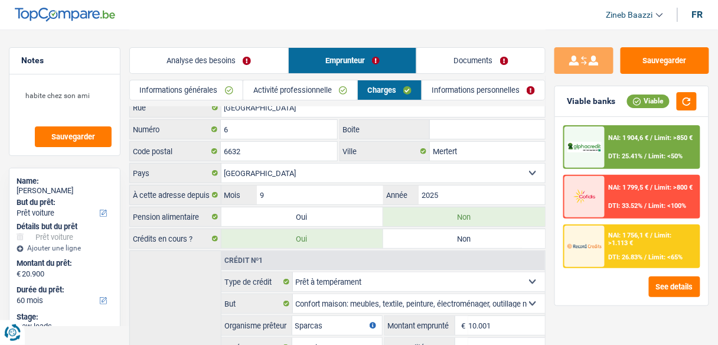
scroll to position [47, 0]
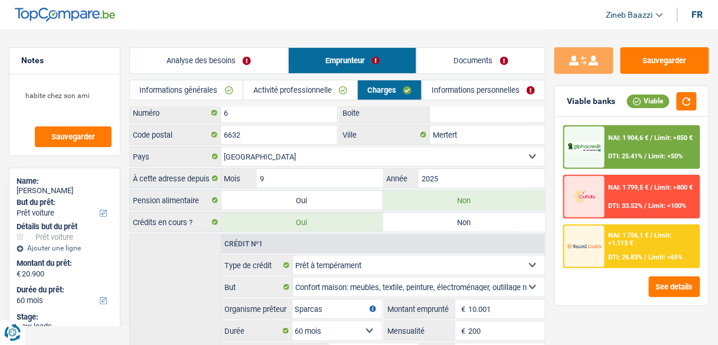
click at [482, 25] on header "Zineb Baazzi Se déconnecter fr" at bounding box center [359, 15] width 718 height 30
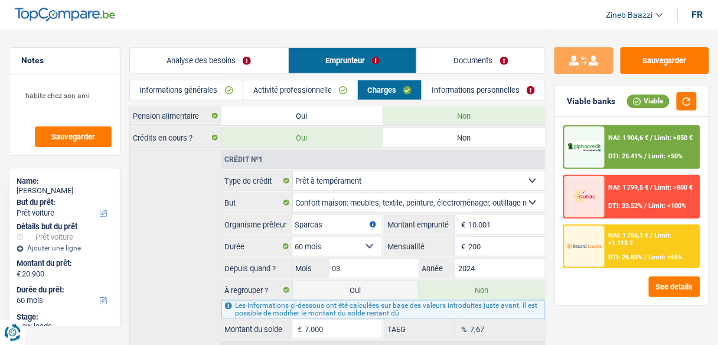
scroll to position [179, 0]
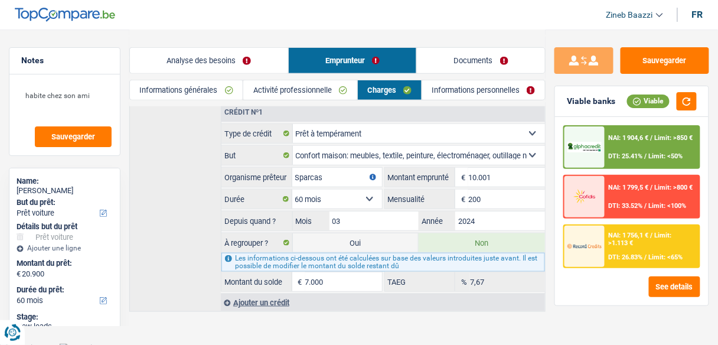
click at [450, 94] on link "Informations personnelles" at bounding box center [483, 89] width 123 height 19
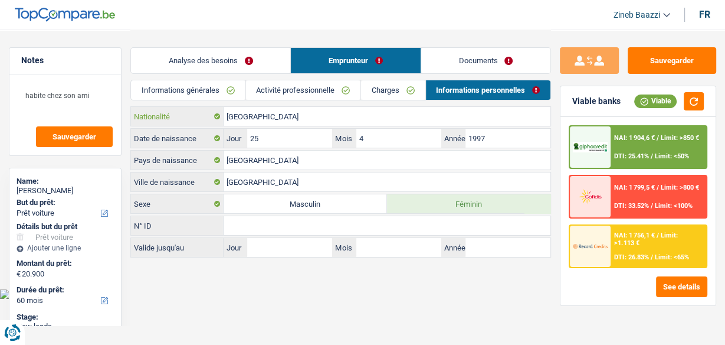
click at [267, 117] on input "[GEOGRAPHIC_DATA]" at bounding box center [387, 116] width 327 height 19
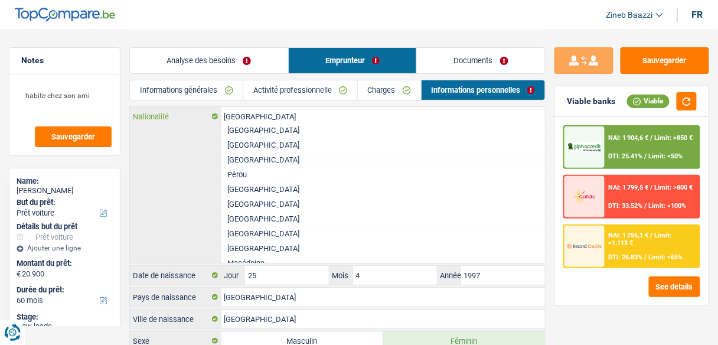
scroll to position [2031, 0]
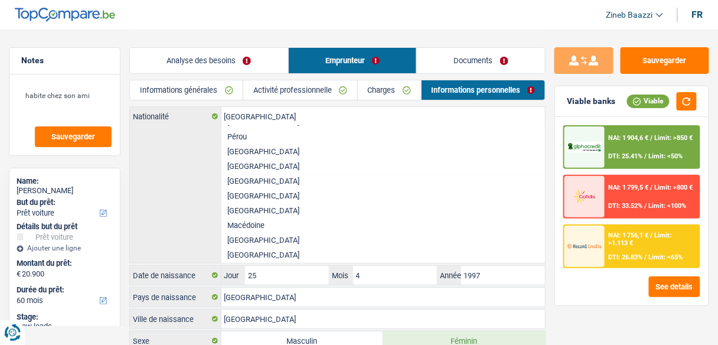
click at [244, 188] on li "[GEOGRAPHIC_DATA]" at bounding box center [383, 181] width 324 height 15
type input "[GEOGRAPHIC_DATA]"
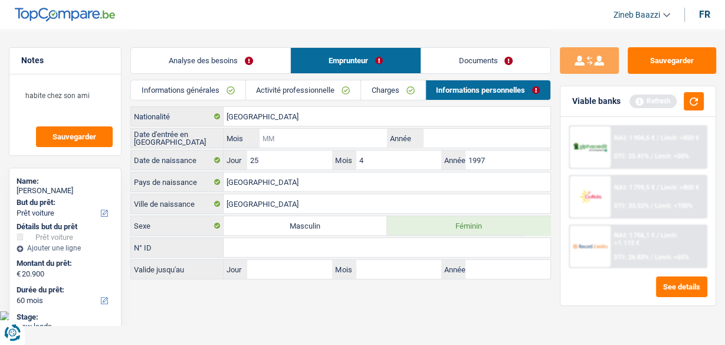
click at [290, 130] on input "Mois" at bounding box center [324, 138] width 128 height 19
type input "0"
click at [255, 118] on input "[GEOGRAPHIC_DATA]" at bounding box center [387, 116] width 327 height 19
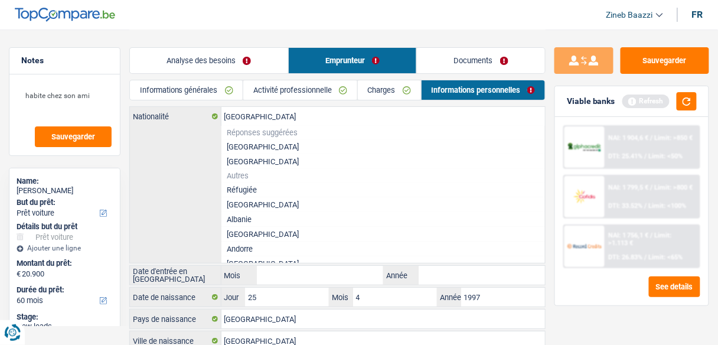
click at [265, 165] on li "[GEOGRAPHIC_DATA]" at bounding box center [383, 161] width 324 height 15
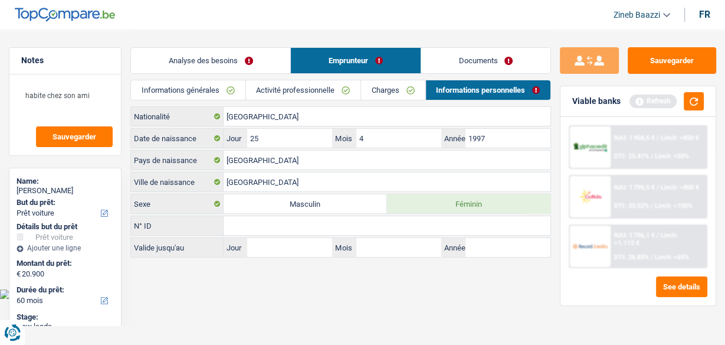
click at [264, 296] on html "Vous avez le contrôle de vos données Nous utilisons des cookies, tout comme nos…" at bounding box center [362, 149] width 725 height 299
click at [267, 117] on input "[GEOGRAPHIC_DATA]" at bounding box center [387, 116] width 327 height 19
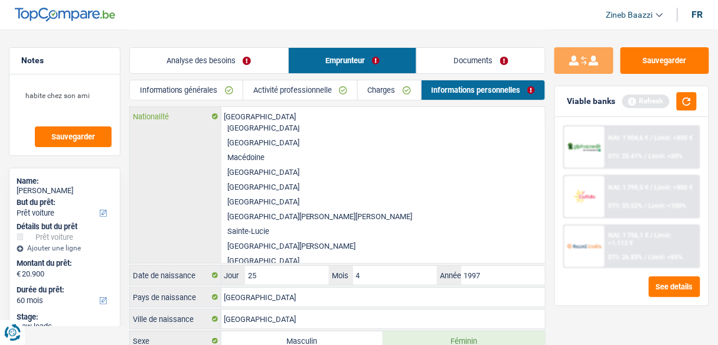
scroll to position [2078, 0]
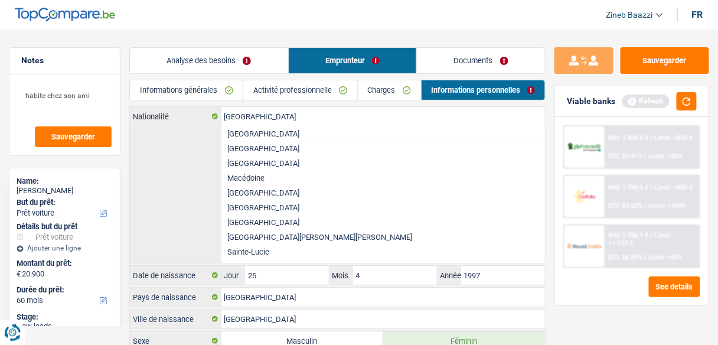
click at [237, 141] on li "[GEOGRAPHIC_DATA]" at bounding box center [383, 133] width 324 height 15
type input "[GEOGRAPHIC_DATA]"
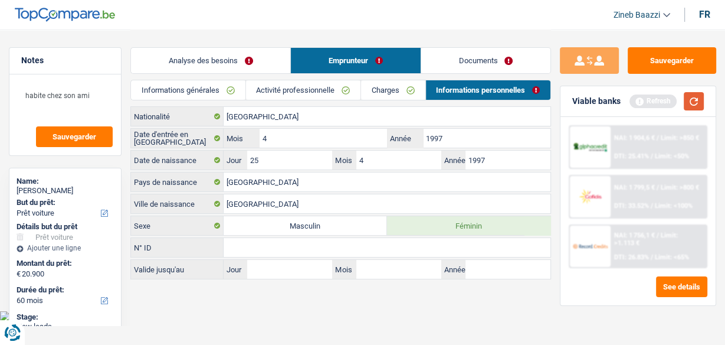
click at [689, 104] on button "button" at bounding box center [694, 101] width 20 height 18
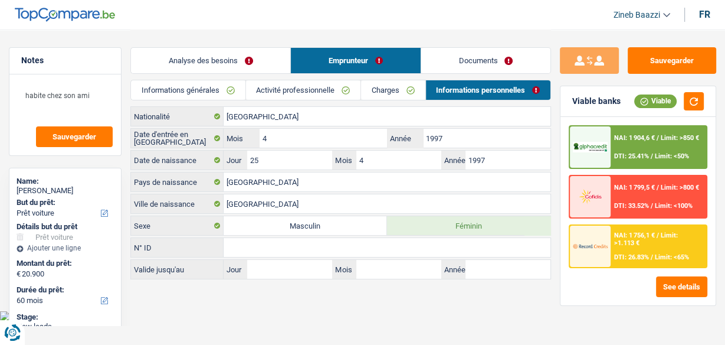
click at [194, 80] on li "Informations générales" at bounding box center [187, 90] width 115 height 21
click at [201, 102] on div "Informations générales Activité professionnelle Charges Informations personnell…" at bounding box center [340, 93] width 421 height 27
click at [197, 90] on link "Informations générales" at bounding box center [188, 89] width 114 height 19
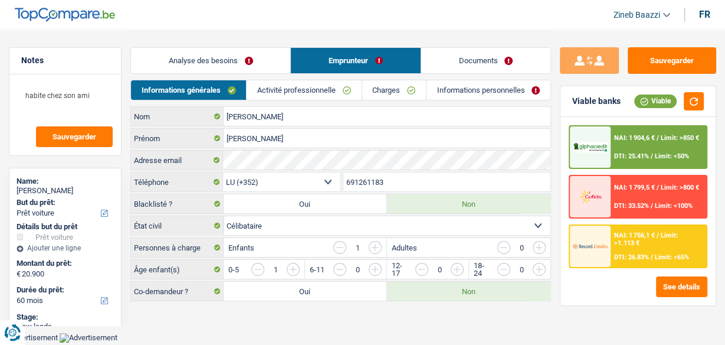
click at [470, 88] on link "Informations personnelles" at bounding box center [489, 89] width 124 height 19
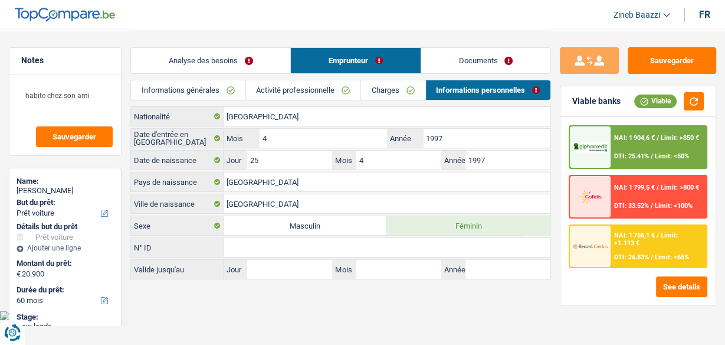
click at [465, 55] on link "Documents" at bounding box center [485, 60] width 129 height 25
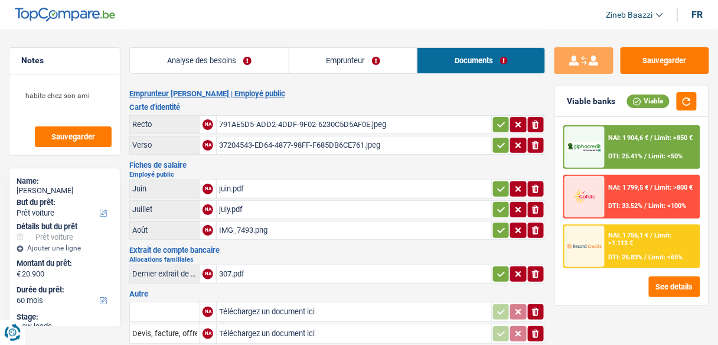
click at [335, 66] on link "Emprunteur" at bounding box center [353, 60] width 128 height 25
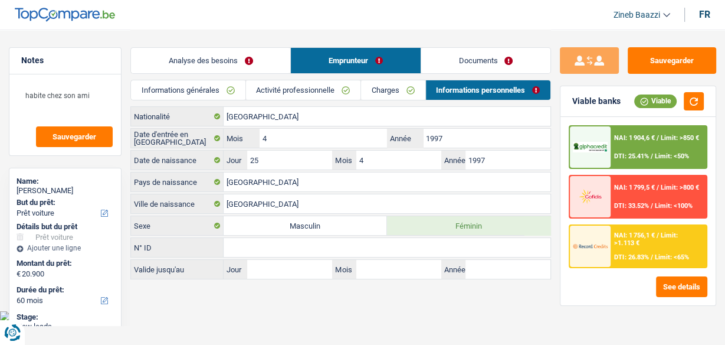
click at [216, 64] on link "Analyse des besoins" at bounding box center [210, 60] width 159 height 25
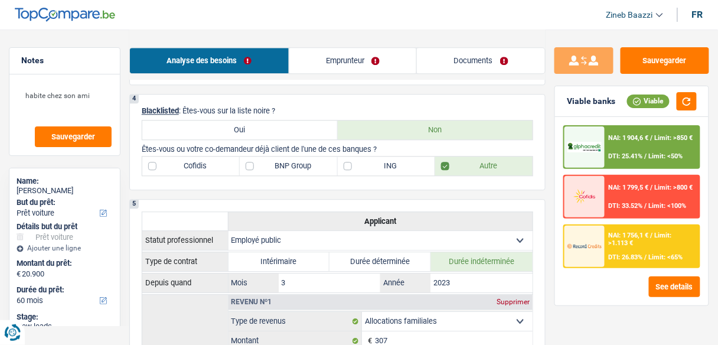
click at [463, 60] on link "Documents" at bounding box center [481, 60] width 128 height 25
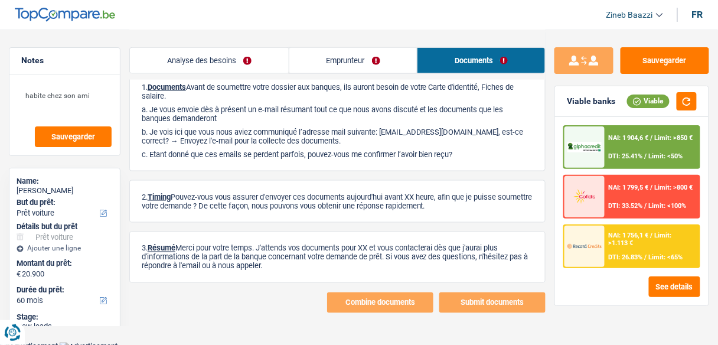
click at [355, 68] on link "Emprunteur" at bounding box center [353, 60] width 128 height 25
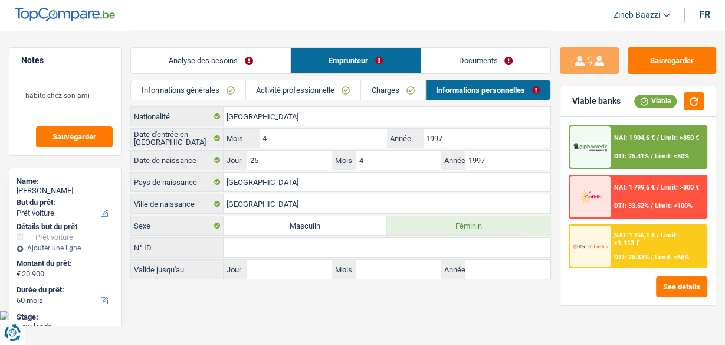
click at [444, 292] on main "Notes habite chez son ami Sauvegarder Name: [PERSON_NAME] But du prêt: Confort …" at bounding box center [362, 155] width 725 height 310
click at [382, 96] on link "Charges" at bounding box center [393, 89] width 64 height 19
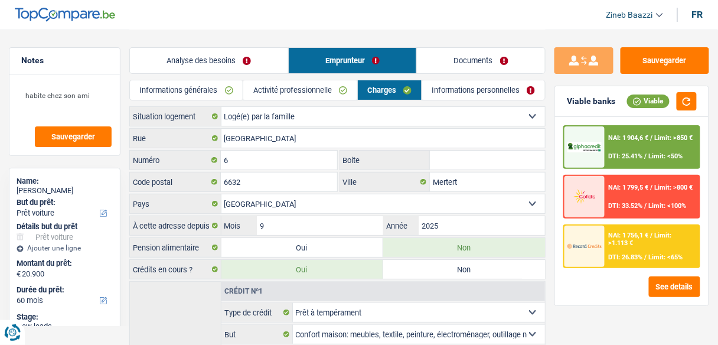
click at [319, 96] on link "Activité professionnelle" at bounding box center [299, 89] width 113 height 19
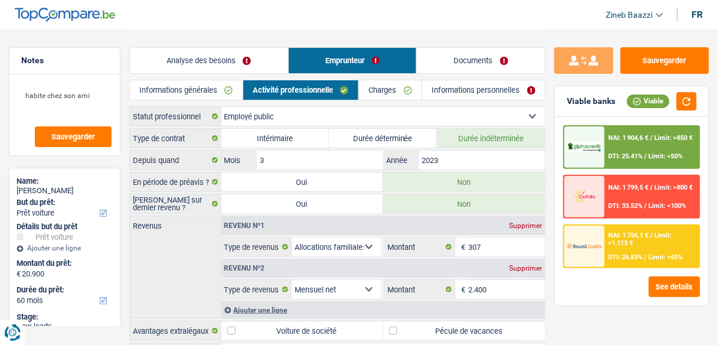
click at [213, 69] on link "Analyse des besoins" at bounding box center [209, 60] width 158 height 25
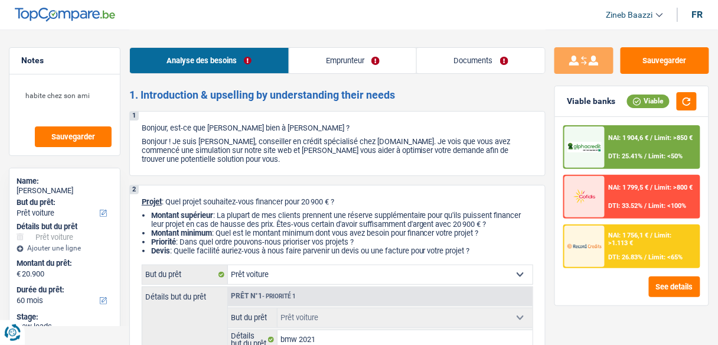
click at [631, 247] on div "NAI: 1 756,1 € / Limit: >1.113 € DTI: 26.83% / Limit: <65%" at bounding box center [652, 245] width 94 height 41
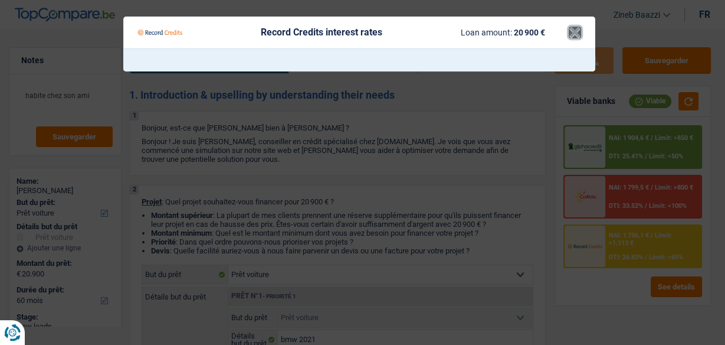
click at [574, 37] on button "×" at bounding box center [575, 33] width 12 height 12
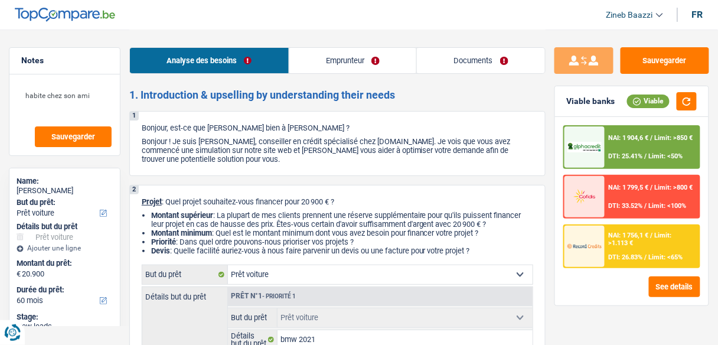
click at [604, 142] on div at bounding box center [584, 146] width 40 height 41
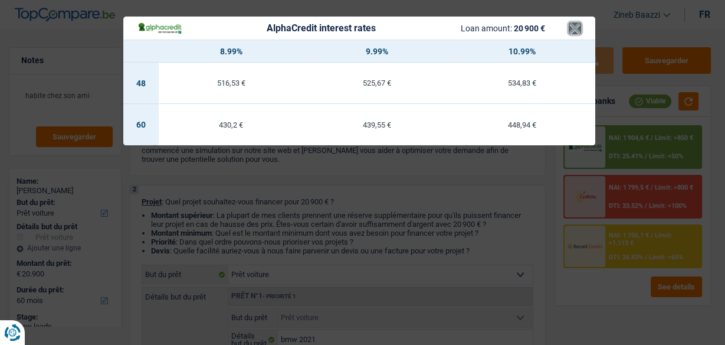
click at [576, 34] on button "×" at bounding box center [575, 28] width 12 height 12
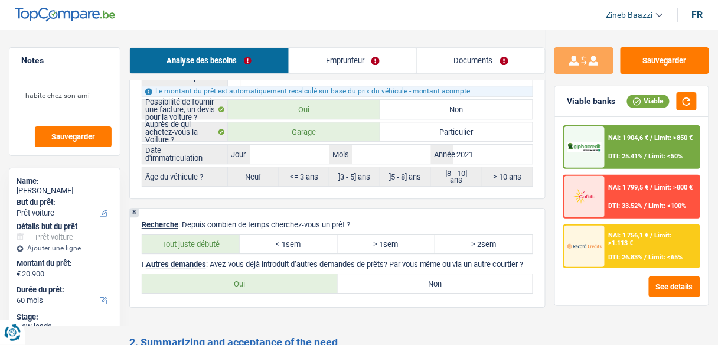
scroll to position [1875, 0]
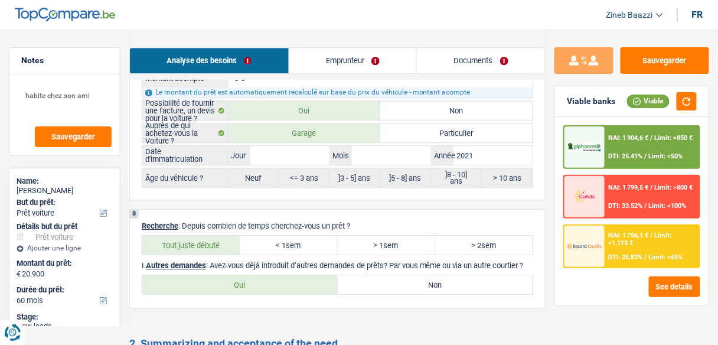
click at [400, 261] on div "8 Recherche : Depuis combien de temps cherchez-vous un prêt ? Tout juste débuté…" at bounding box center [337, 259] width 416 height 100
click at [417, 275] on label "Non" at bounding box center [435, 284] width 195 height 19
click at [417, 275] on input "Non" at bounding box center [435, 284] width 195 height 19
radio input "true"
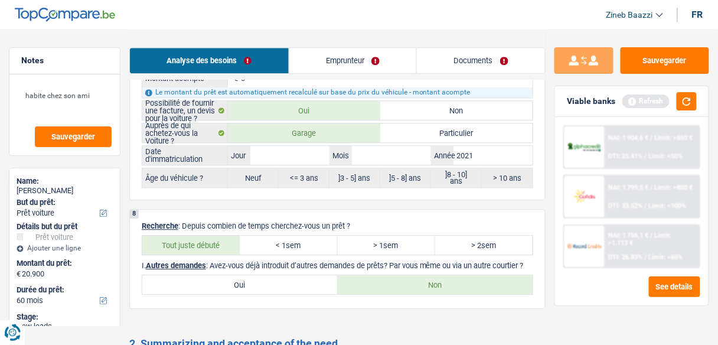
scroll to position [2111, 0]
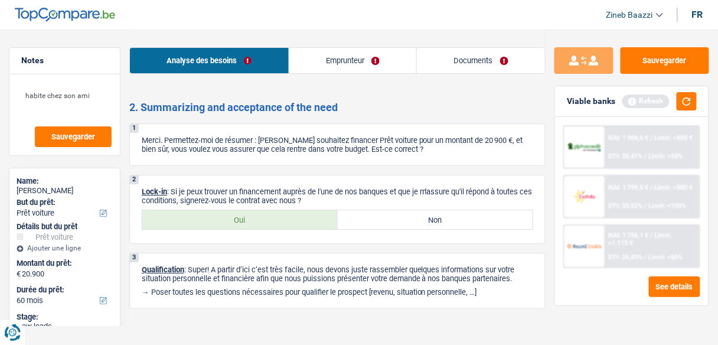
click at [258, 212] on label "Oui" at bounding box center [239, 219] width 195 height 19
click at [258, 212] on input "Oui" at bounding box center [239, 219] width 195 height 19
radio input "true"
click at [458, 55] on link "Documents" at bounding box center [481, 60] width 128 height 25
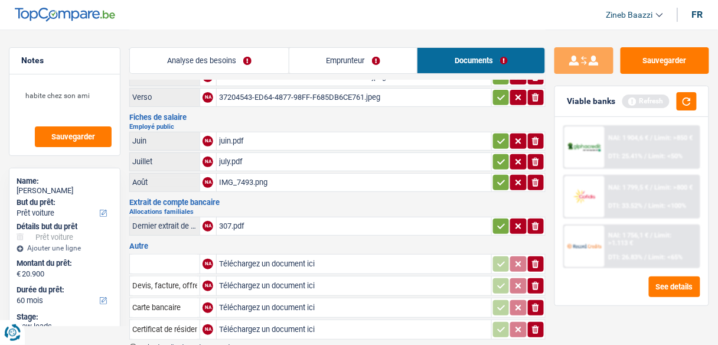
scroll to position [94, 0]
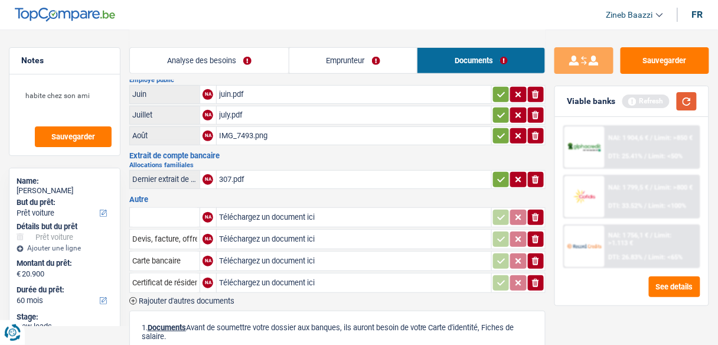
click at [682, 101] on button "button" at bounding box center [686, 101] width 20 height 18
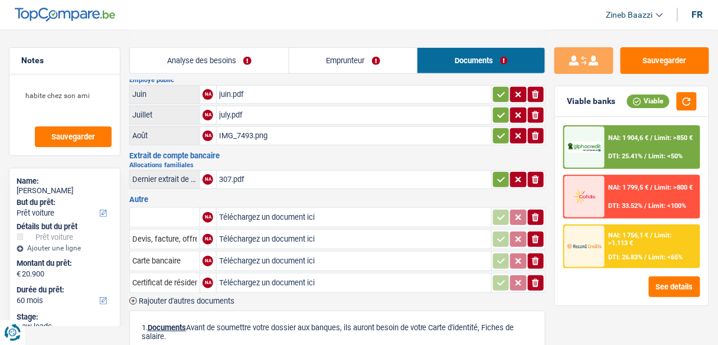
click at [120, 98] on div "Notes habite chez son ami [PERSON_NAME]" at bounding box center [65, 101] width 112 height 109
click at [201, 5] on header "Zineb Baazzi Se déconnecter fr" at bounding box center [359, 15] width 718 height 30
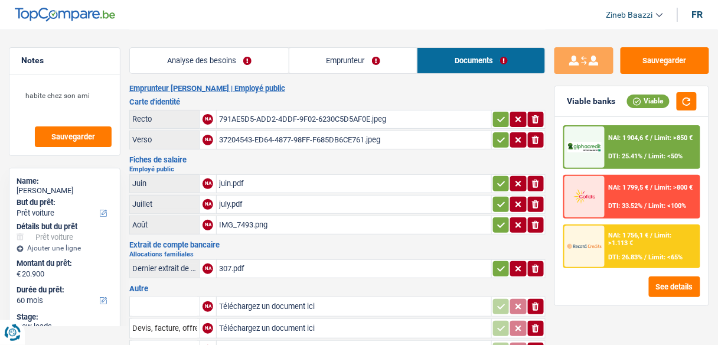
scroll to position [0, 0]
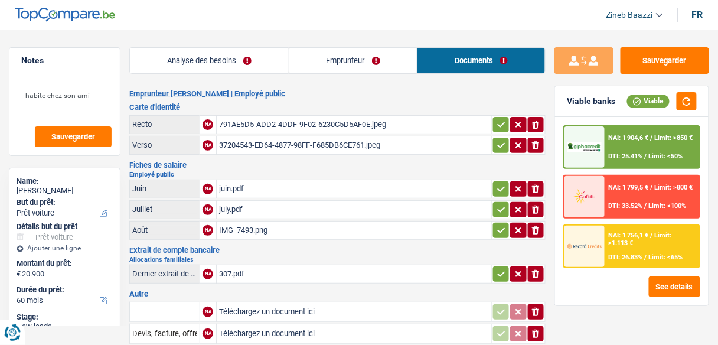
click at [270, 37] on div "Analyse des besoins Emprunteur Documents" at bounding box center [337, 55] width 416 height 50
click at [153, 30] on div "Analyse des besoins Emprunteur Documents" at bounding box center [337, 55] width 416 height 50
click at [609, 299] on div "NAI: 1 904,6 € / Limit: >850 € DTI: 25.41% / Limit: <50% NAI: 1 799,5 € / Limit…" at bounding box center [631, 211] width 153 height 188
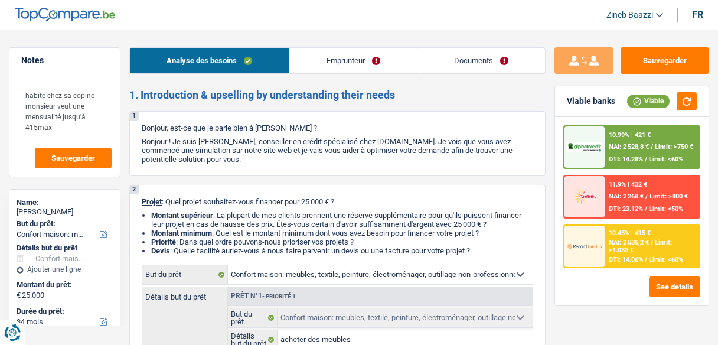
select select "household"
select select "84"
select select "household"
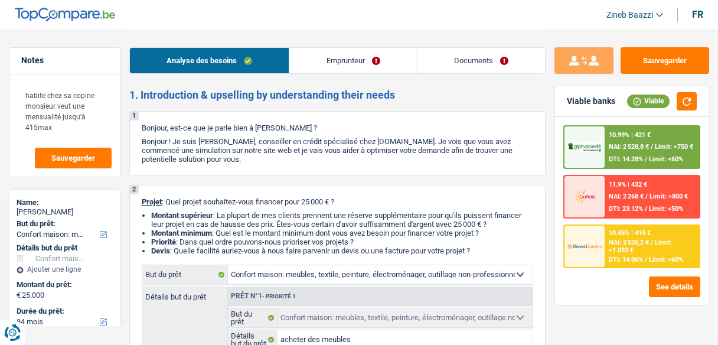
select select "false"
select select "84"
select select "worker"
select select "netSalary"
select select "liveWithParents"
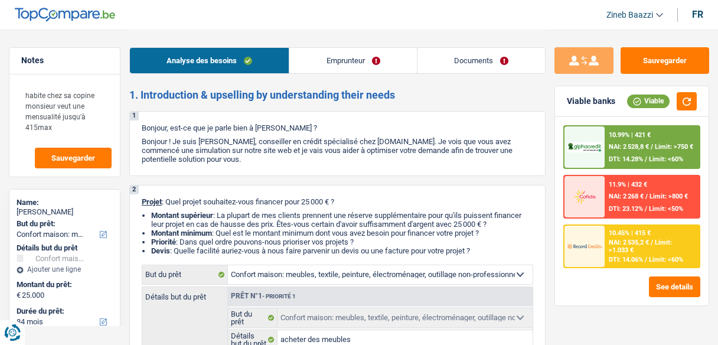
select select "household"
select select "false"
select select "84"
